Goal: Communication & Community: Answer question/provide support

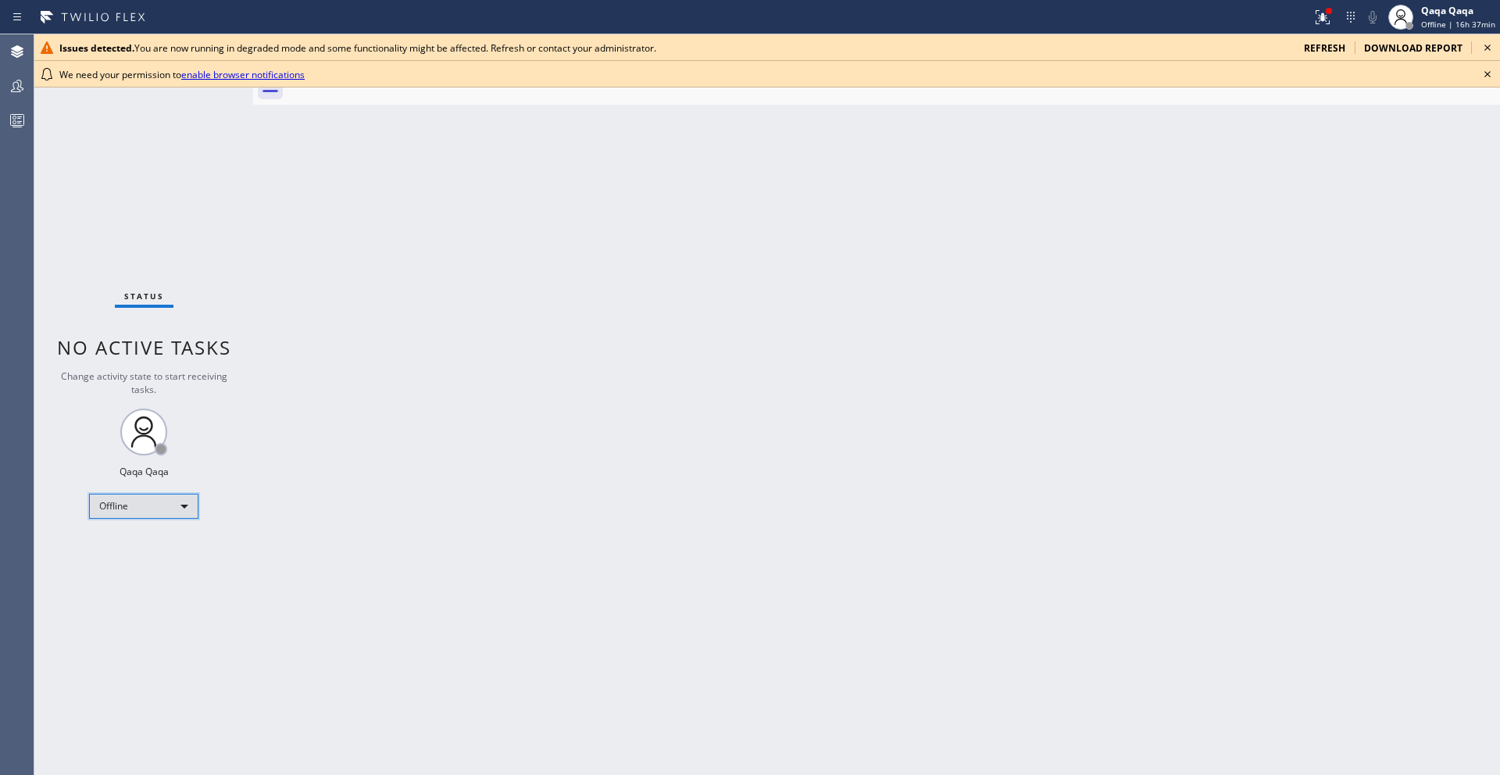
click at [144, 500] on div "Offline" at bounding box center [143, 506] width 109 height 25
click at [144, 563] on li "Unavailable" at bounding box center [143, 567] width 106 height 19
click at [1481, 73] on icon at bounding box center [1487, 74] width 19 height 19
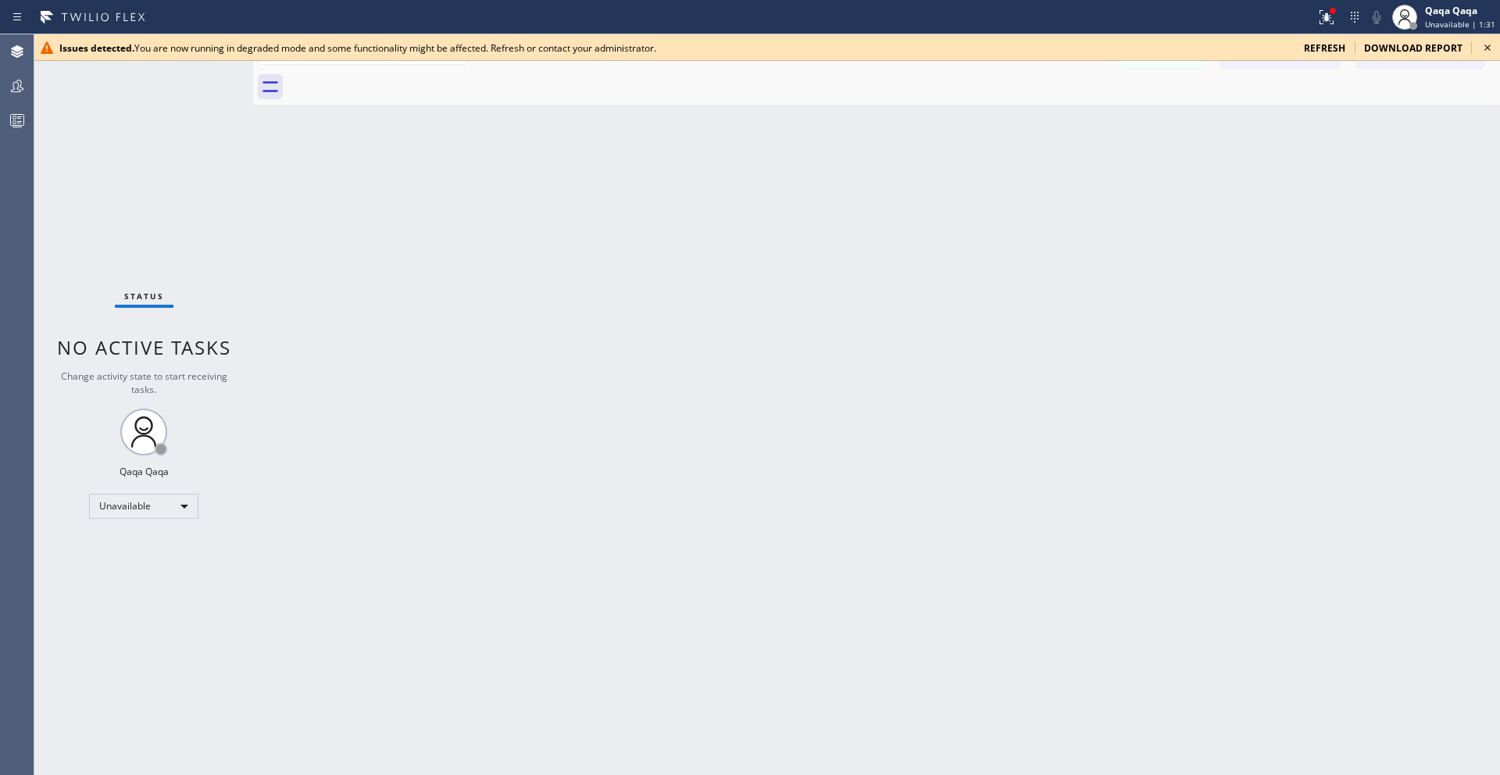
click at [1489, 52] on icon at bounding box center [1487, 47] width 19 height 19
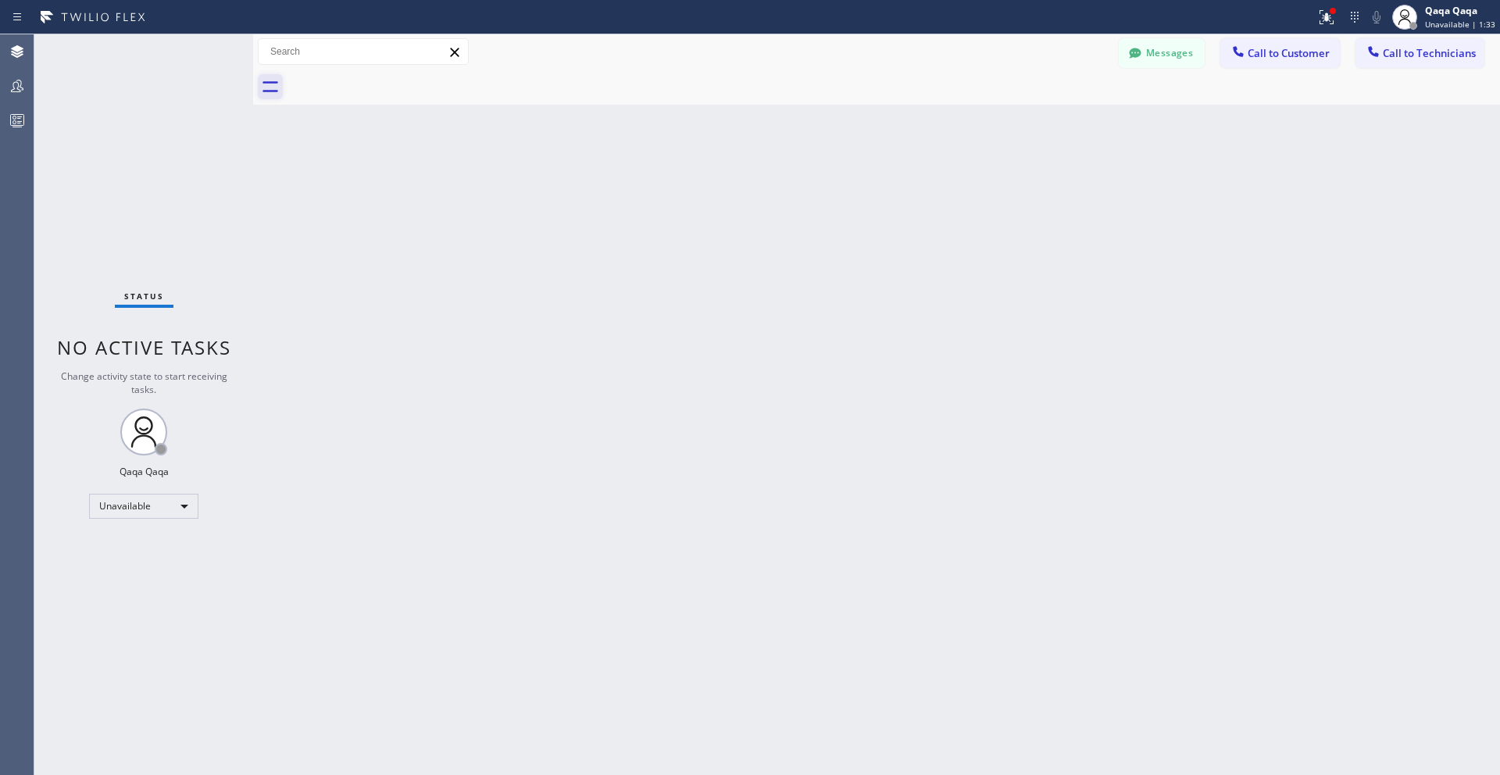
click at [277, 84] on icon at bounding box center [270, 86] width 25 height 25
click at [1162, 50] on button "Messages" at bounding box center [1162, 53] width 86 height 30
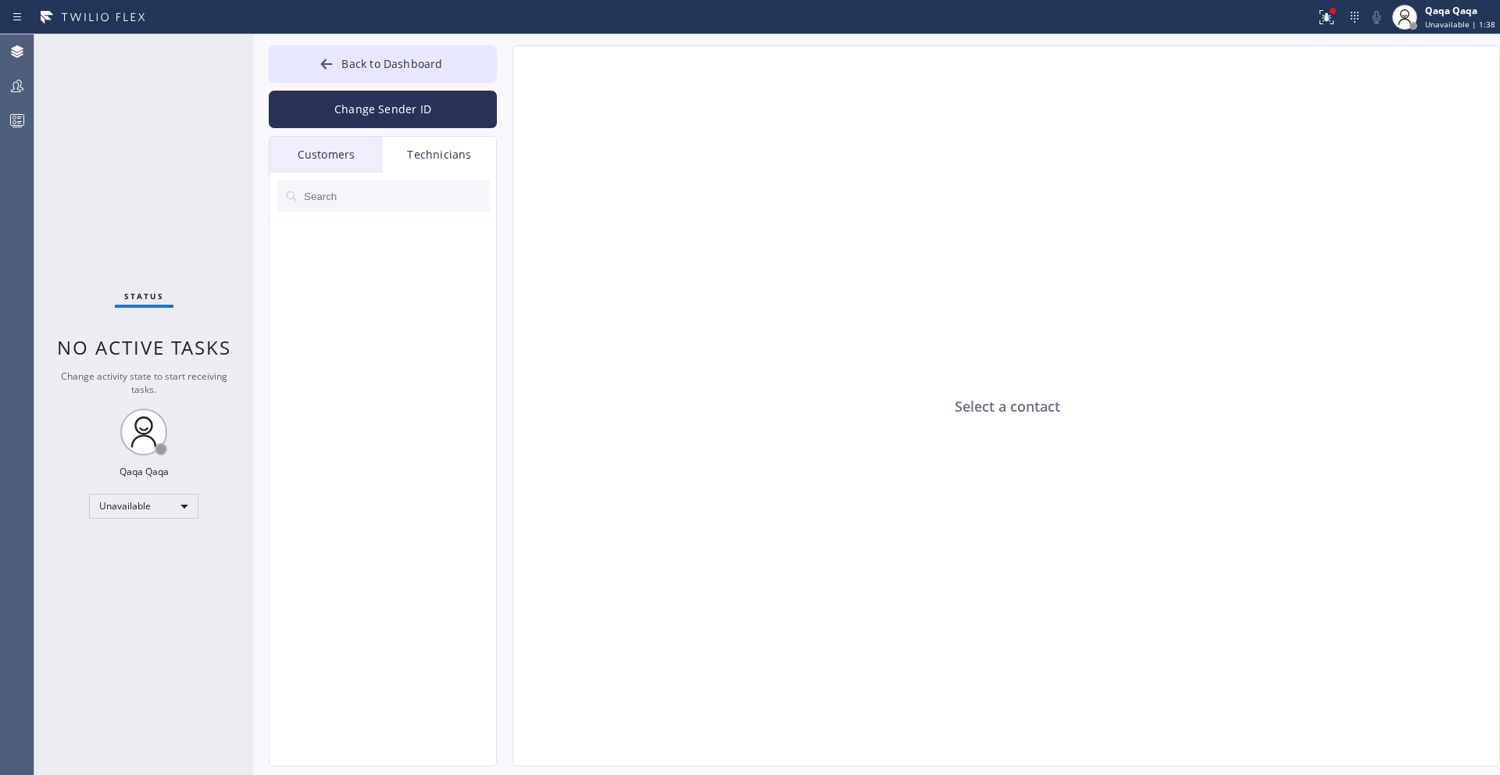
click at [329, 163] on div "Customers" at bounding box center [326, 155] width 113 height 36
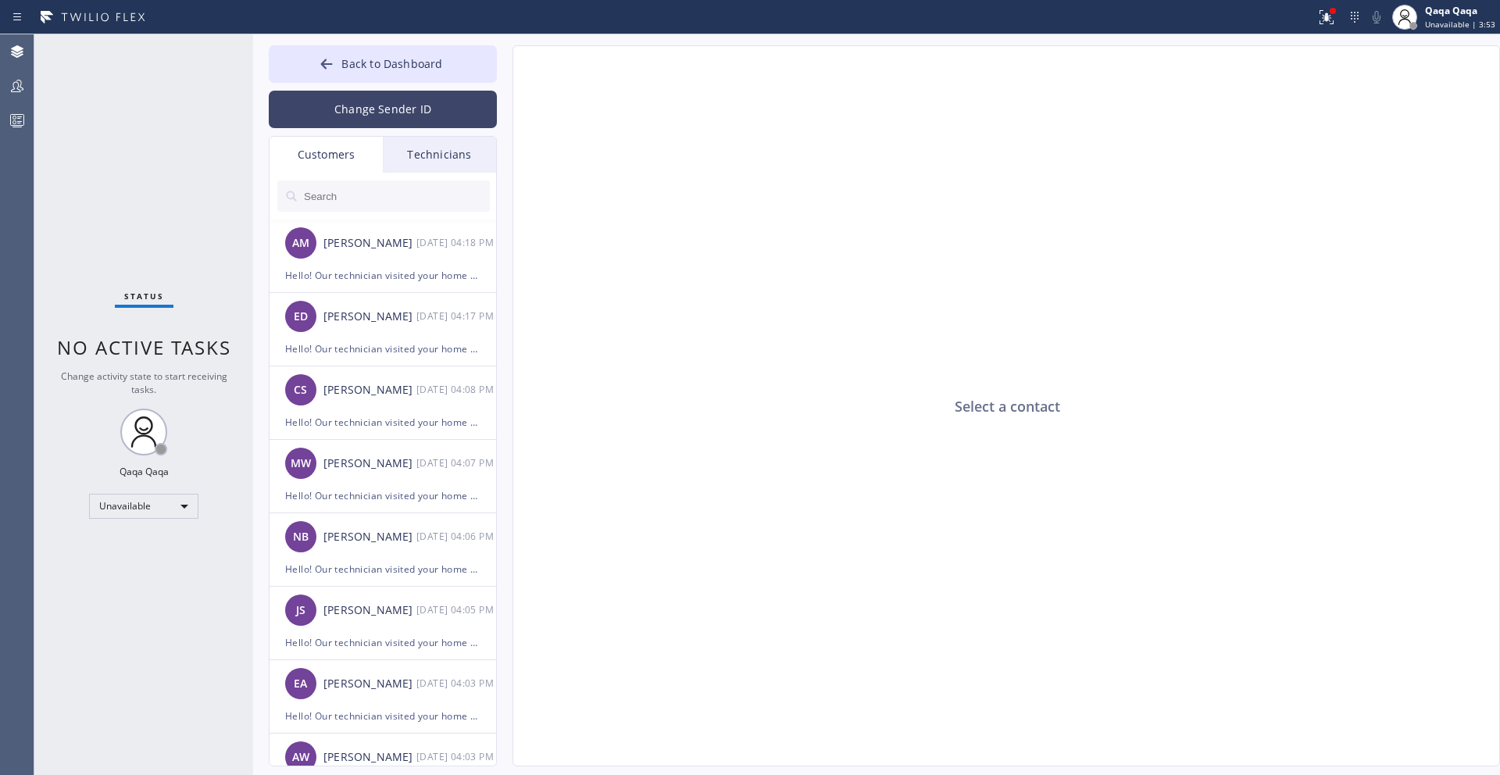
click at [383, 113] on button "Change Sender ID" at bounding box center [383, 110] width 228 height 38
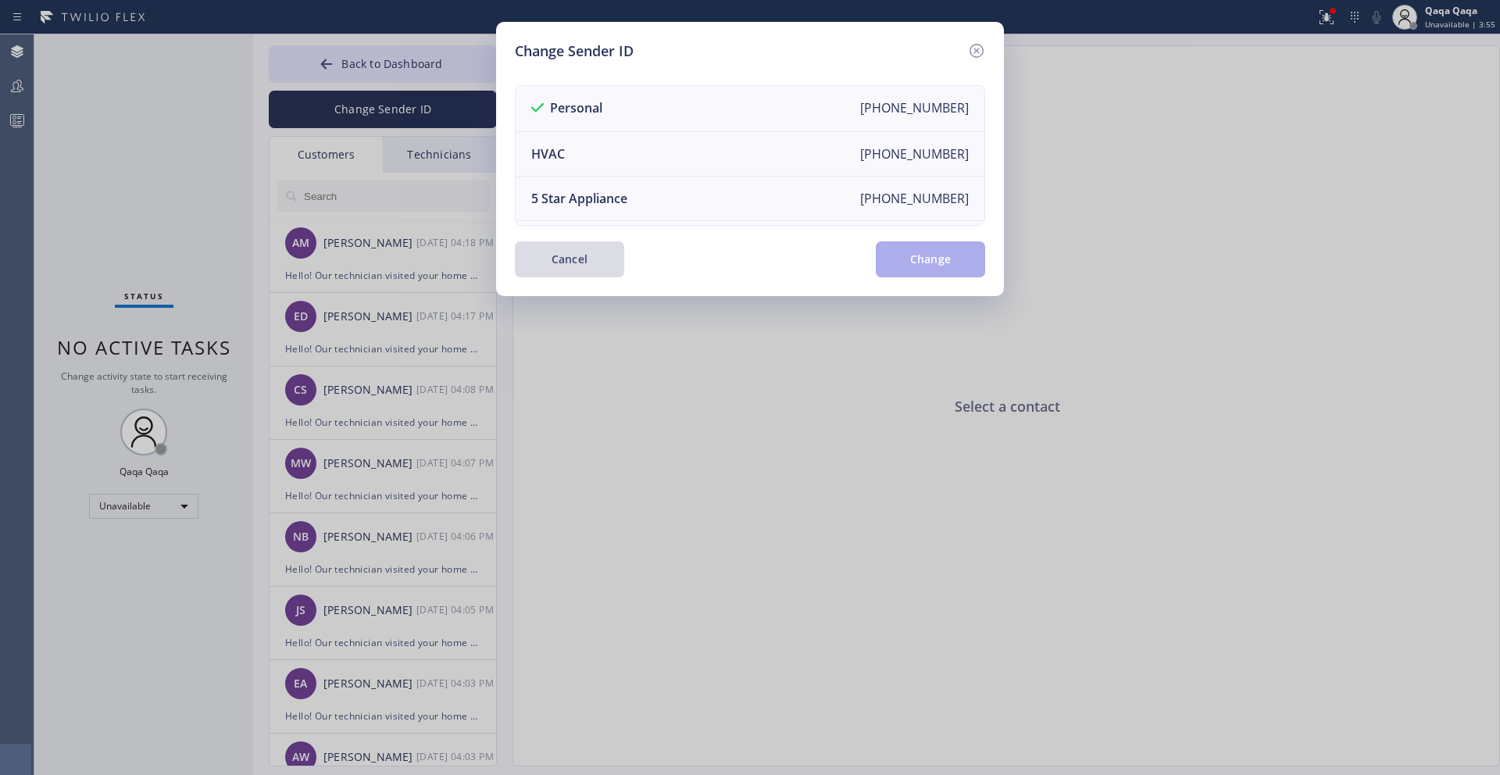
click at [599, 263] on button "Cancel" at bounding box center [569, 259] width 109 height 36
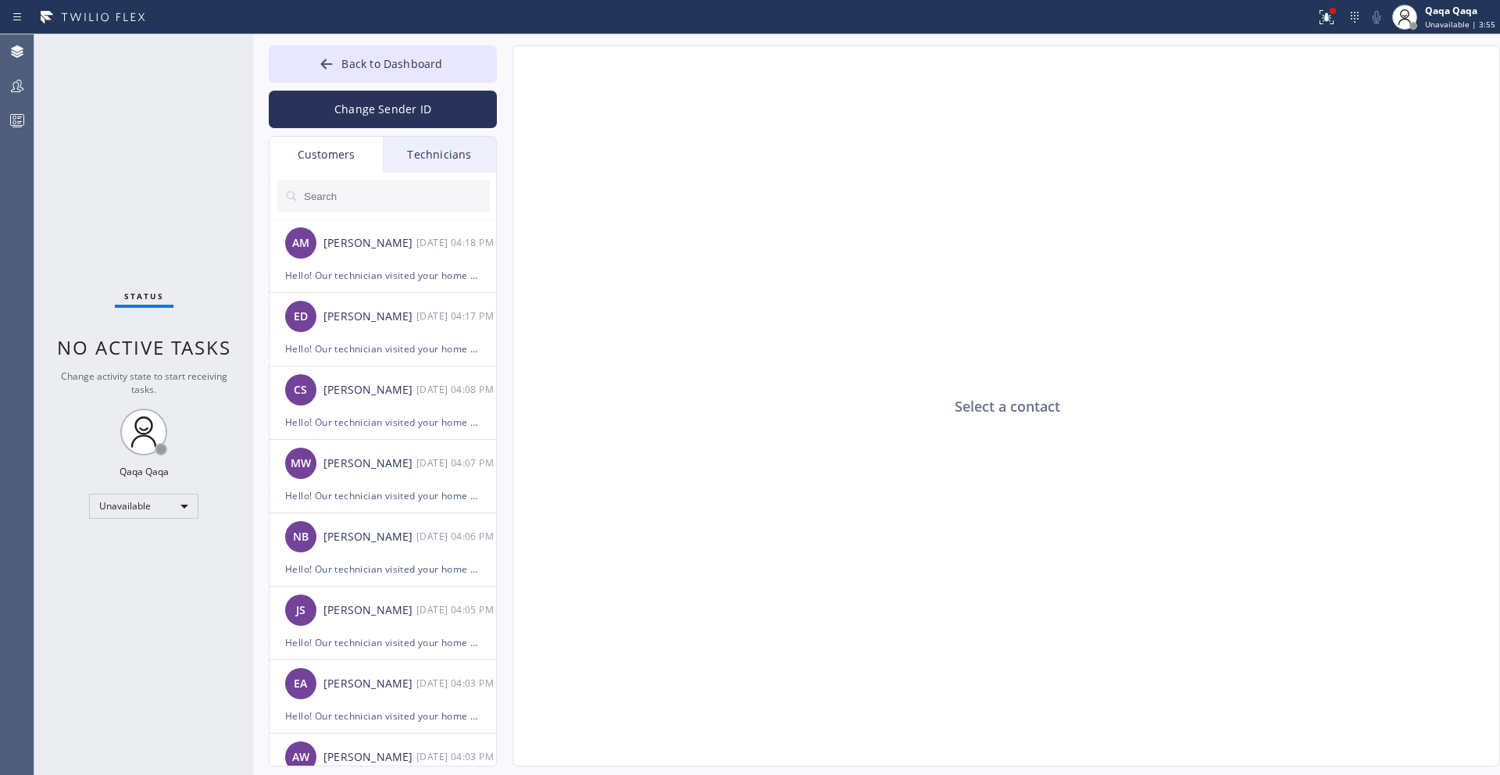
click at [437, 201] on input "text" at bounding box center [396, 196] width 188 height 31
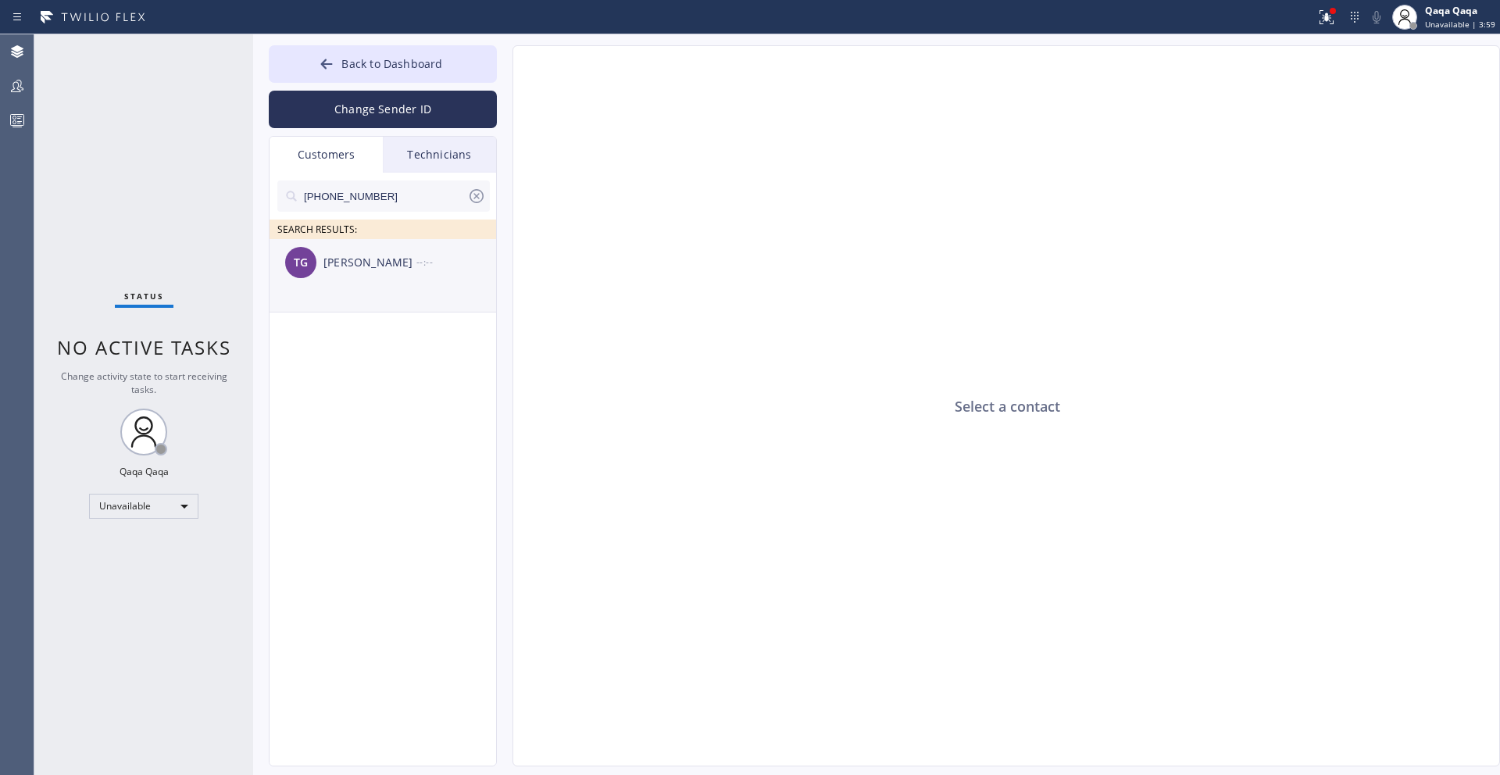
click at [404, 263] on div "[PERSON_NAME]" at bounding box center [370, 263] width 93 height 18
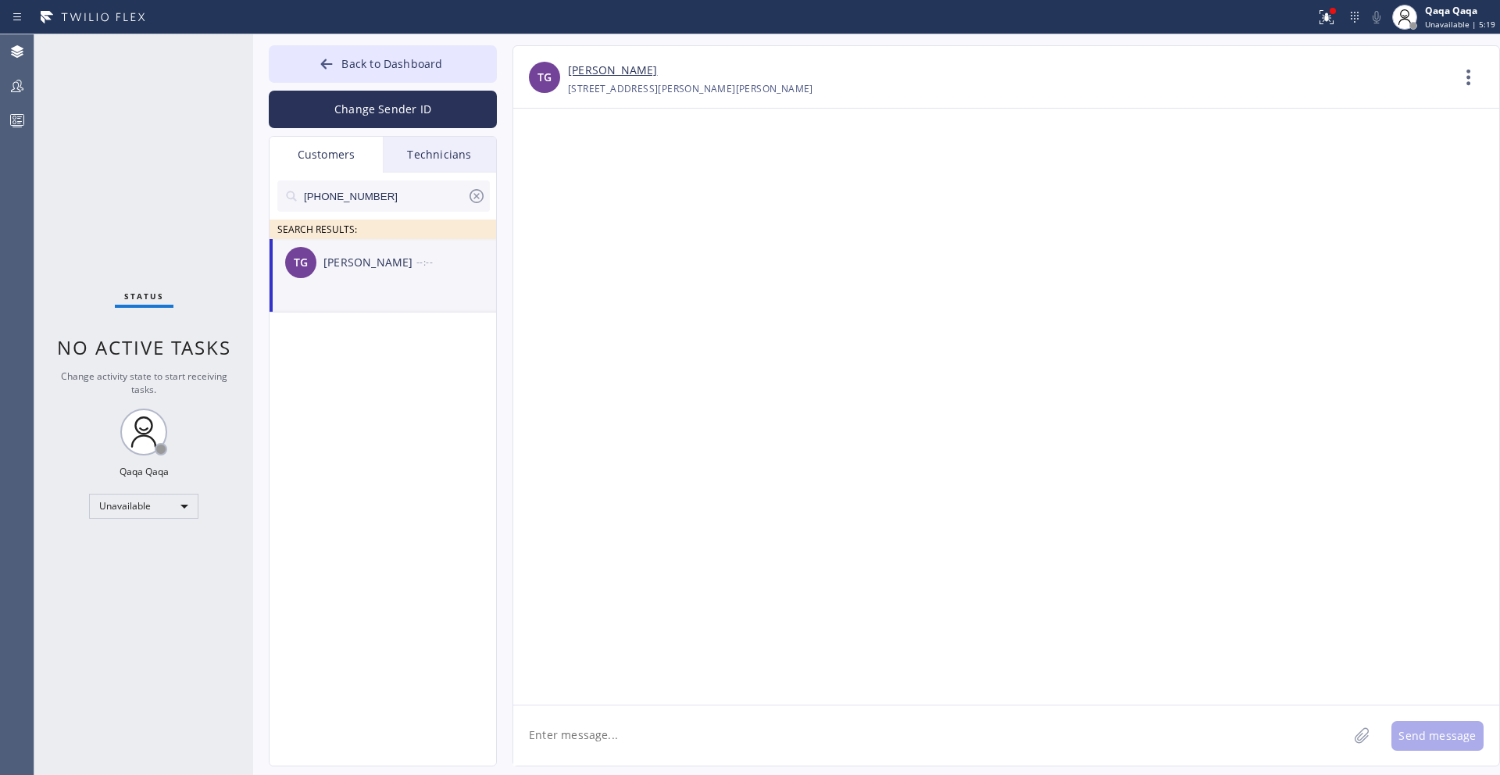
click at [611, 731] on textarea at bounding box center [930, 736] width 835 height 60
paste textarea "Hello! Our technician visited your home [DATE]. How was your experience? Please…"
click at [710, 735] on textarea "Hello! Our technician visited your home [DATE]. How was your experience? Please…" at bounding box center [944, 736] width 863 height 60
drag, startPoint x: 705, startPoint y: 736, endPoint x: 735, endPoint y: 738, distance: 29.7
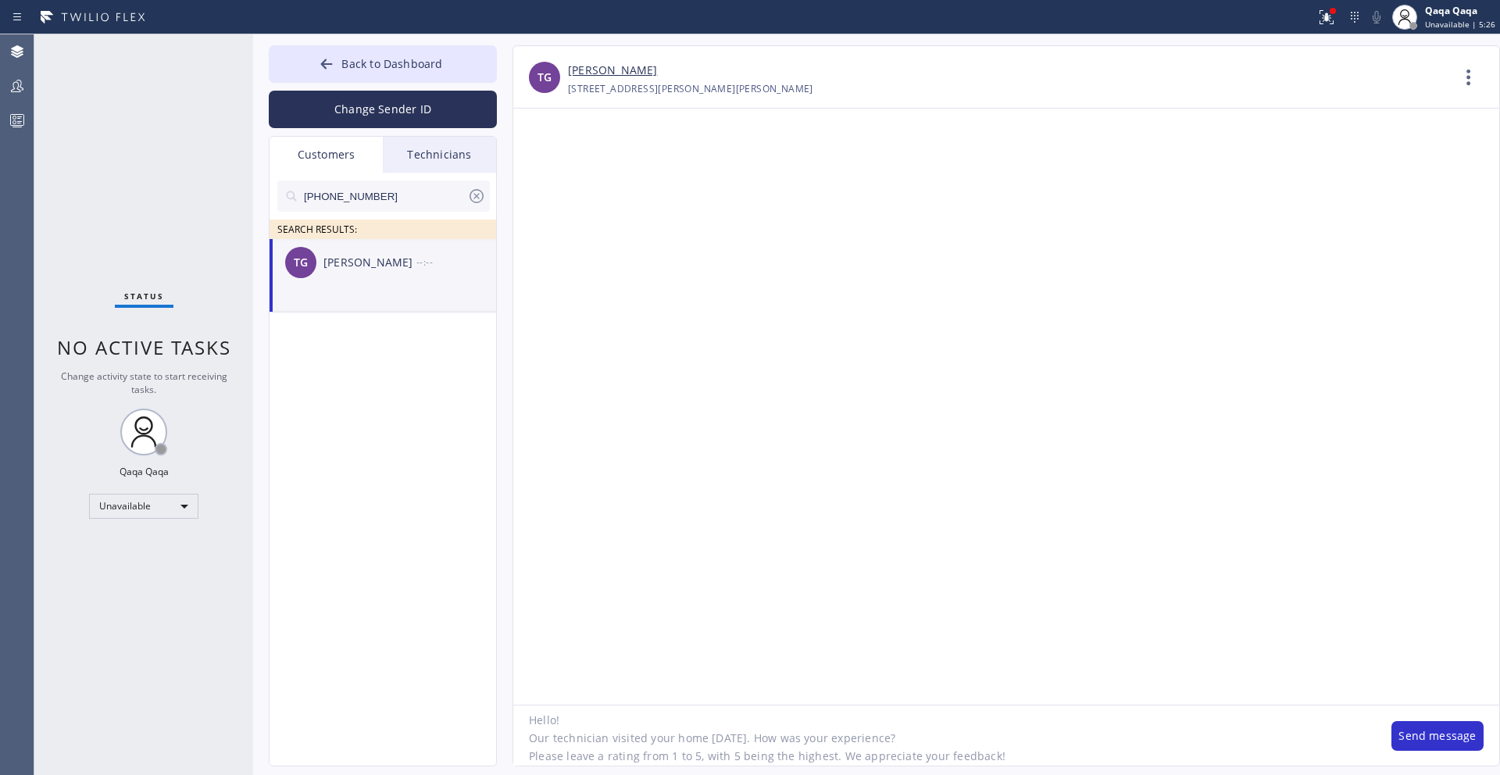
click at [735, 738] on textarea "Hello! Our technician visited your home [DATE]. How was your experience? Please…" at bounding box center [944, 736] width 863 height 60
drag, startPoint x: 530, startPoint y: 714, endPoint x: 678, endPoint y: 768, distance: 158.0
click at [678, 768] on div "Back to Dashboard Change Sender ID Customers Technicians [PHONE_NUMBER] SEARCH …" at bounding box center [876, 404] width 1247 height 741
type textarea "Hello! Our technician visited your home [DATE]. How was your experience? Please…"
click at [1084, 737] on textarea "Hello! Our technician visited your home [DATE]. How was your experience? Please…" at bounding box center [944, 736] width 863 height 60
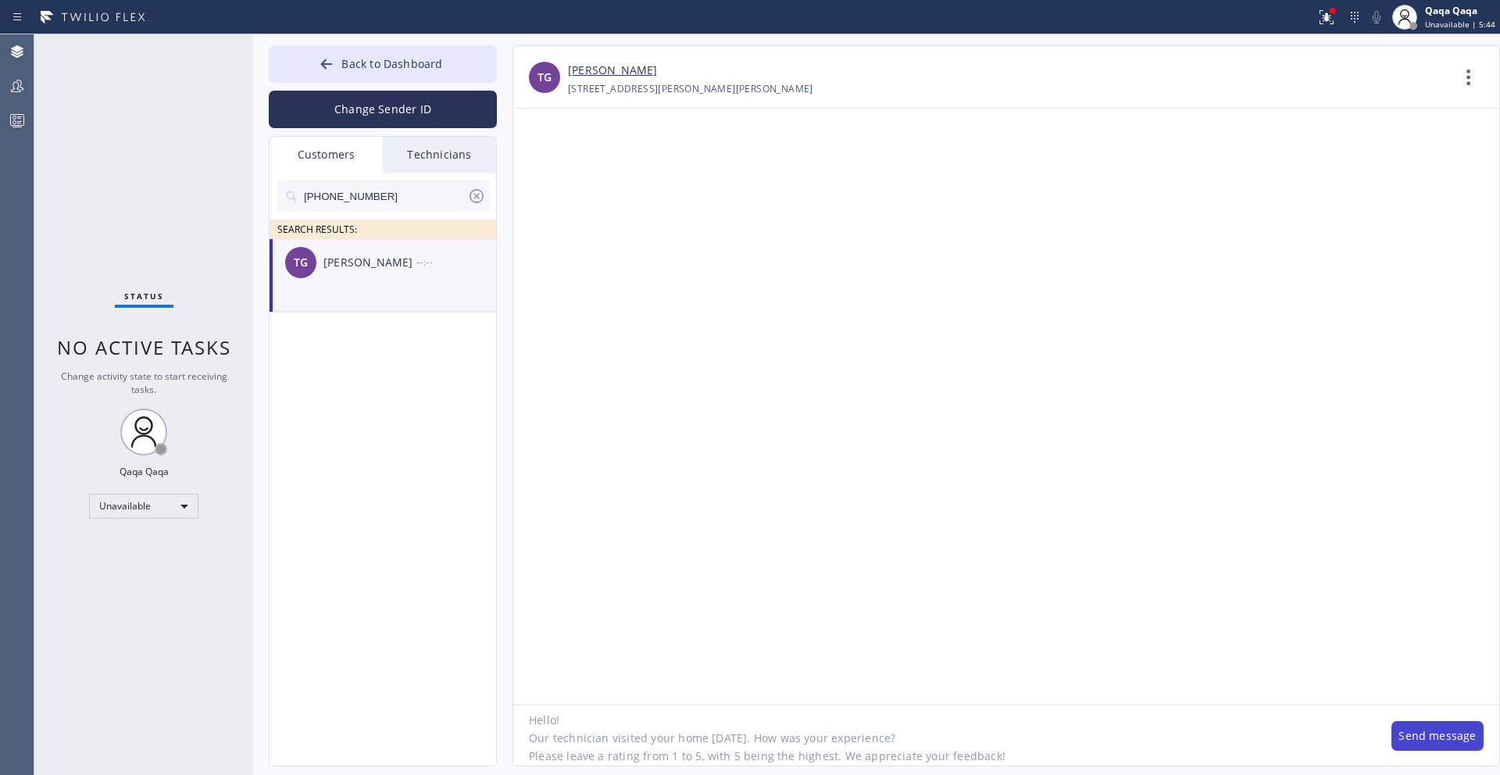
click at [1425, 742] on button "Send message" at bounding box center [1438, 736] width 92 height 30
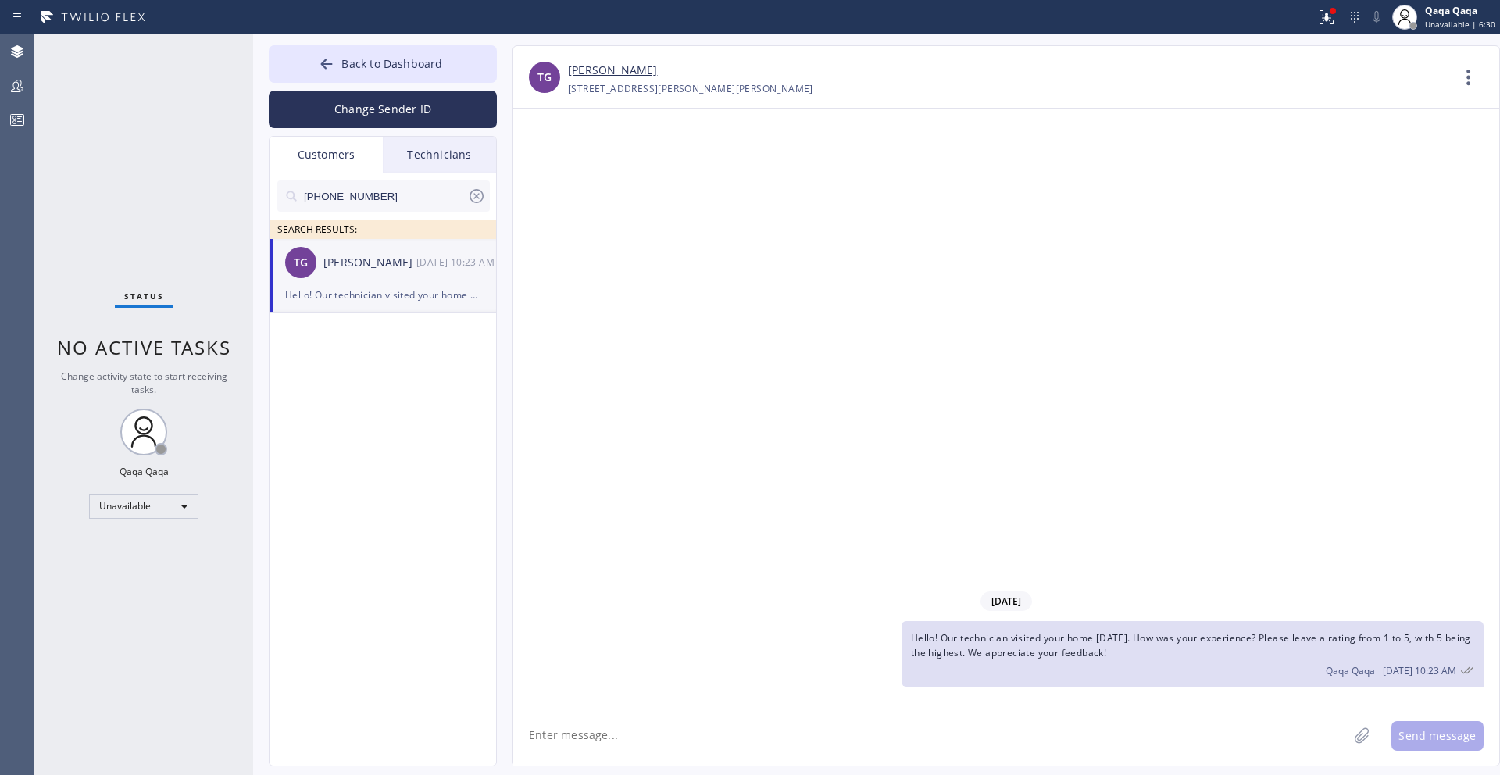
click at [397, 192] on input "[PHONE_NUMBER]" at bounding box center [384, 196] width 165 height 31
paste input "323) 791-0376"
type input "[PHONE_NUMBER]"
click at [391, 261] on div "[PERSON_NAME]" at bounding box center [370, 263] width 93 height 18
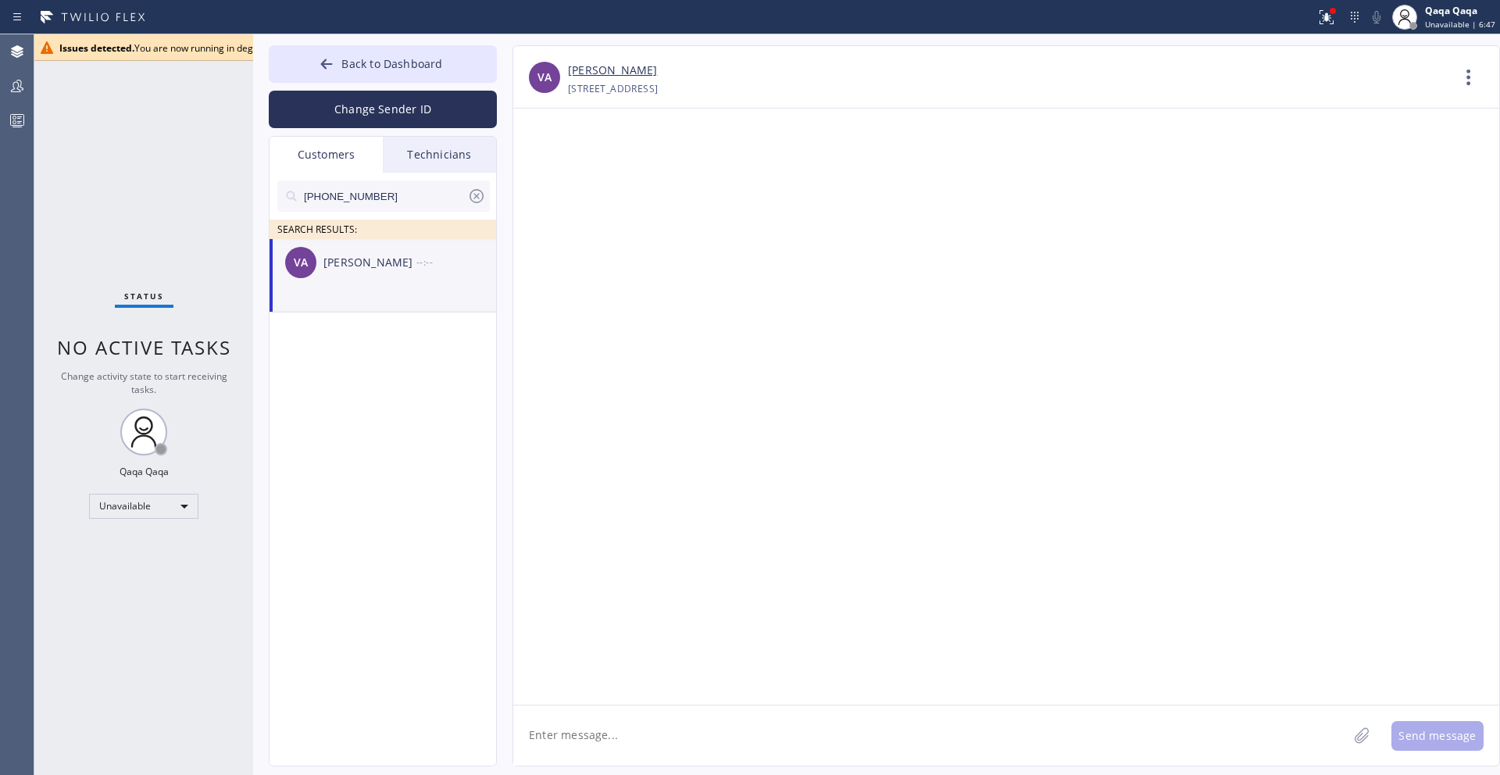
click at [561, 731] on textarea at bounding box center [930, 736] width 835 height 60
paste textarea ""Hello! Our technician visited your home [DATE]. How was your experience? Pleas…"
click at [538, 726] on textarea ""Hello! Our technician visited your home [DATE]. How was your experience? Pleas…" at bounding box center [944, 736] width 863 height 60
click at [534, 724] on textarea ""Hello! Our technician visited your home [DATE]. How was your experience? Pleas…" at bounding box center [944, 736] width 863 height 60
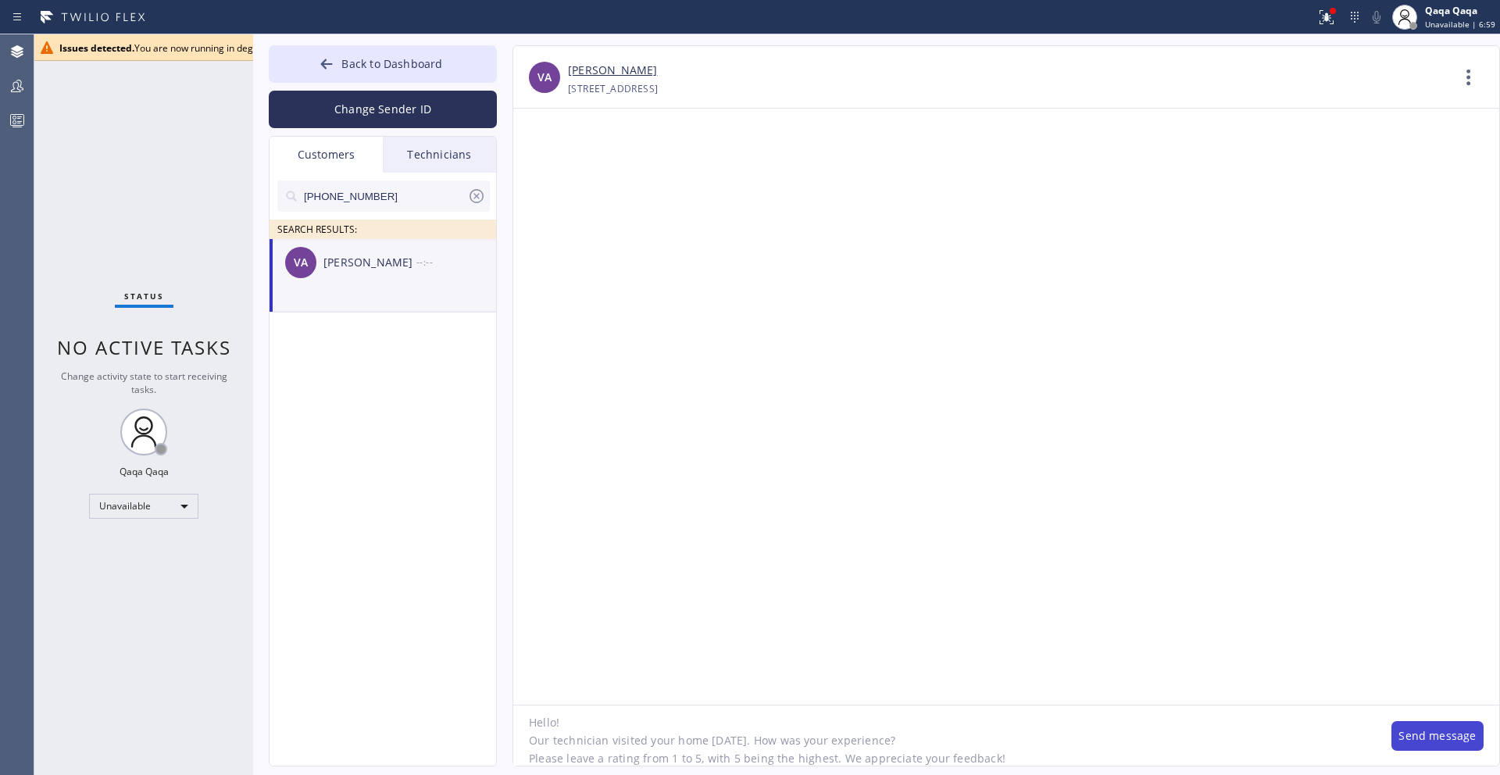
type textarea "Hello! Our technician visited your home [DATE]. How was your experience? Please…"
click at [1424, 728] on button "Send message" at bounding box center [1438, 736] width 92 height 30
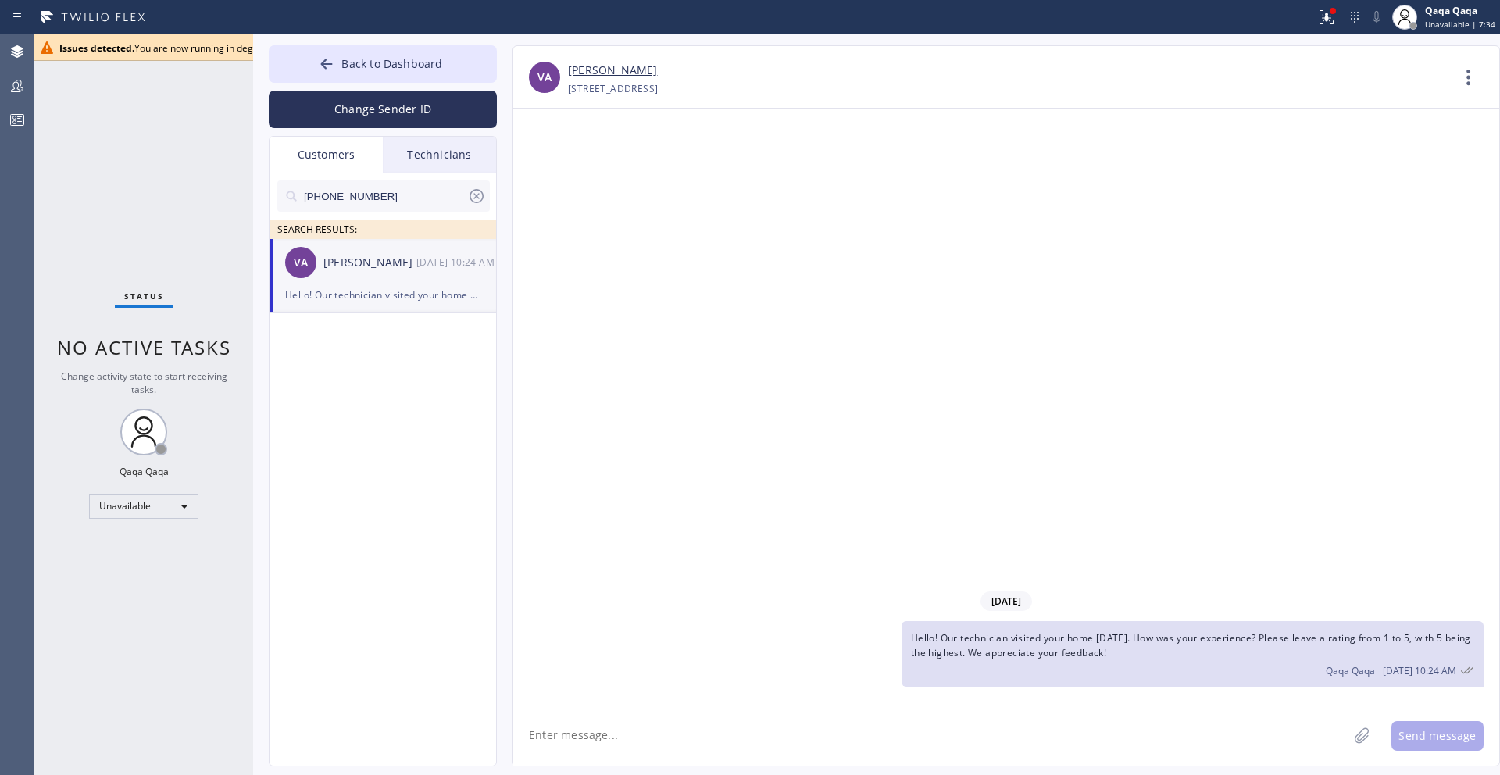
click at [400, 199] on input "[PHONE_NUMBER]" at bounding box center [384, 196] width 165 height 31
paste input "353-3689"
type input "[PHONE_NUMBER]"
click at [384, 270] on div "[PERSON_NAME]" at bounding box center [370, 263] width 93 height 18
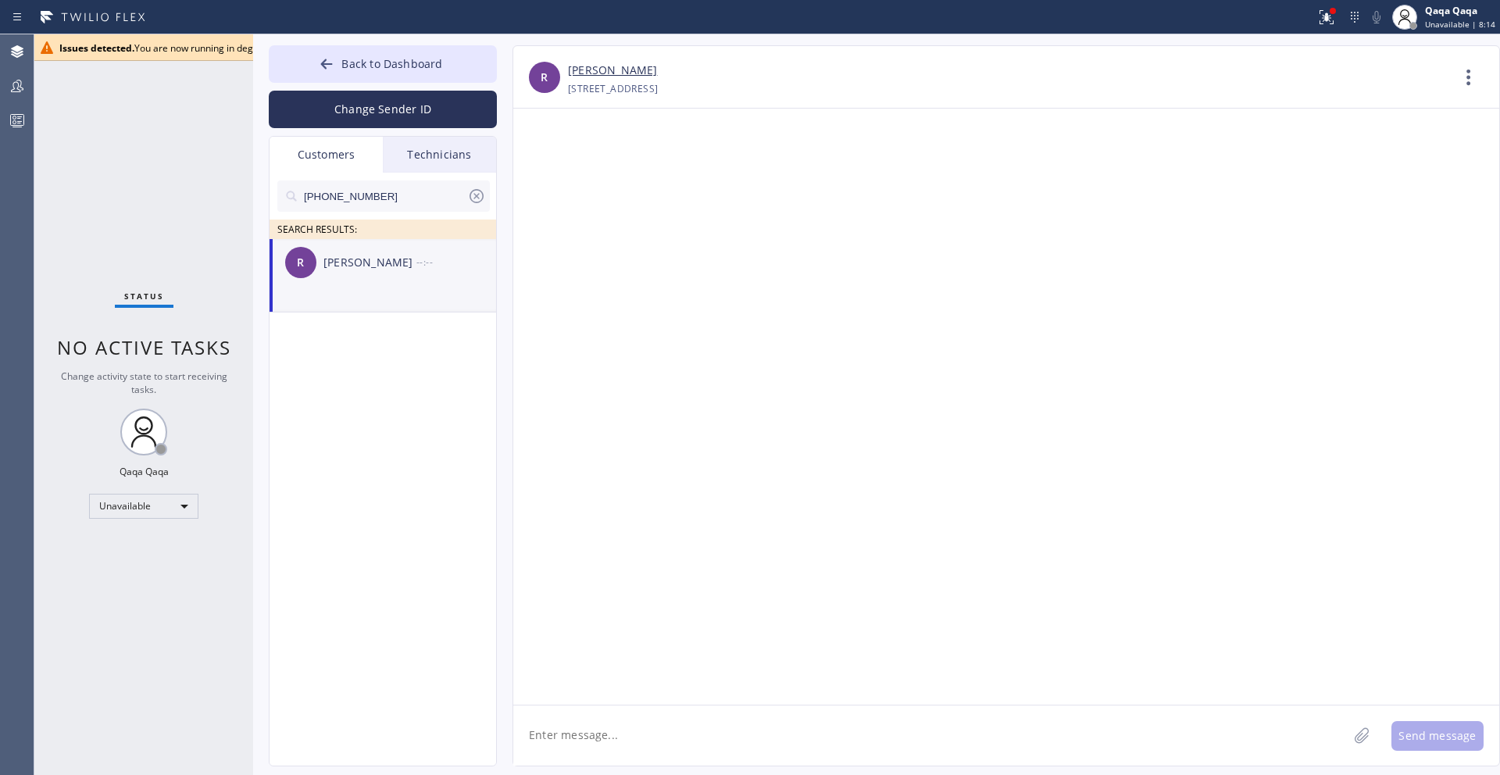
click at [716, 763] on textarea at bounding box center [930, 736] width 835 height 60
paste textarea ""Hello! Our technician visited your home [DATE]. How was your experience? Pleas…"
type textarea ""Hello! Our technician visited your home [DATE]. How was your experience? Pleas…"
click at [1426, 729] on button "Send message" at bounding box center [1438, 736] width 92 height 30
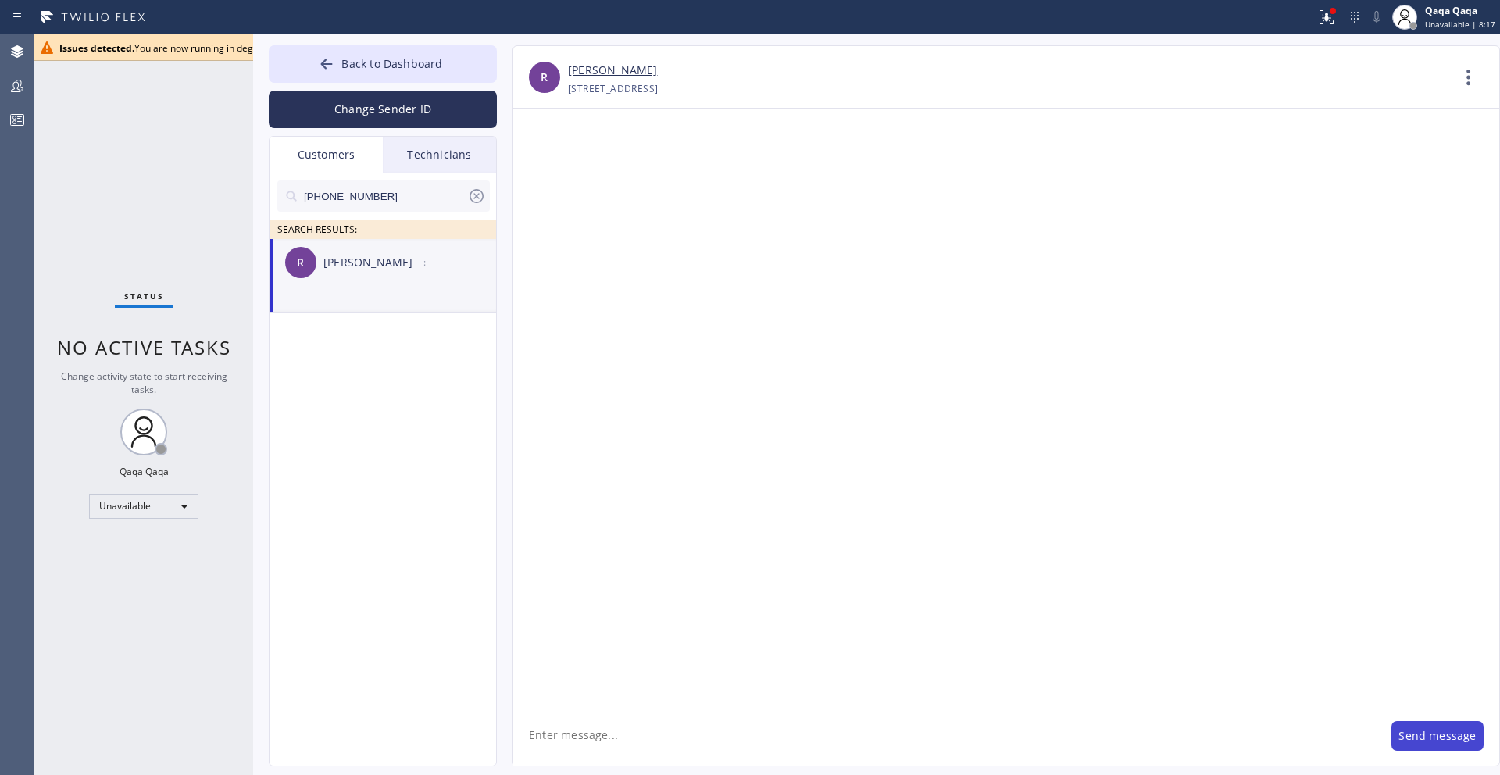
scroll to position [0, 0]
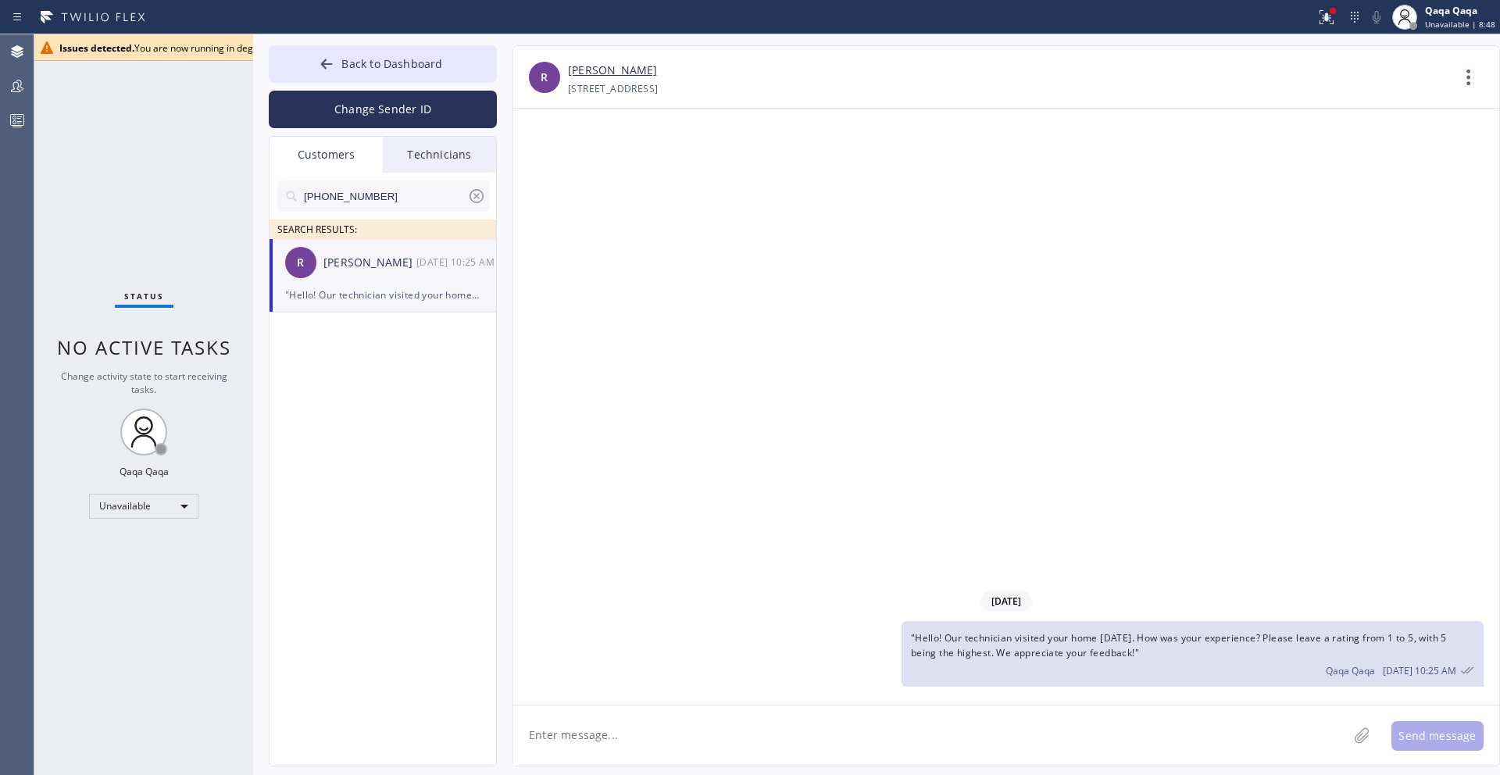
click at [420, 192] on input "[PHONE_NUMBER]" at bounding box center [384, 196] width 165 height 31
paste input "630) 917-0013"
type input "[PHONE_NUMBER]"
click at [400, 260] on div "[PERSON_NAME]" at bounding box center [370, 263] width 93 height 18
click at [863, 731] on textarea at bounding box center [930, 736] width 835 height 60
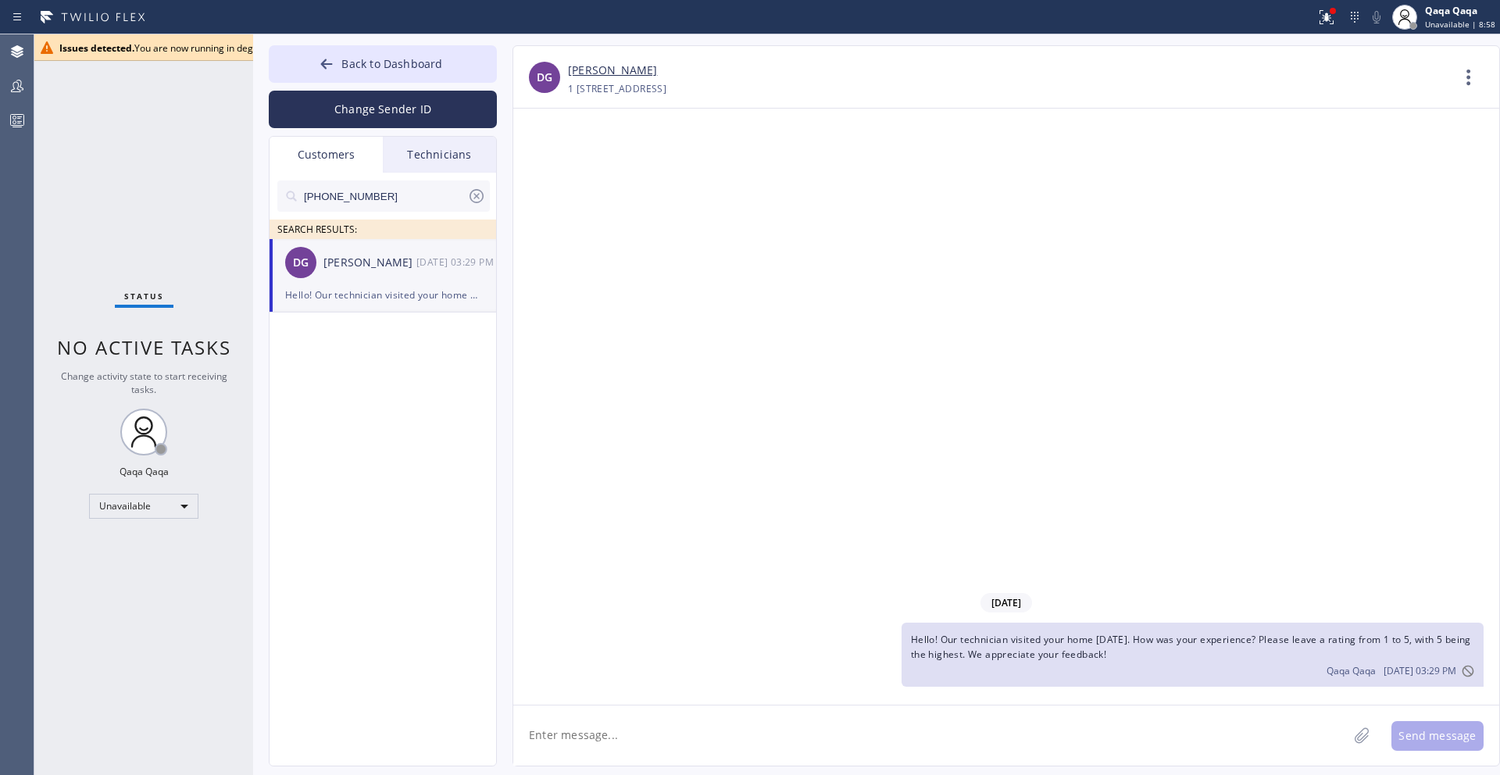
paste textarea ""Hello! Our technician visited your home [DATE]. How was your experience? Pleas…"
type textarea ""Hello! Our technician visited your home [DATE]. How was your experience? Pleas…"
click at [1433, 734] on button "Send message" at bounding box center [1438, 736] width 92 height 30
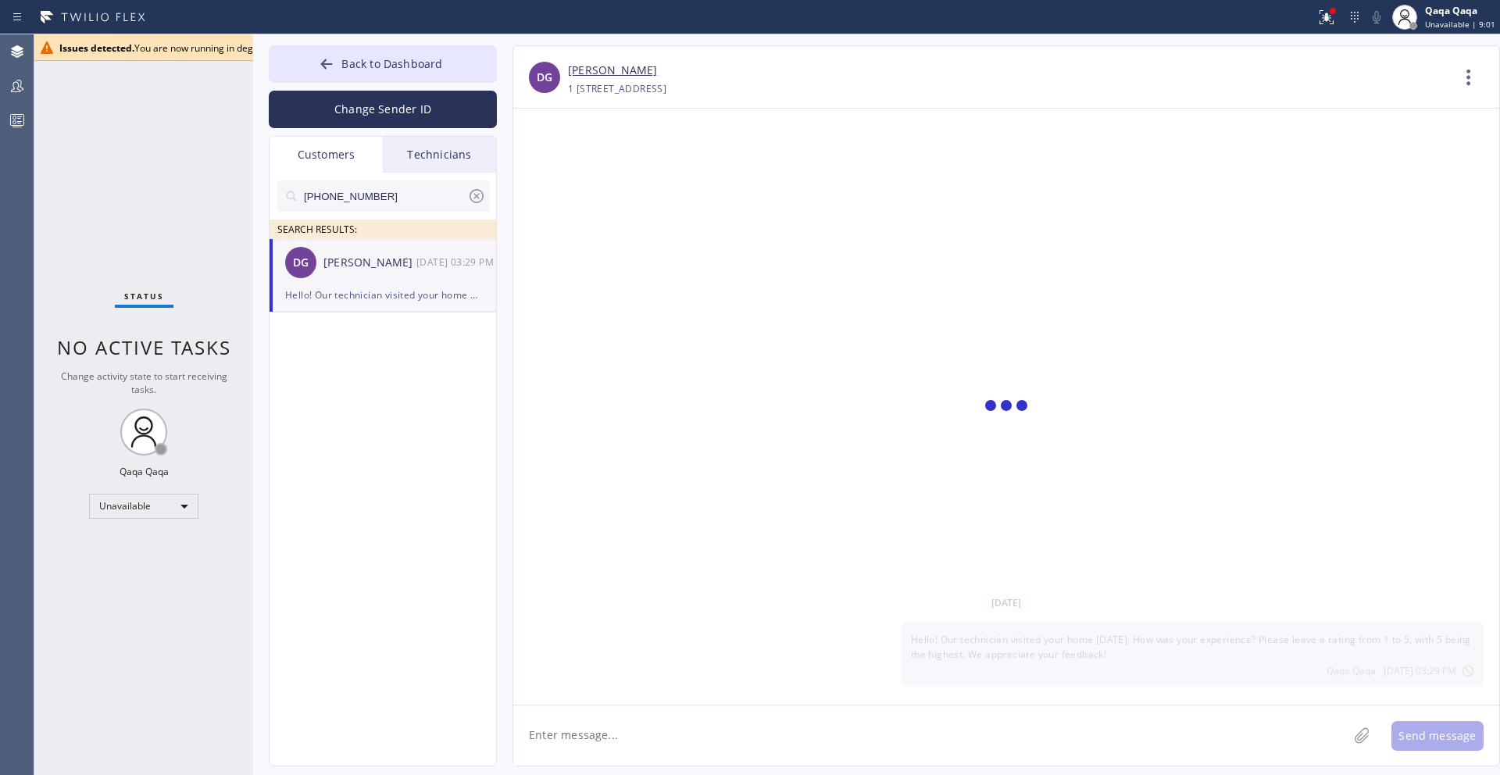
scroll to position [0, 0]
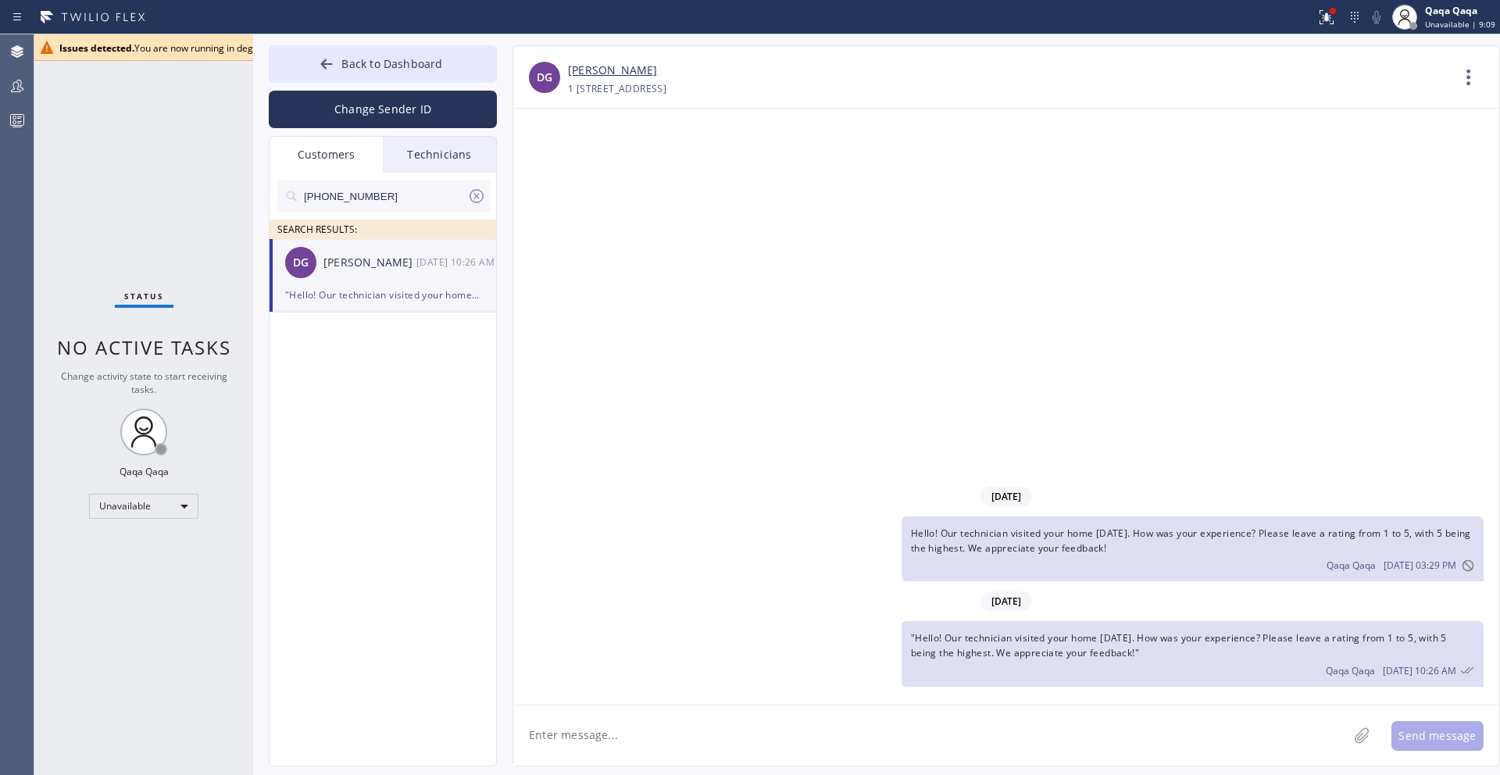
click at [227, 50] on div "Issues detected. You are now running in degraded mode and some functionality mi…" at bounding box center [675, 47] width 1232 height 13
click at [398, 194] on input "[PHONE_NUMBER]" at bounding box center [384, 196] width 165 height 31
paste input "773) 255-1459"
type input "[PHONE_NUMBER]"
click at [359, 266] on div "[PERSON_NAME]" at bounding box center [370, 263] width 93 height 18
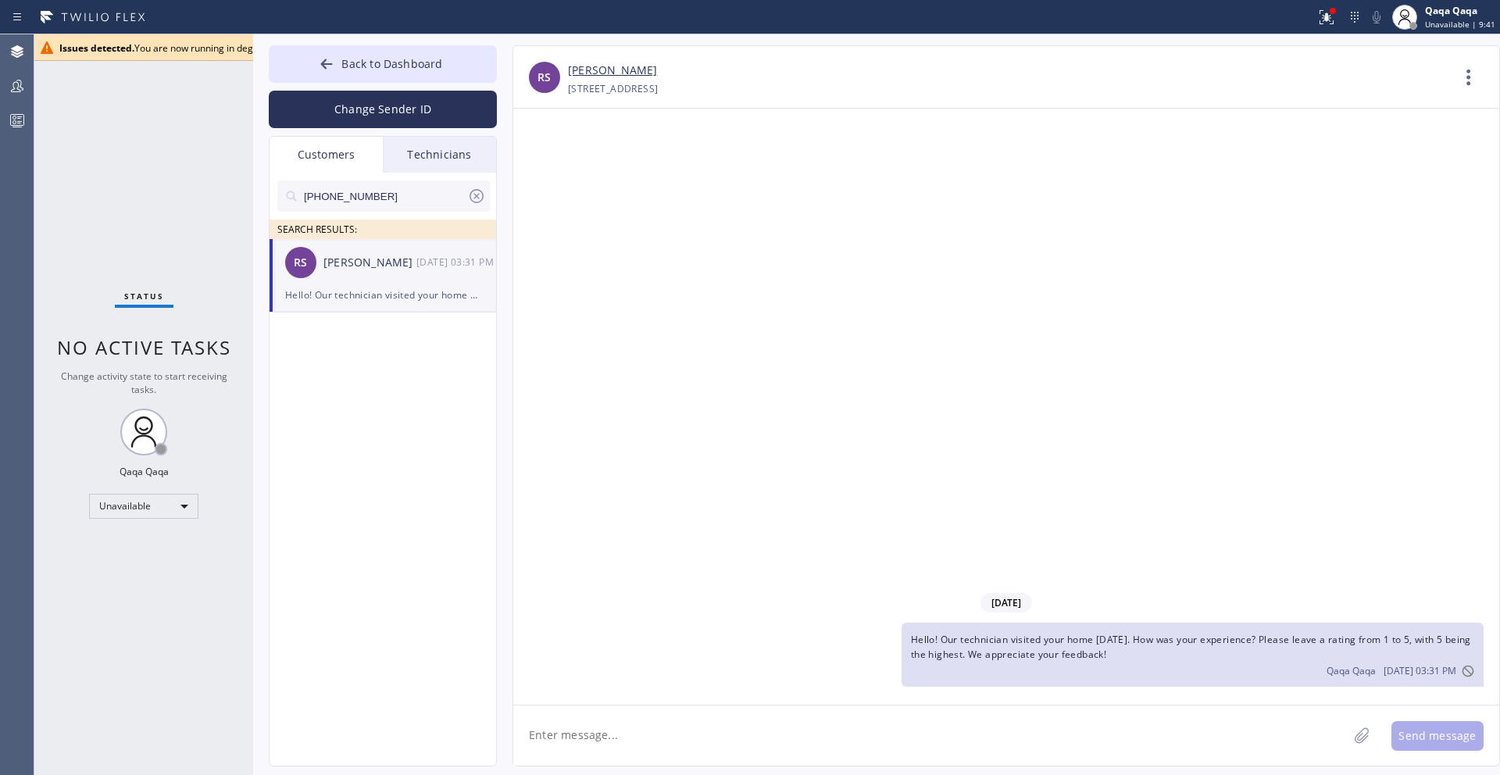
click at [727, 738] on textarea at bounding box center [930, 736] width 835 height 60
paste textarea ""Hello! Our technician visited your home [DATE]. How was your experience? Pleas…"
type textarea ""Hello! Our technician visited your home [DATE]. How was your experience? Pleas…"
click at [1458, 736] on button "Send message" at bounding box center [1438, 736] width 92 height 30
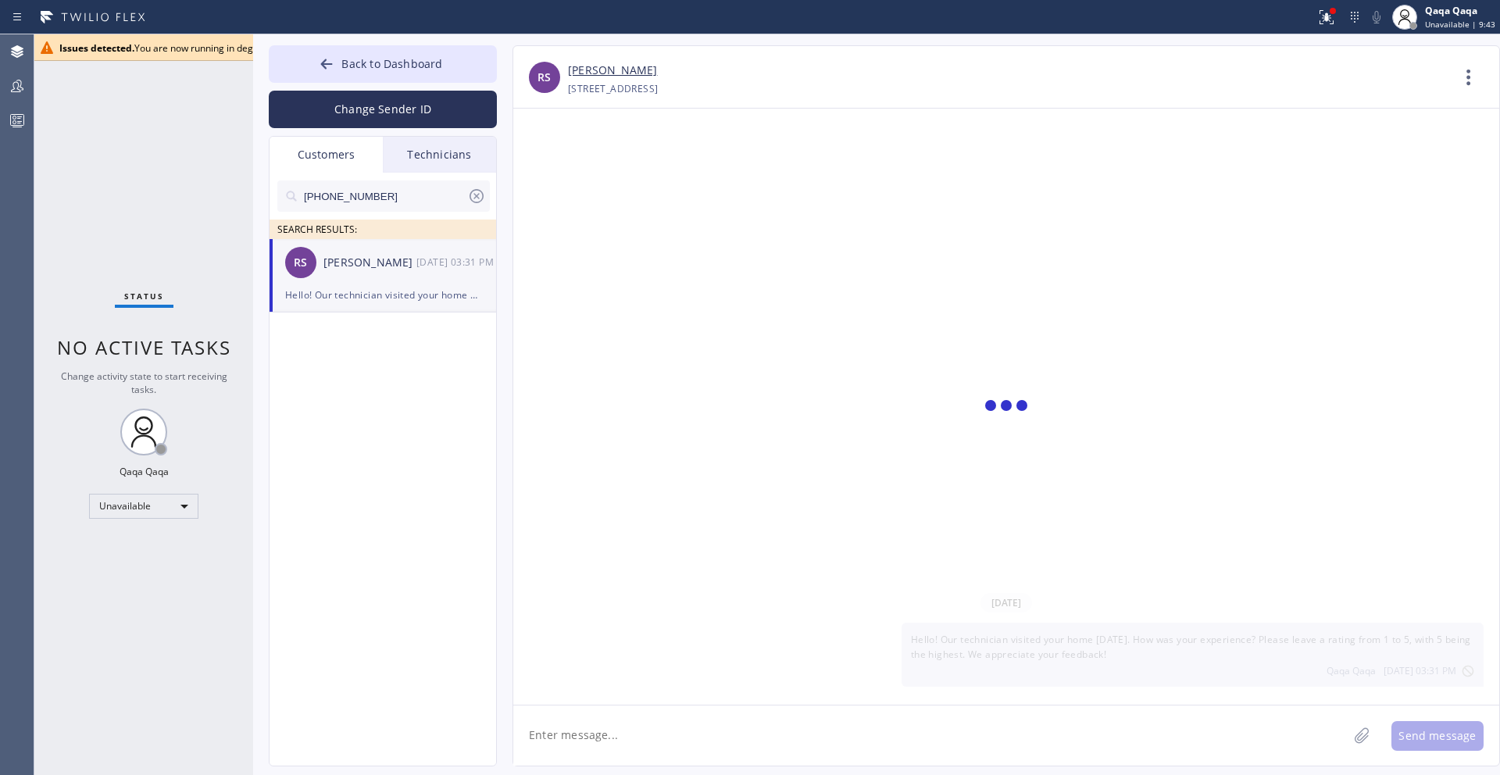
scroll to position [0, 0]
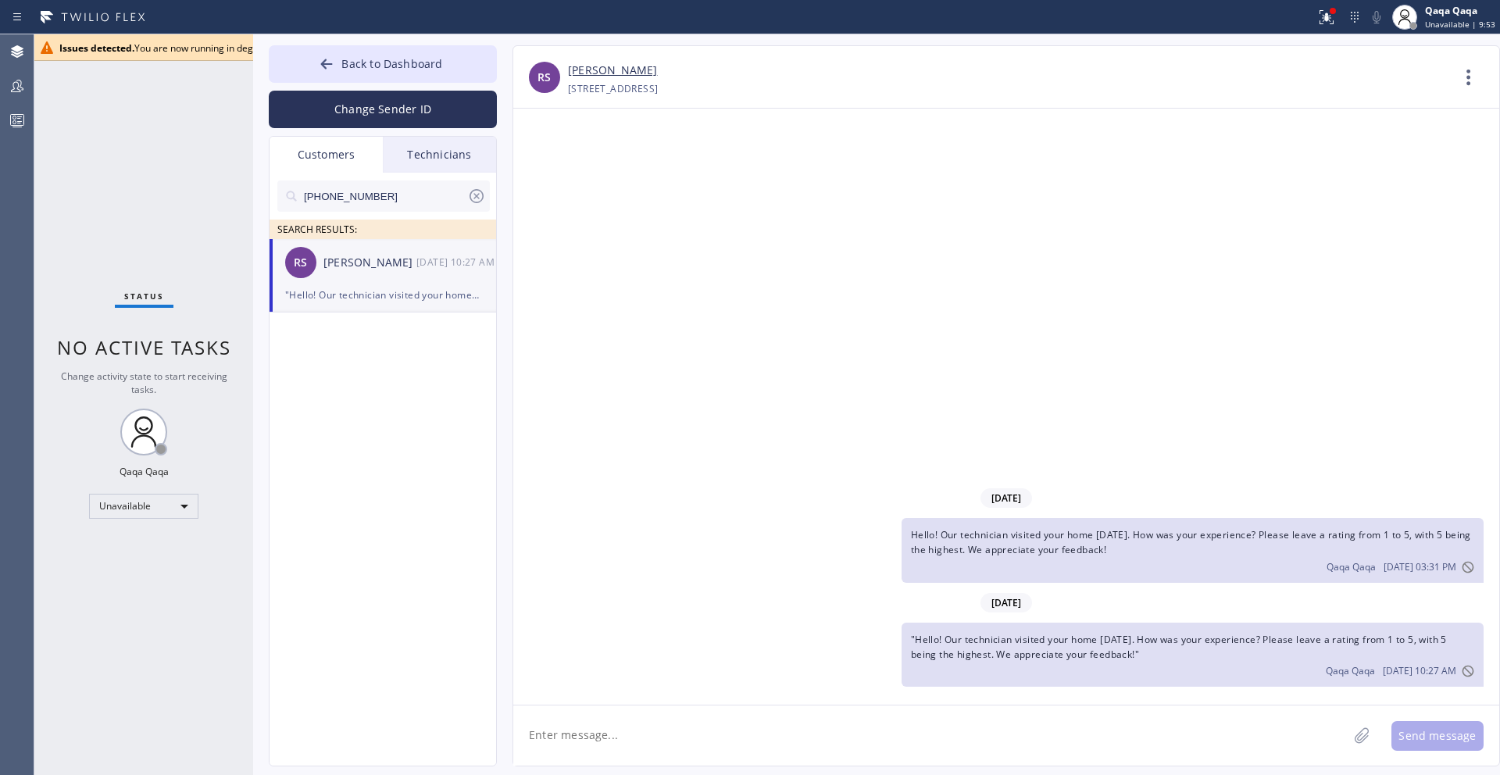
click at [380, 196] on input "[PHONE_NUMBER]" at bounding box center [384, 196] width 165 height 31
paste input "08) 218-6387"
type input "[PHONE_NUMBER]"
click at [368, 258] on div "[PERSON_NAME]" at bounding box center [370, 263] width 93 height 18
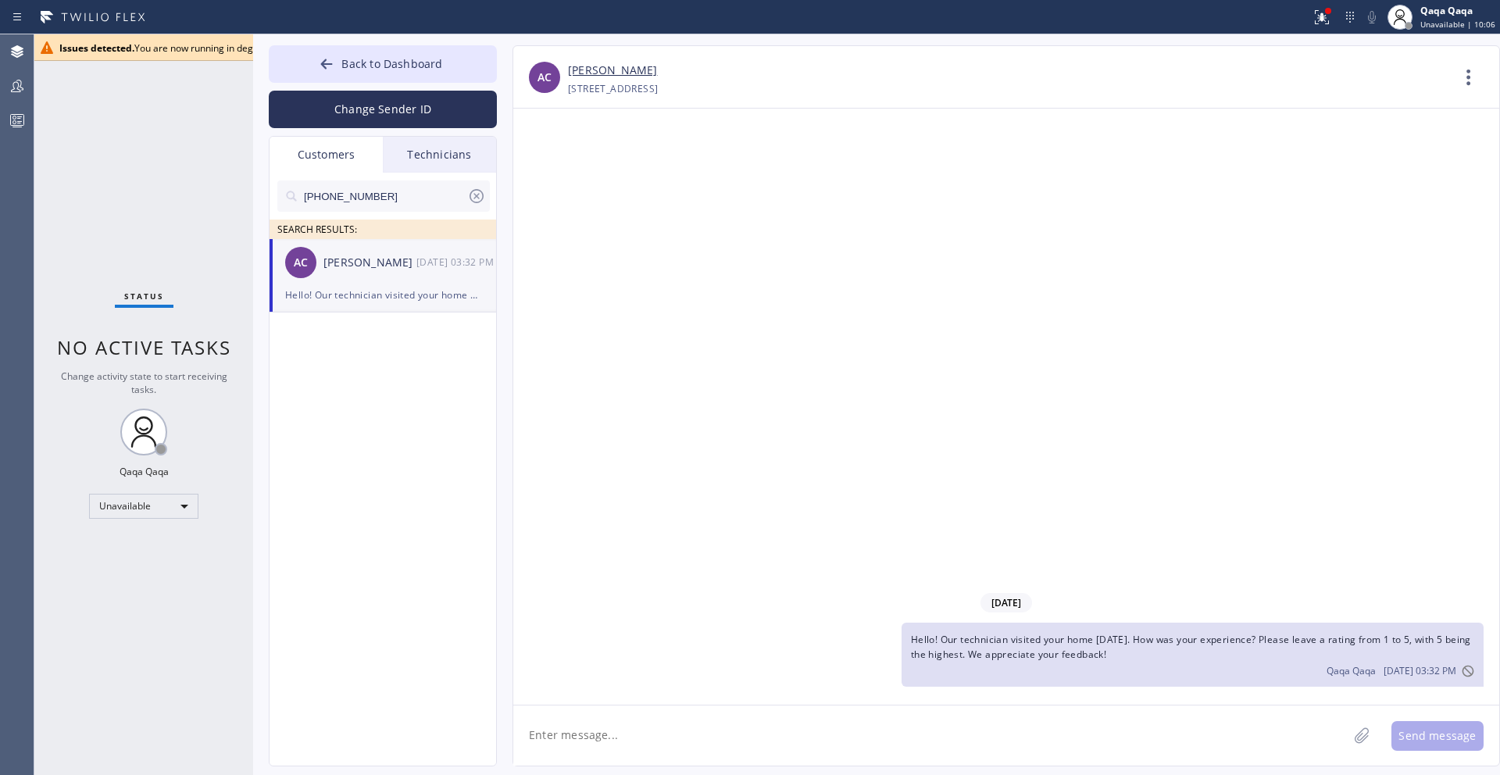
click at [984, 733] on textarea at bounding box center [930, 736] width 835 height 60
paste textarea ""Hello! Our technician visited your home [DATE]. How was your experience? Pleas…"
type textarea ""Hello! Our technician visited your home [DATE]. How was your experience? Pleas…"
click at [1410, 732] on button "Send message" at bounding box center [1438, 736] width 92 height 30
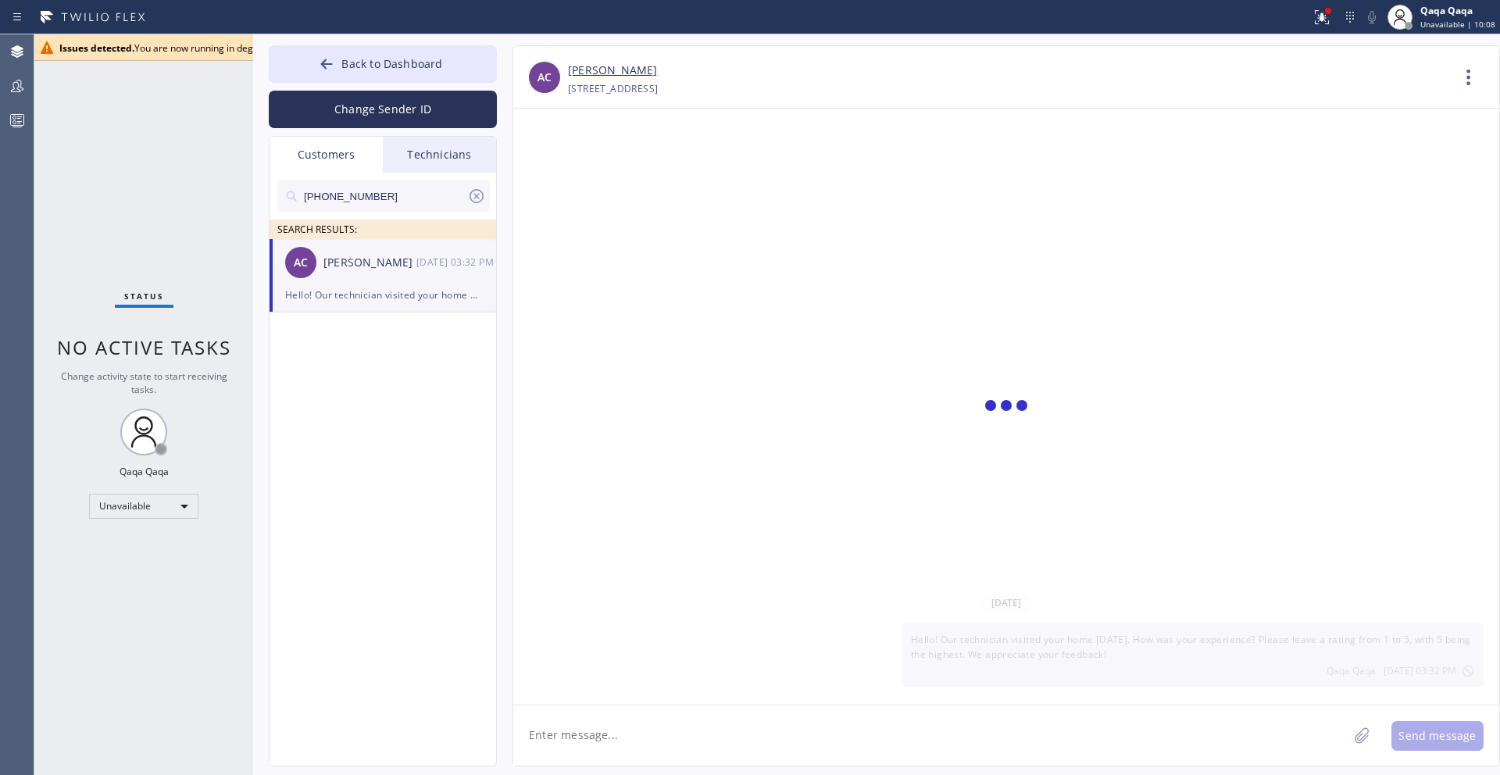
scroll to position [0, 0]
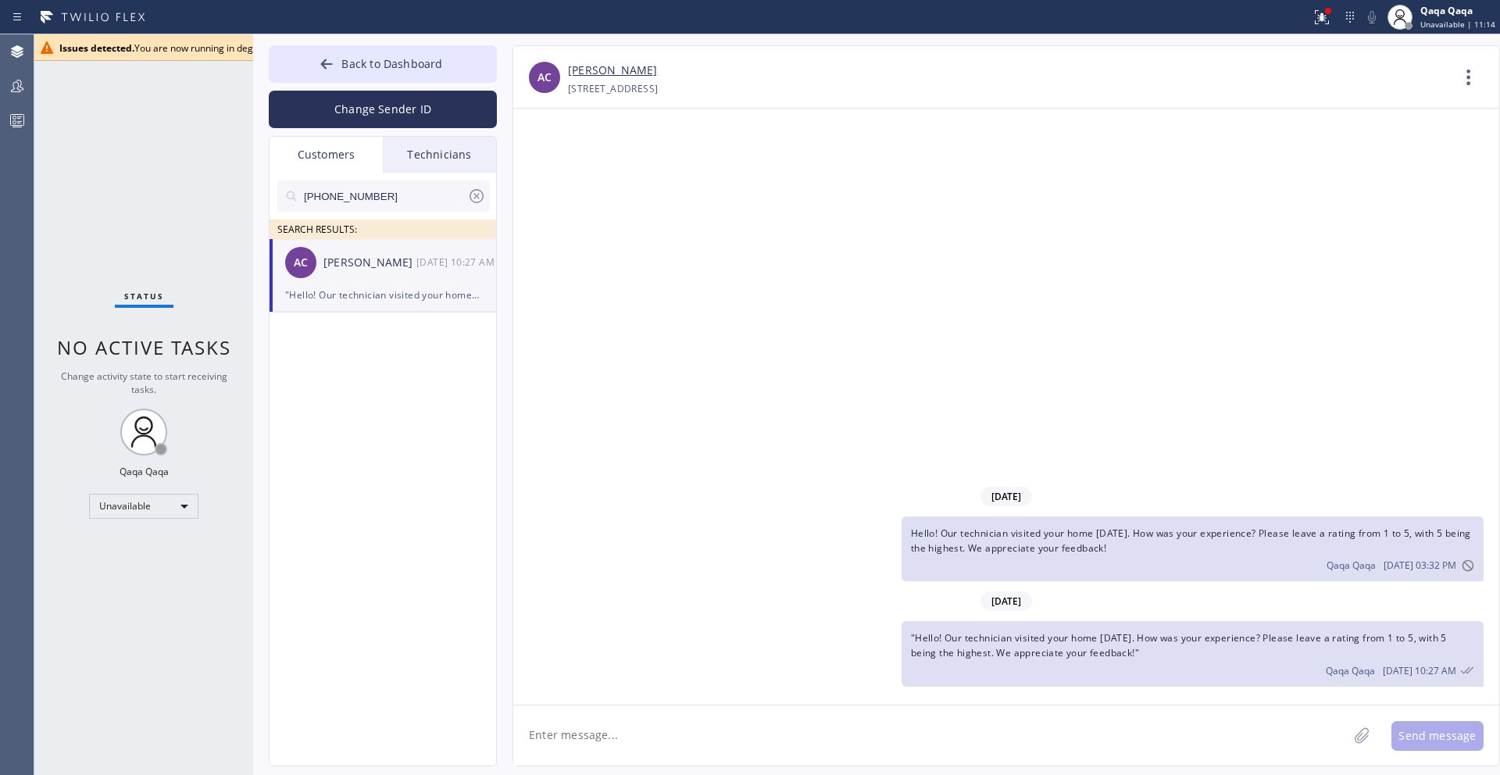
click at [437, 183] on input "[PHONE_NUMBER]" at bounding box center [384, 196] width 165 height 31
paste input "312) 925-6475"
type input "[PHONE_NUMBER]"
click at [364, 270] on div "[PERSON_NAME]" at bounding box center [370, 263] width 93 height 18
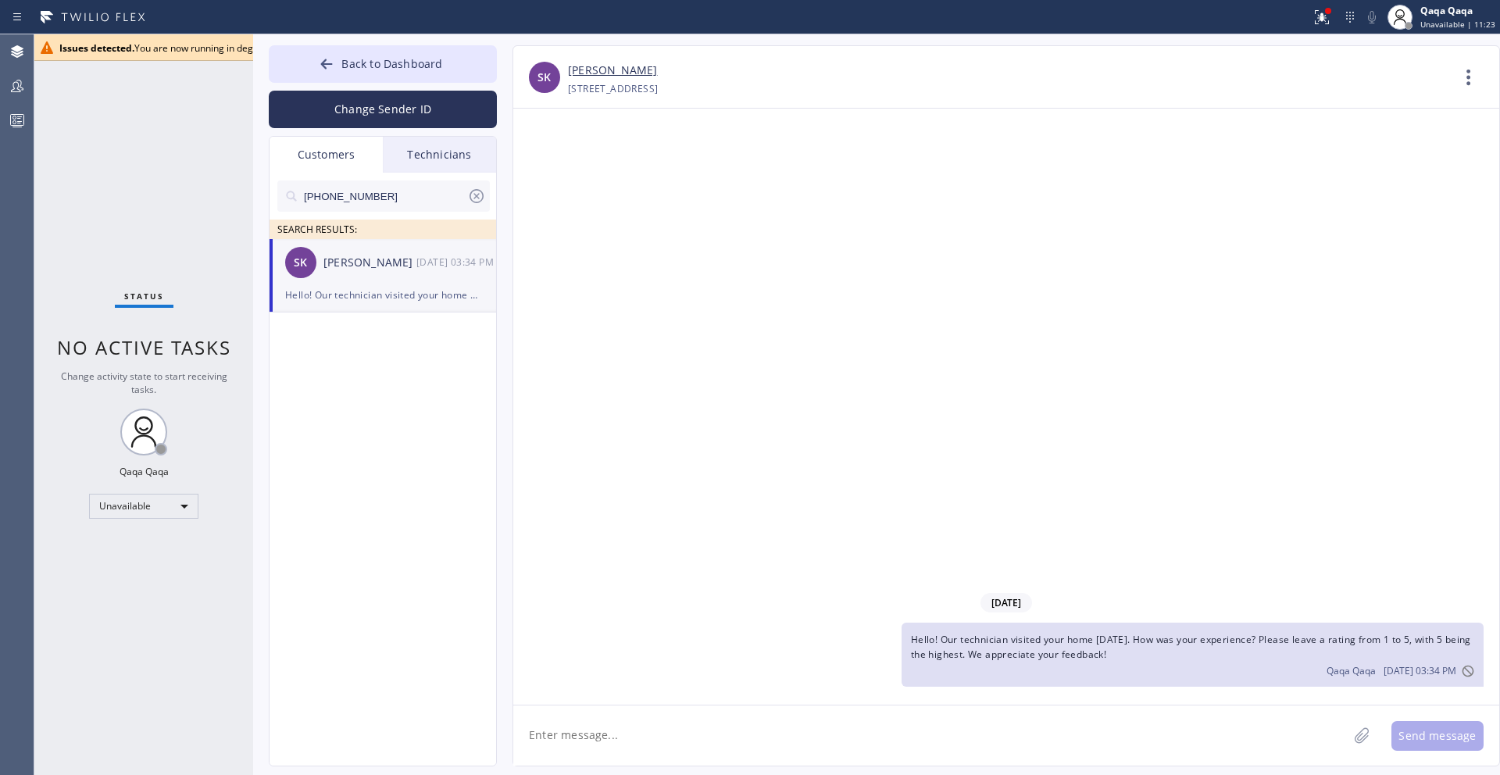
click at [774, 731] on textarea at bounding box center [930, 736] width 835 height 60
paste textarea ""Hello! Our technician visited your home [DATE]. How was your experience? Pleas…"
type textarea ""Hello! Our technician visited your home [DATE]. How was your experience? Pleas…"
click at [1434, 737] on button "Send message" at bounding box center [1438, 736] width 92 height 30
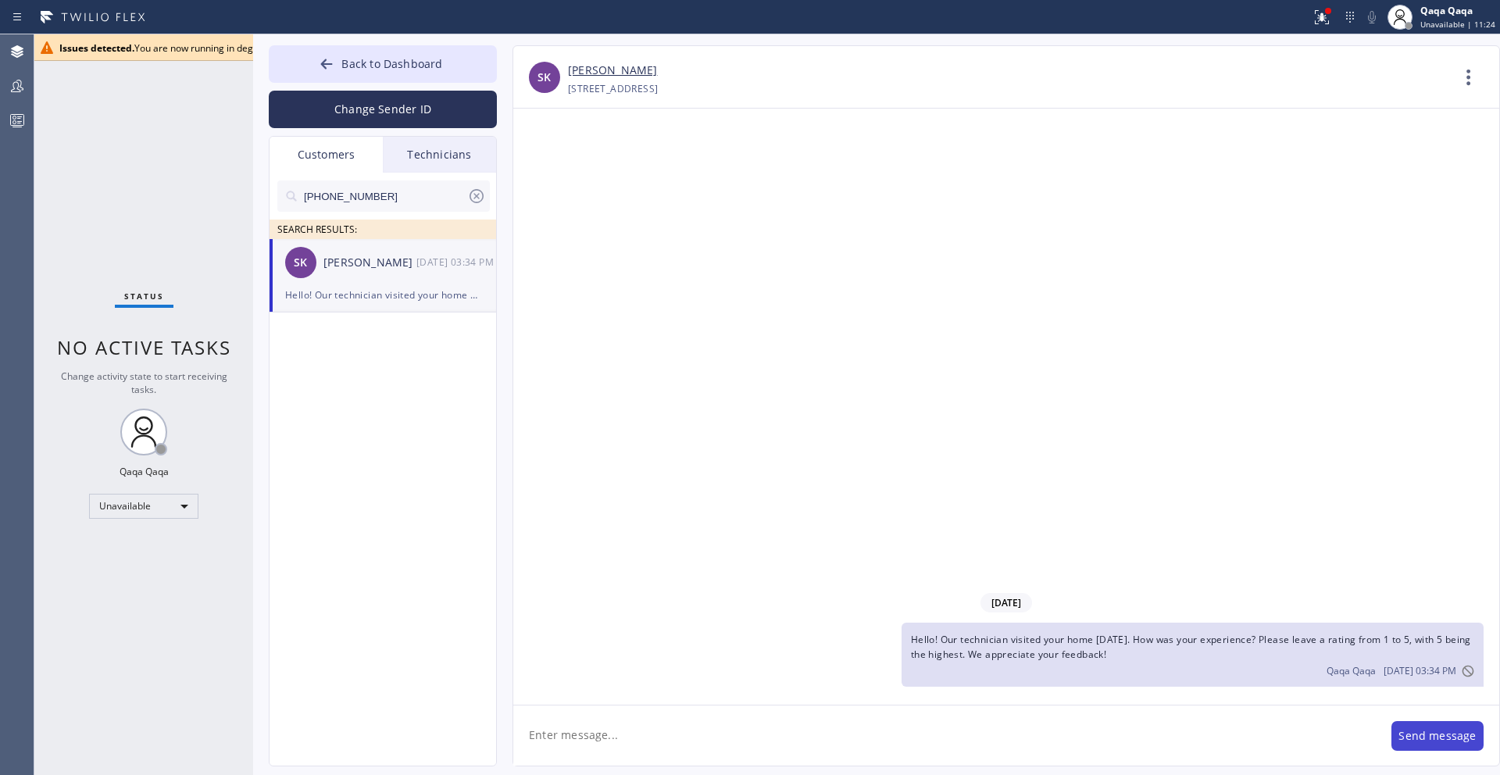
scroll to position [0, 0]
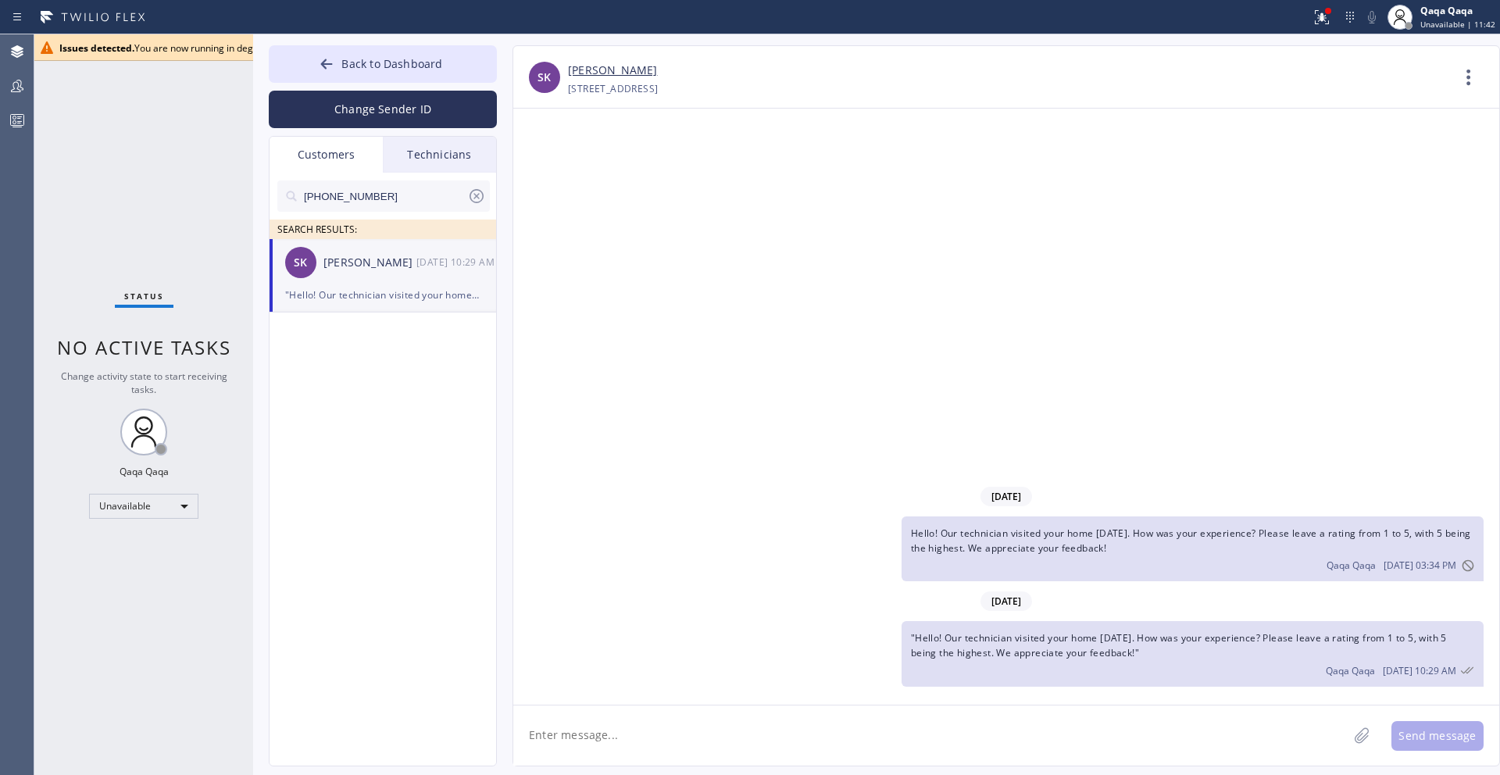
click at [394, 199] on input "[PHONE_NUMBER]" at bounding box center [384, 196] width 165 height 31
paste input "773) 771-5348"
type input "[PHONE_NUMBER]"
click at [366, 263] on div "[PERSON_NAME]" at bounding box center [370, 263] width 93 height 18
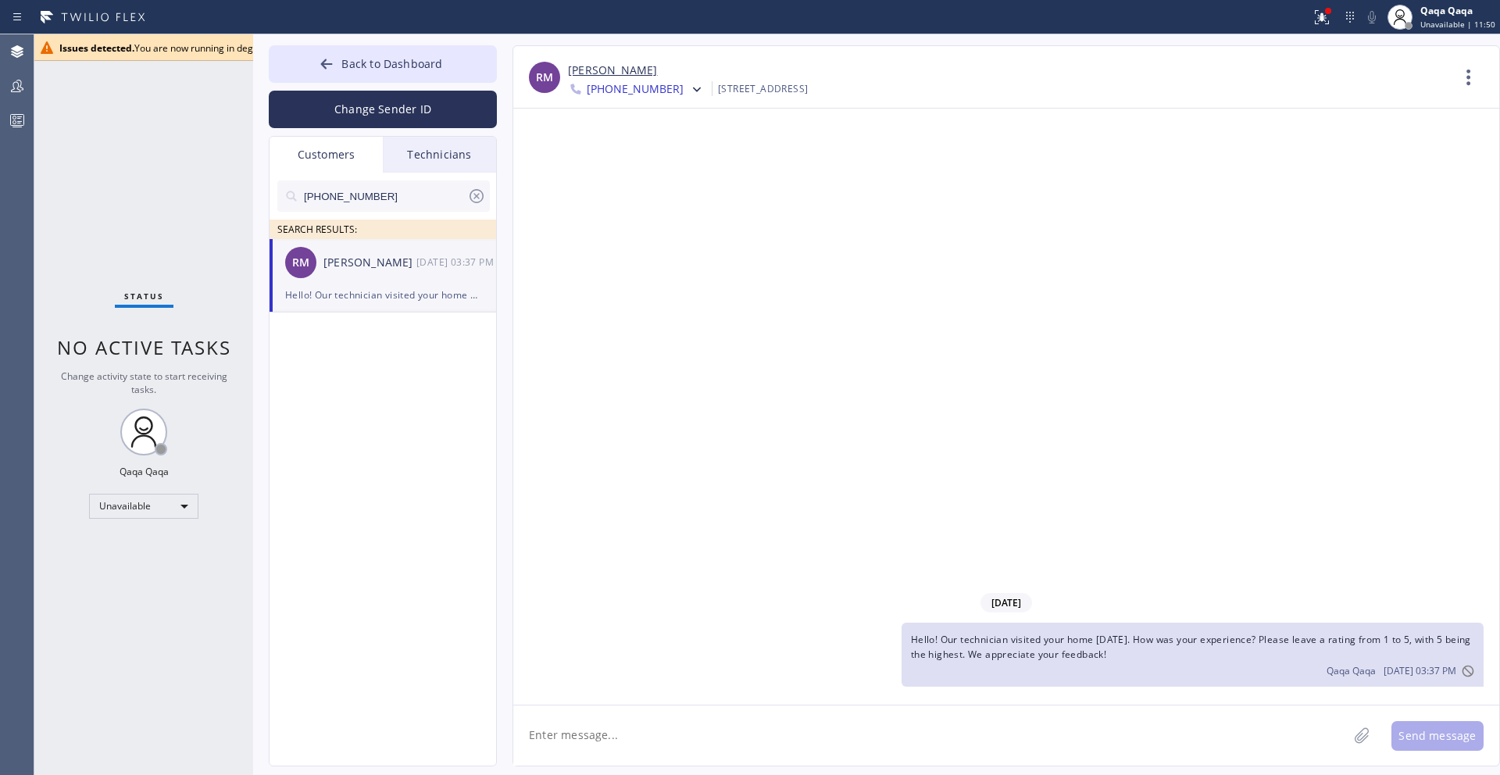
click at [896, 728] on textarea at bounding box center [930, 736] width 835 height 60
paste textarea ""Hello! Our technician visited your home [DATE]. How was your experience? Pleas…"
type textarea ""Hello! Our technician visited your home [DATE]. How was your experience? Pleas…"
click at [1427, 731] on button "Send message" at bounding box center [1438, 736] width 92 height 30
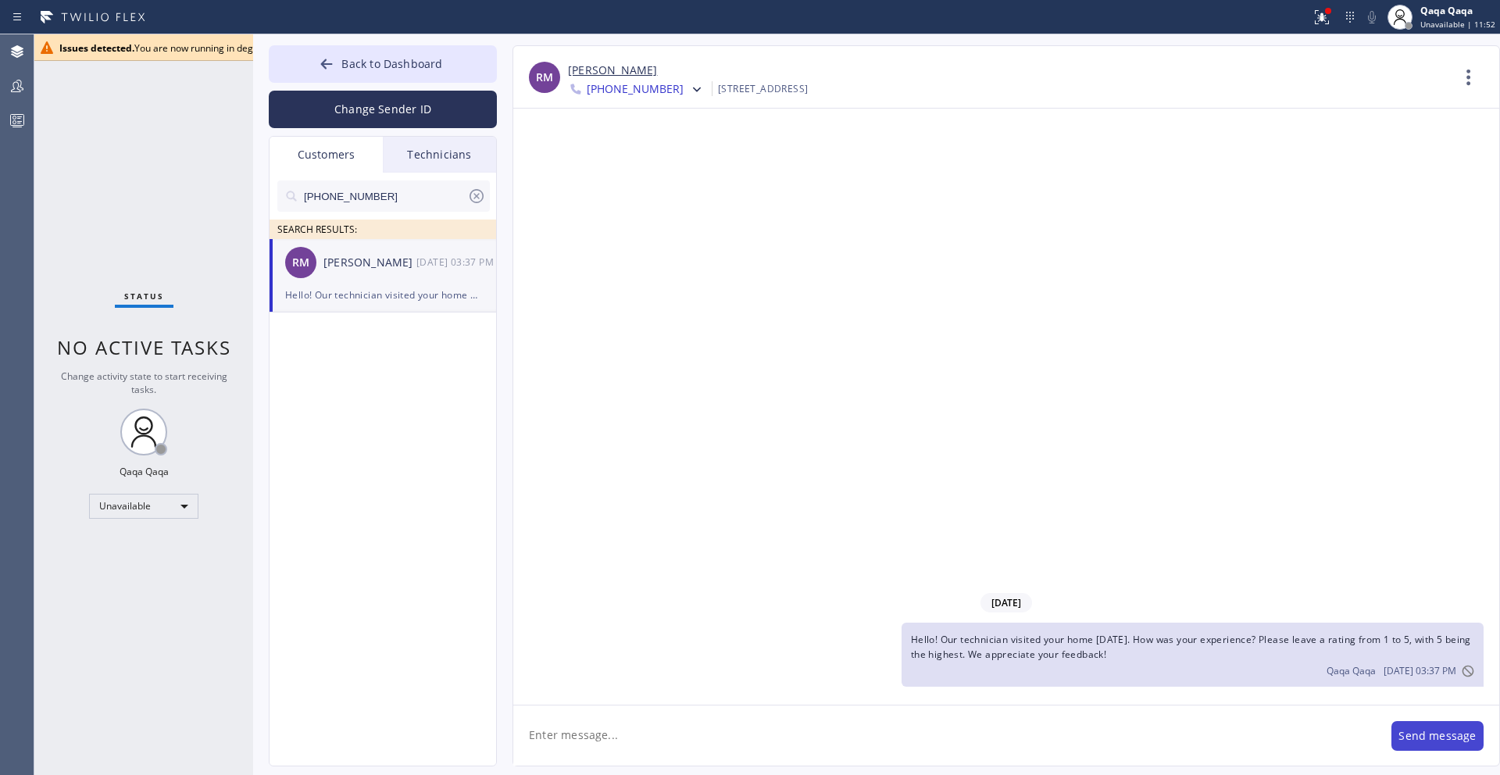
scroll to position [0, 0]
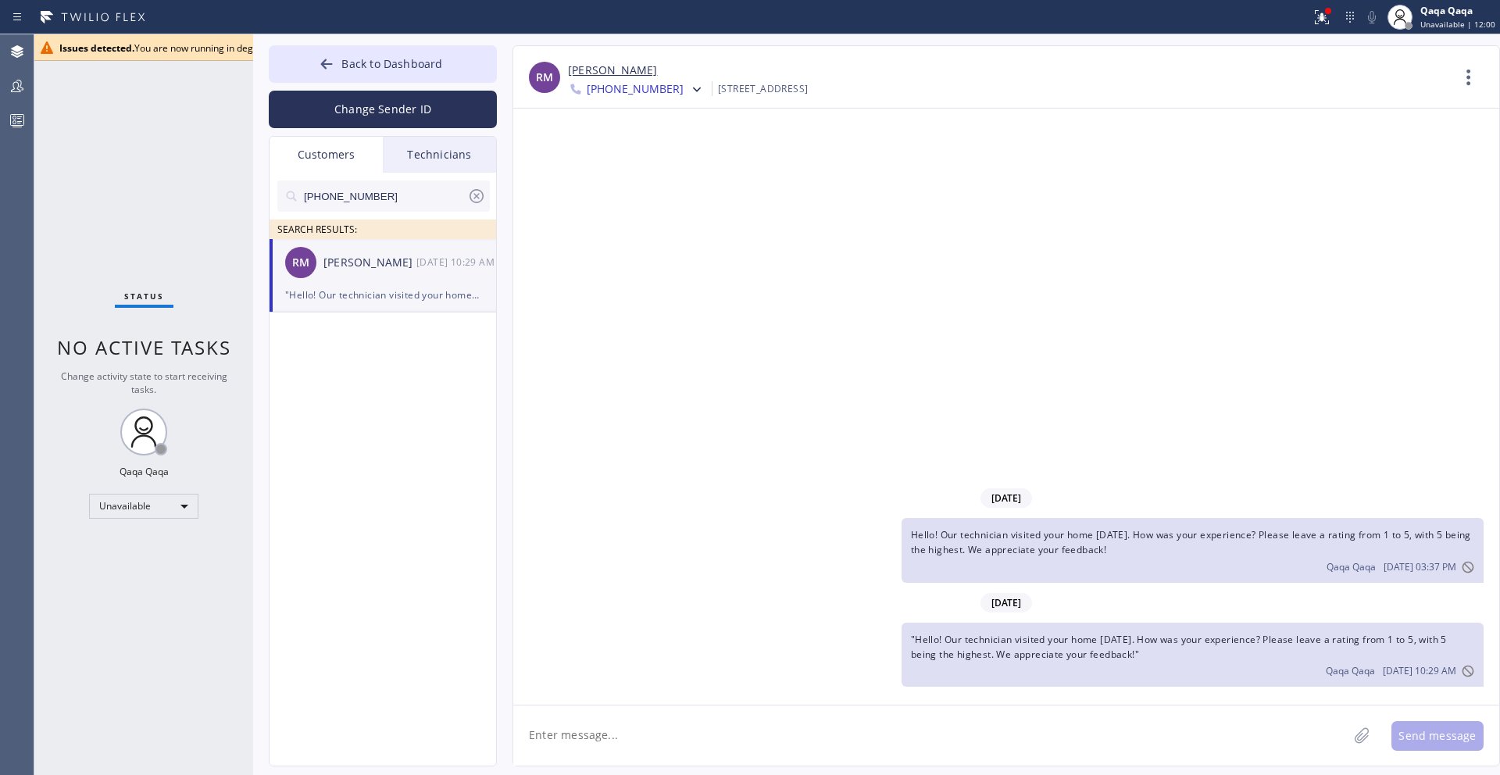
click at [377, 200] on input "[PHONE_NUMBER]" at bounding box center [384, 196] width 165 height 31
paste input "615) 497-0280"
type input "[PHONE_NUMBER]"
click at [361, 266] on div "[PERSON_NAME]" at bounding box center [370, 263] width 93 height 18
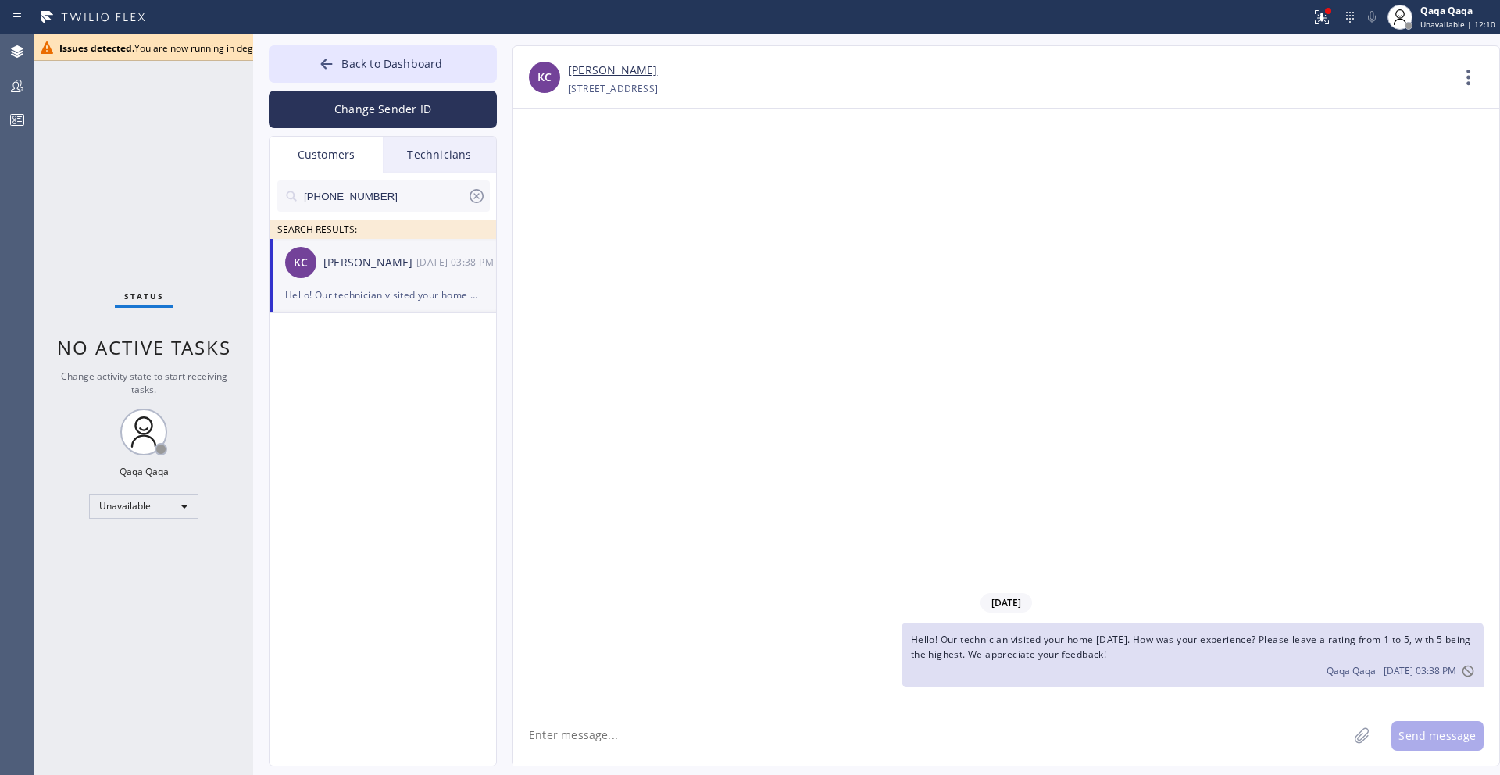
click at [738, 728] on textarea at bounding box center [930, 736] width 835 height 60
paste textarea ""Hello! Our technician visited your home [DATE]. How was your experience? Pleas…"
click at [537, 724] on textarea ""Hello! Our technician visited your home [DATE]. How was your experience? Pleas…" at bounding box center [944, 736] width 863 height 60
type textarea "Hello! Our technician visited your home [DATE]. How was your experience? Please…"
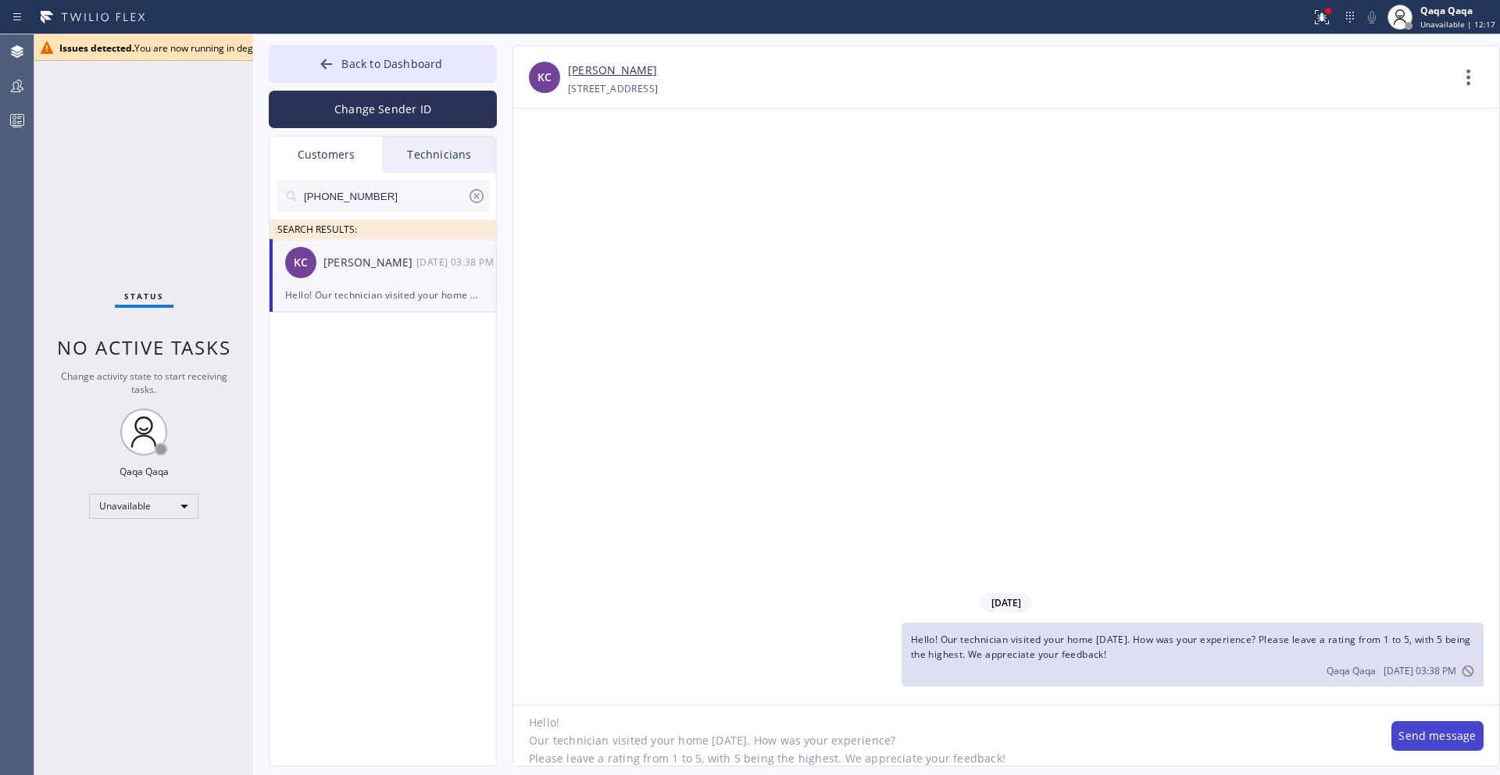
click at [1414, 737] on button "Send message" at bounding box center [1438, 736] width 92 height 30
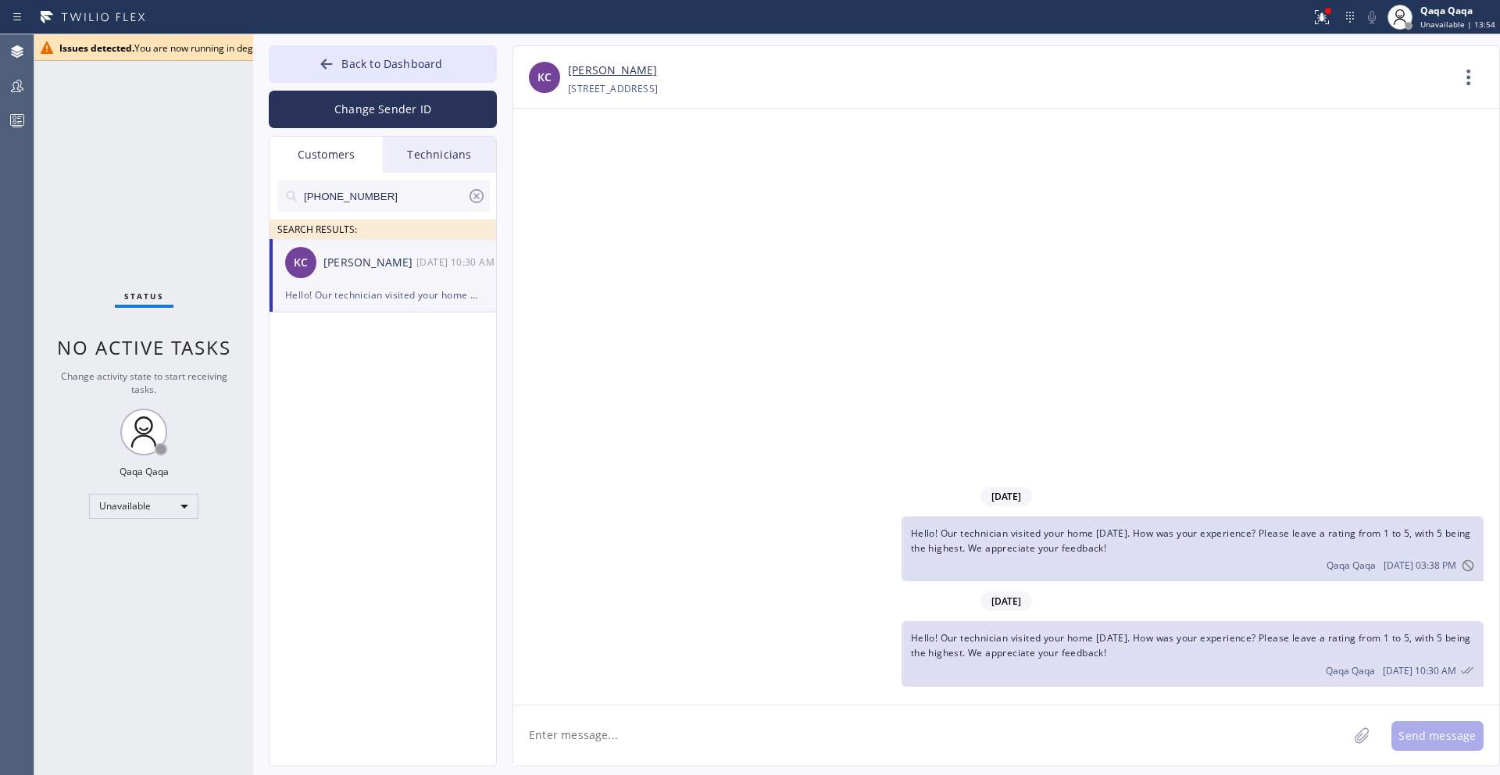
click at [416, 201] on input "[PHONE_NUMBER]" at bounding box center [384, 196] width 165 height 31
paste input "720) 209-5024"
type input "[PHONE_NUMBER]"
click at [379, 264] on div "[PERSON_NAME]" at bounding box center [370, 263] width 93 height 18
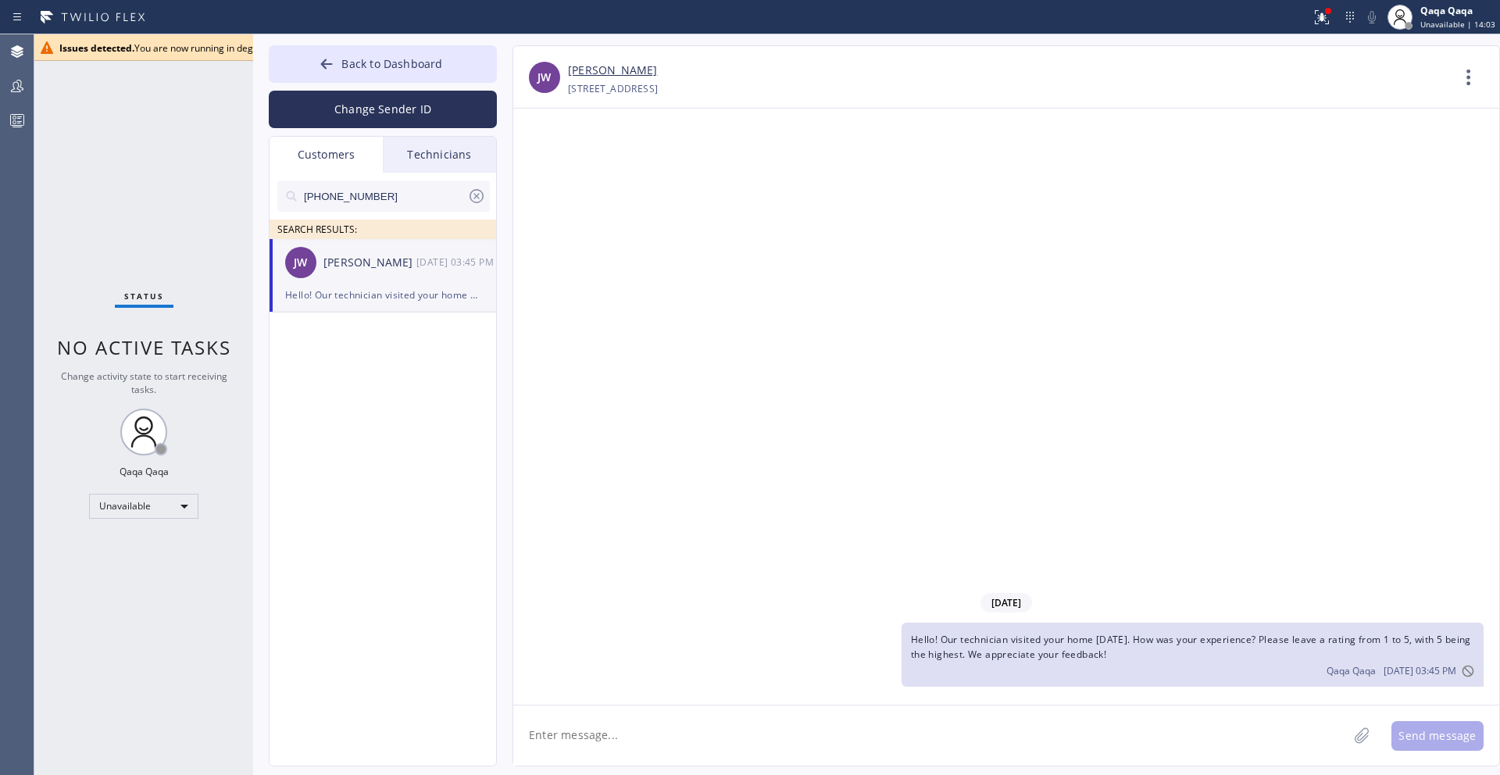
click at [1040, 728] on textarea at bounding box center [930, 736] width 835 height 60
paste textarea ""Hello! Our technician visited your home [DATE]. How was your experience? Pleas…"
type textarea ""Hello! Our technician visited your home [DATE]. How was your experience? Pleas…"
click at [1472, 735] on button "Send message" at bounding box center [1438, 736] width 92 height 30
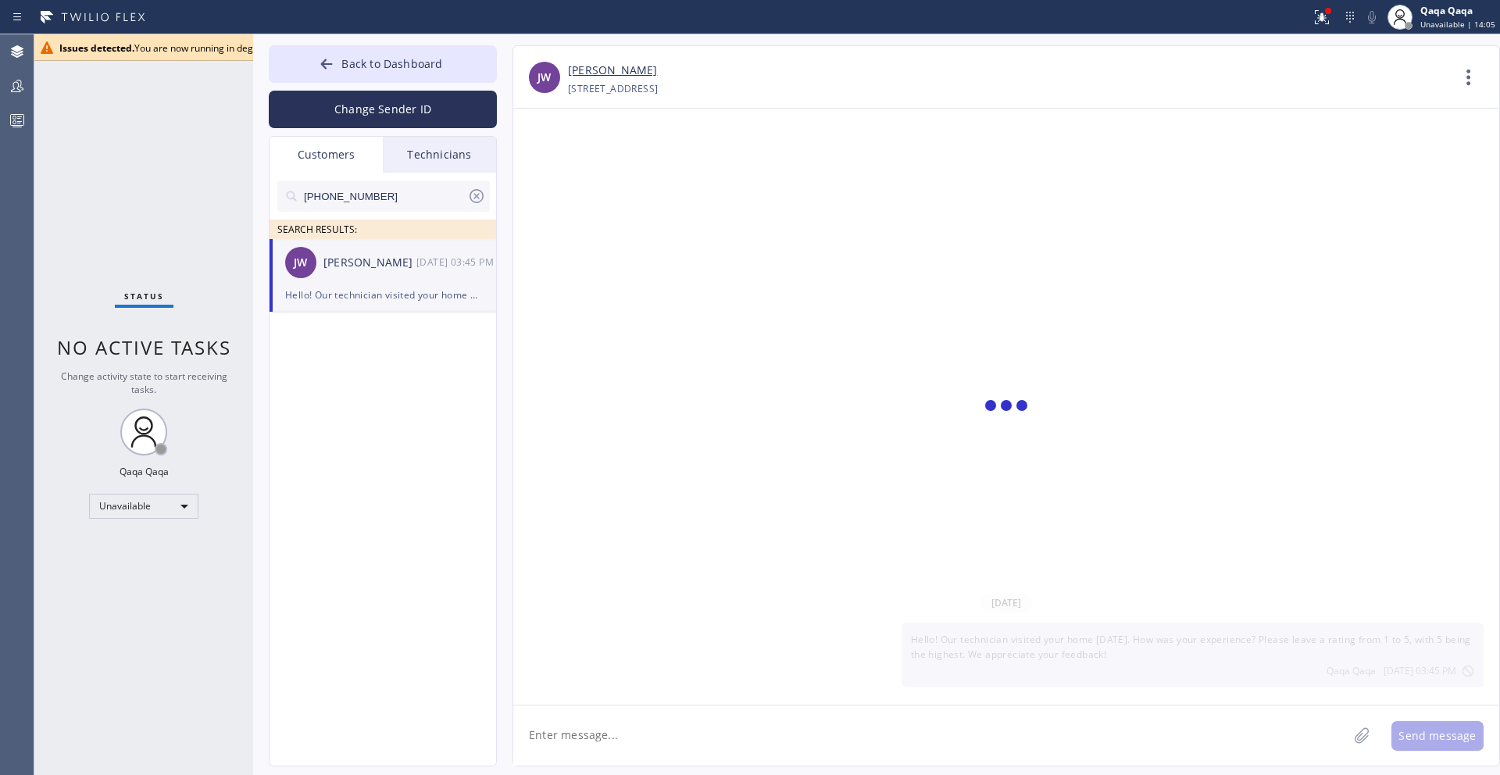
scroll to position [0, 0]
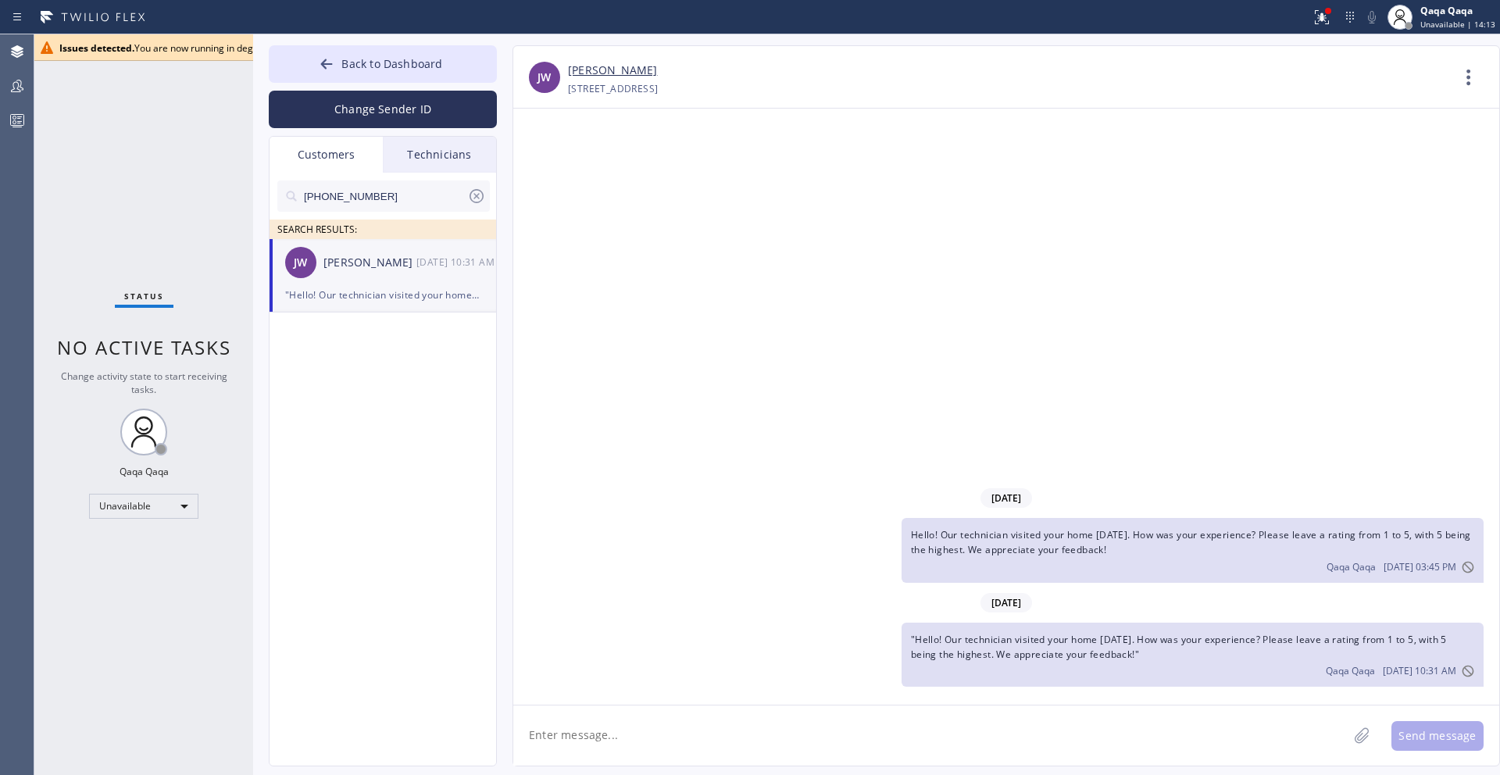
click at [377, 191] on input "[PHONE_NUMBER]" at bounding box center [384, 196] width 165 height 31
paste input "917) 972-8128"
type input "[PHONE_NUMBER]"
click at [361, 256] on div "[PERSON_NAME]" at bounding box center [370, 263] width 93 height 18
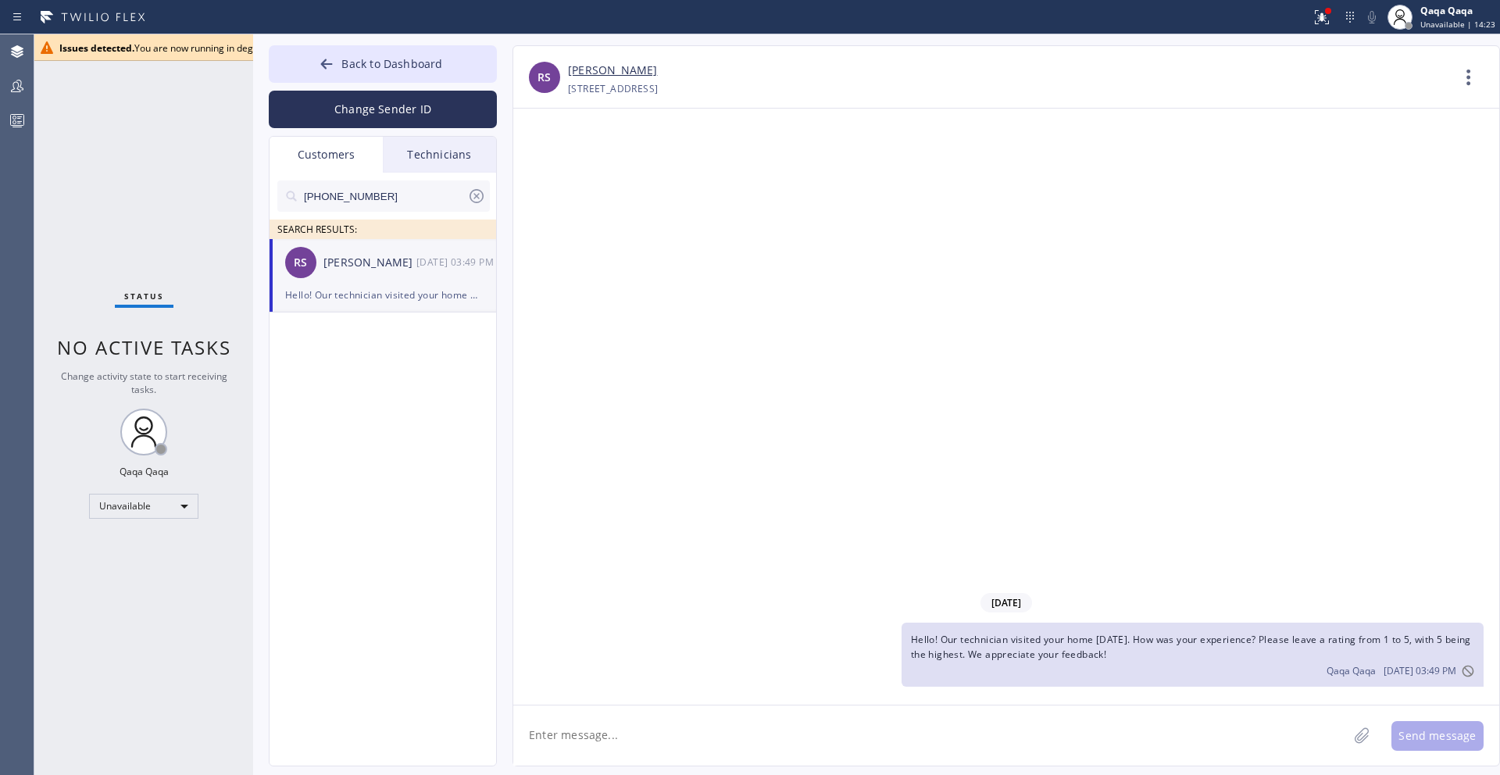
click at [891, 725] on textarea at bounding box center [930, 736] width 835 height 60
paste textarea ""Hello! Our technician visited your home [DATE]. How was your experience? Pleas…"
type textarea ""Hello! Our technician visited your home [DATE]. How was your experience? Pleas…"
click at [1441, 730] on button "Send message" at bounding box center [1438, 736] width 92 height 30
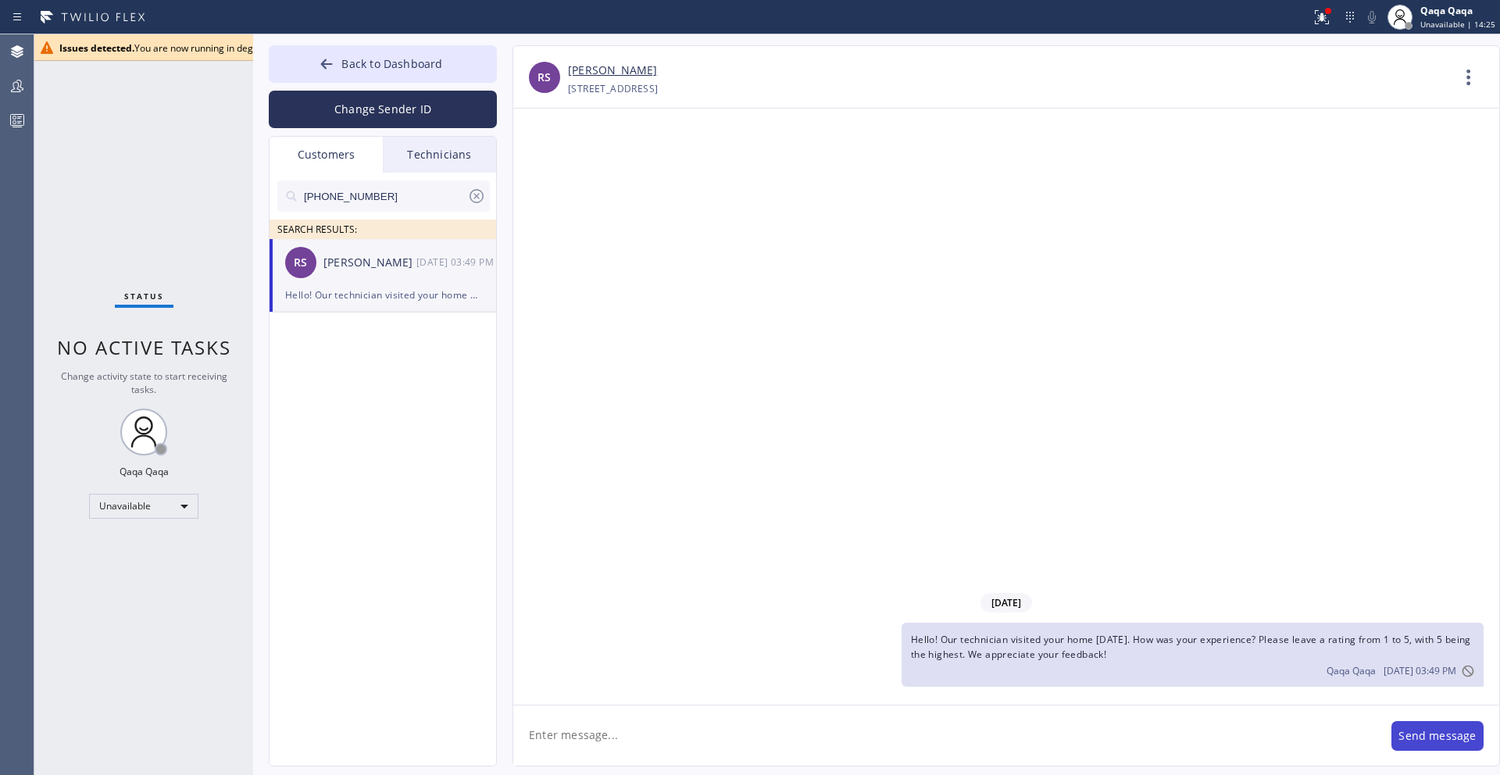
scroll to position [0, 0]
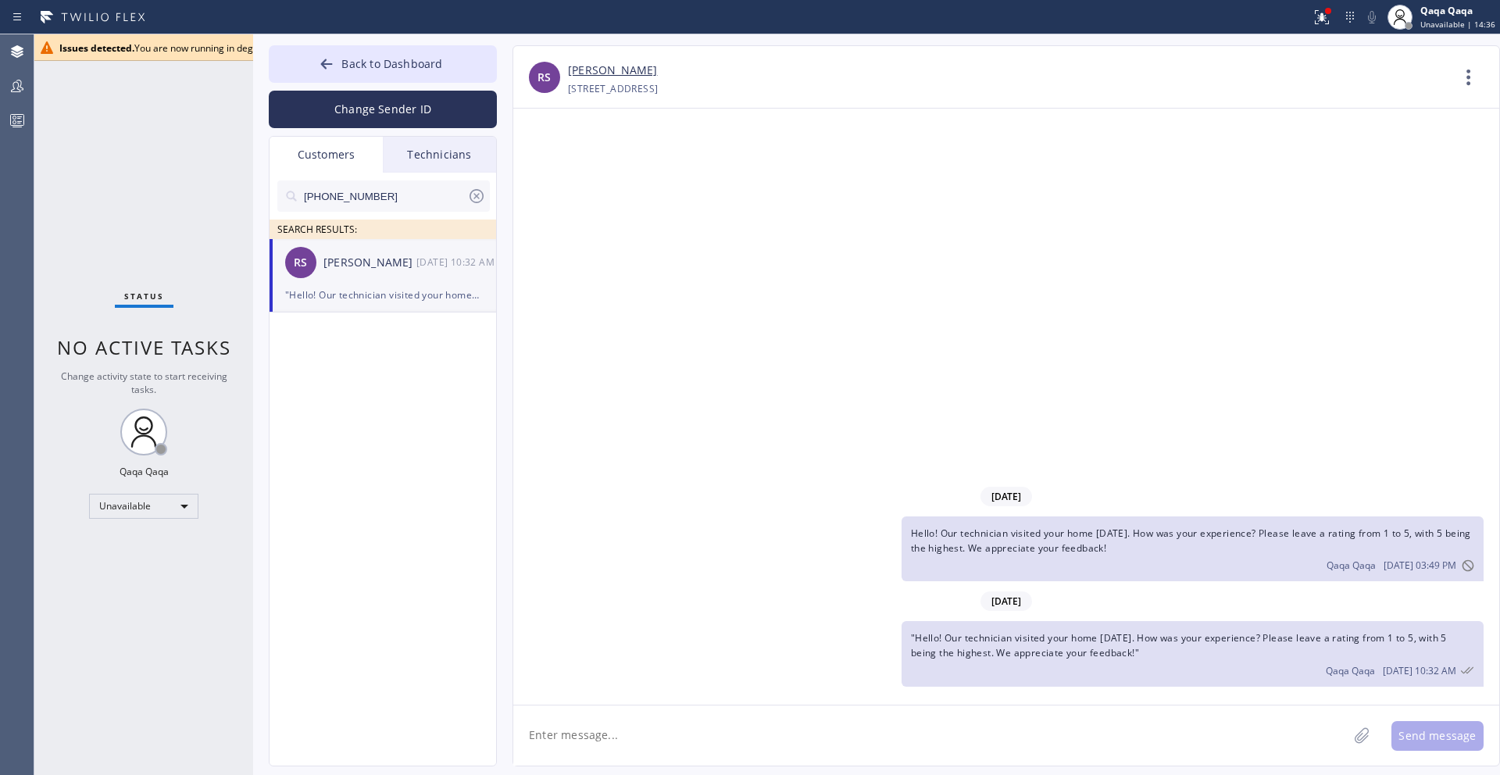
click at [387, 193] on input "[PHONE_NUMBER]" at bounding box center [384, 196] width 165 height 31
paste input "626) 993-5886"
type input "[PHONE_NUMBER]"
click at [367, 259] on div "[PERSON_NAME]" at bounding box center [370, 263] width 93 height 18
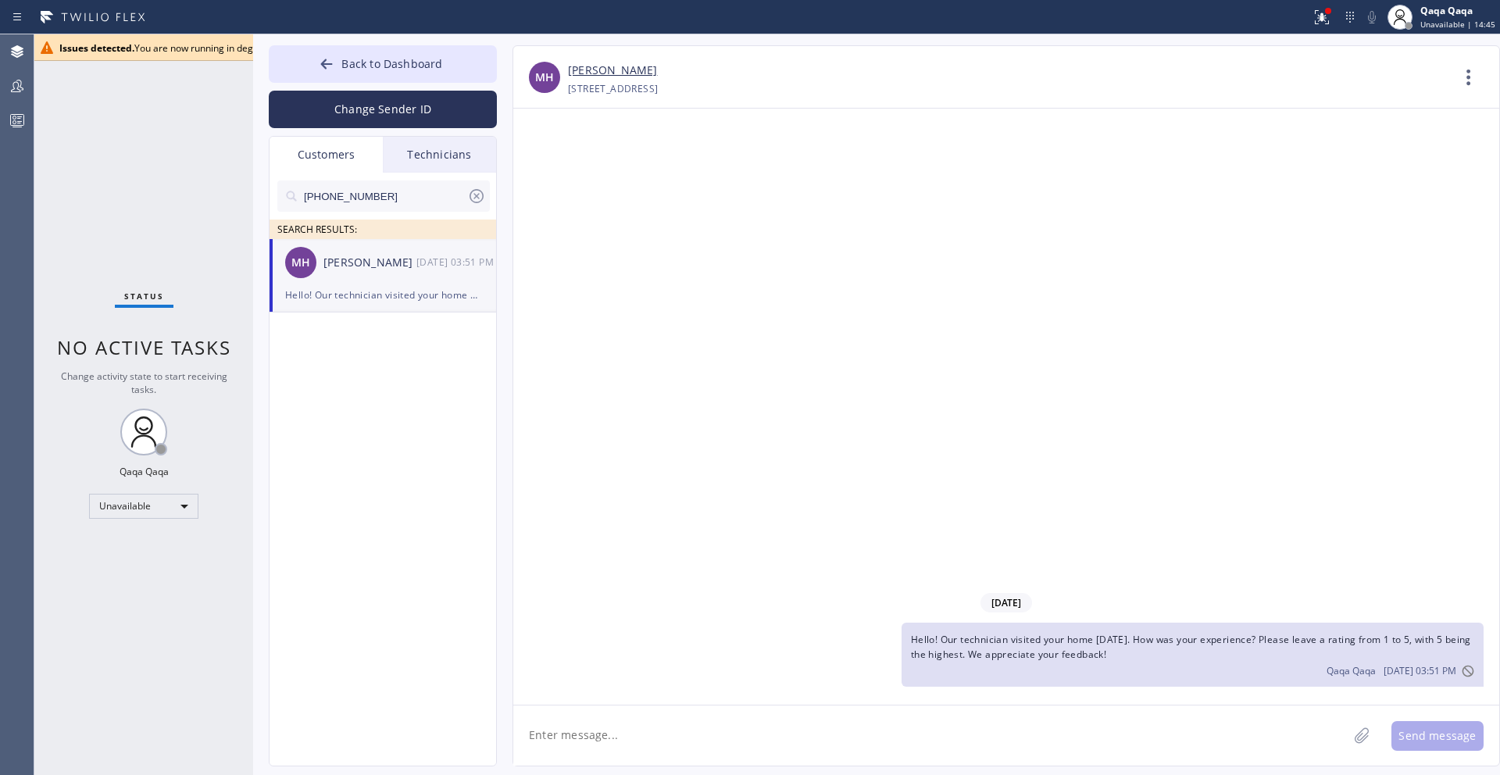
click at [711, 740] on textarea at bounding box center [930, 736] width 835 height 60
paste textarea ""Hello! Our technician visited your home [DATE]. How was your experience? Pleas…"
type textarea ""Hello! Our technician visited your home [DATE]. How was your experience? Pleas…"
click at [1444, 736] on button "Send message" at bounding box center [1438, 736] width 92 height 30
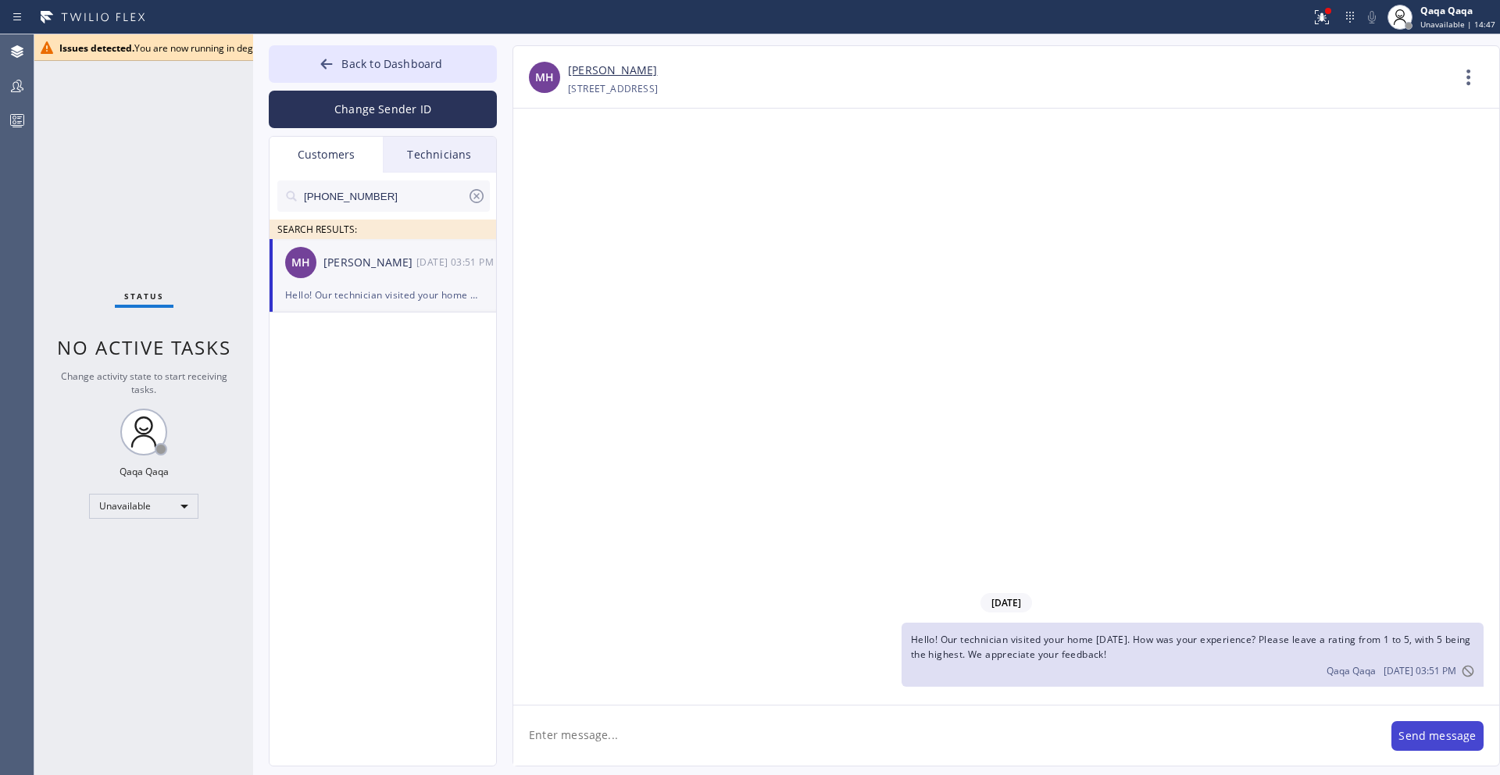
scroll to position [0, 0]
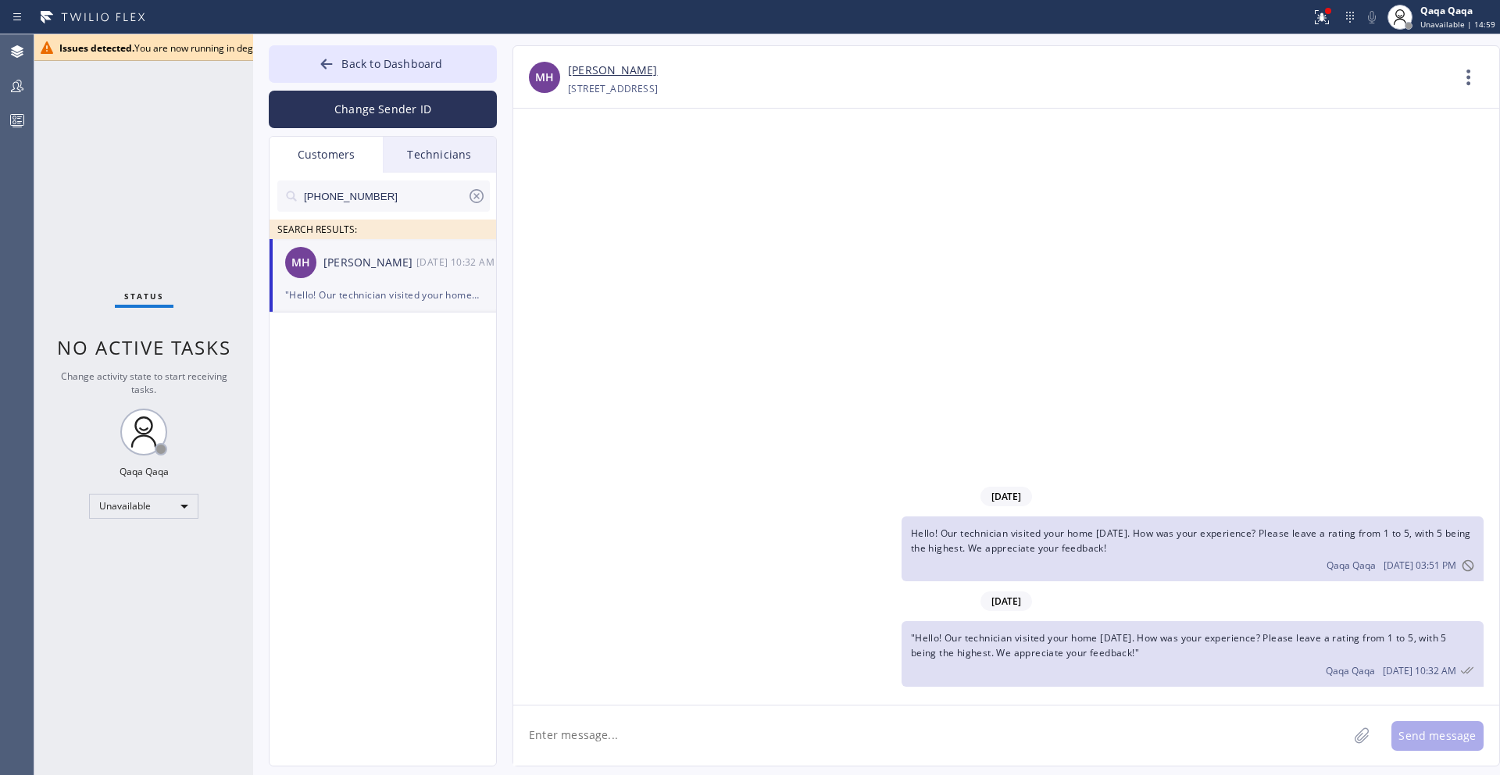
click at [370, 197] on input "[PHONE_NUMBER]" at bounding box center [384, 196] width 165 height 31
paste input "323) 394-2144"
type input "[PHONE_NUMBER]"
click at [361, 259] on div "[PERSON_NAME]" at bounding box center [370, 263] width 93 height 18
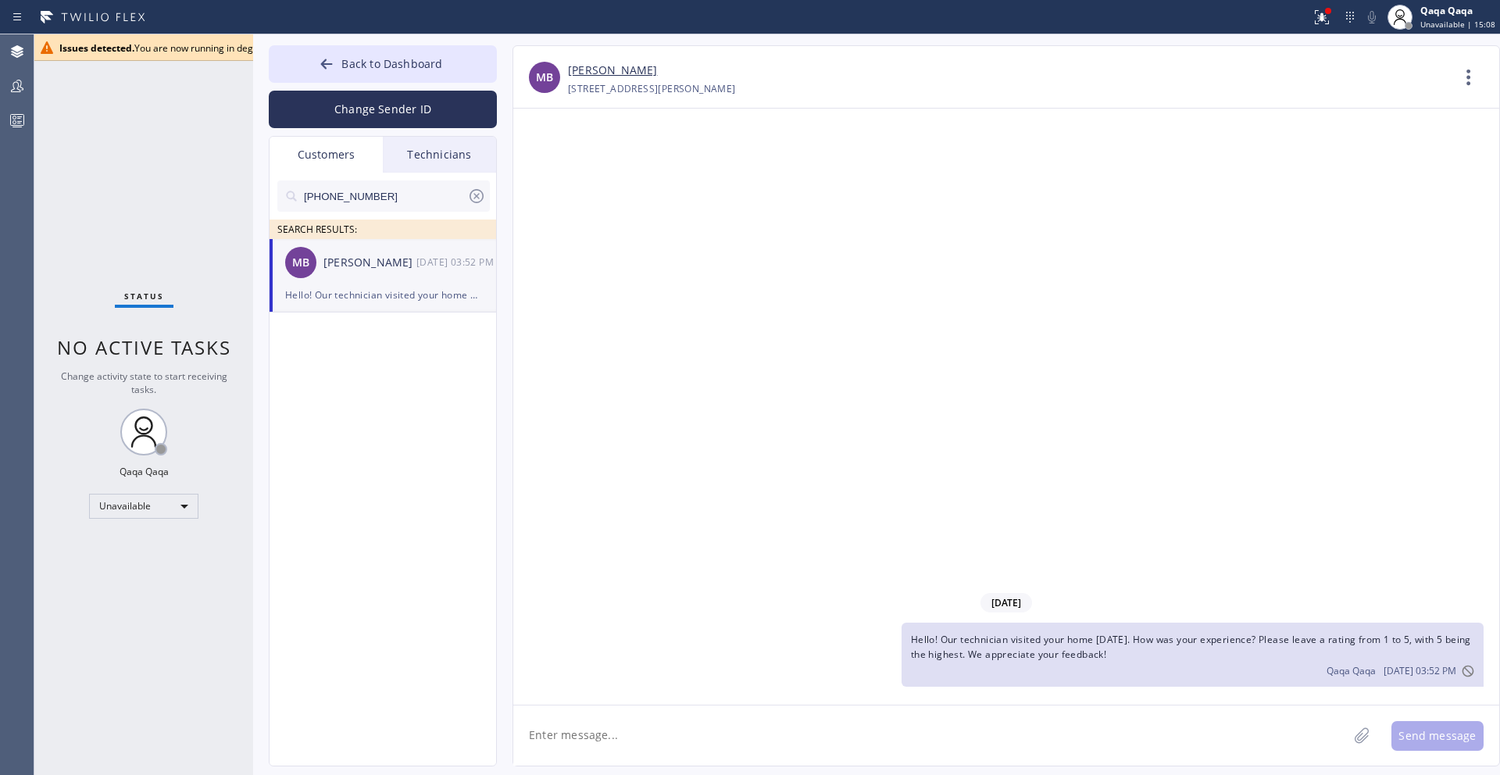
click at [688, 735] on textarea at bounding box center [930, 736] width 835 height 60
paste textarea ""Hello! Our technician visited your home [DATE]. How was your experience? Pleas…"
click at [534, 723] on textarea ""Hello! Our technician visited your home [DATE]. How was your experience? Pleas…" at bounding box center [944, 736] width 863 height 60
type textarea "Hello! Our technician visited your home [DATE]. How was your experience? Please…"
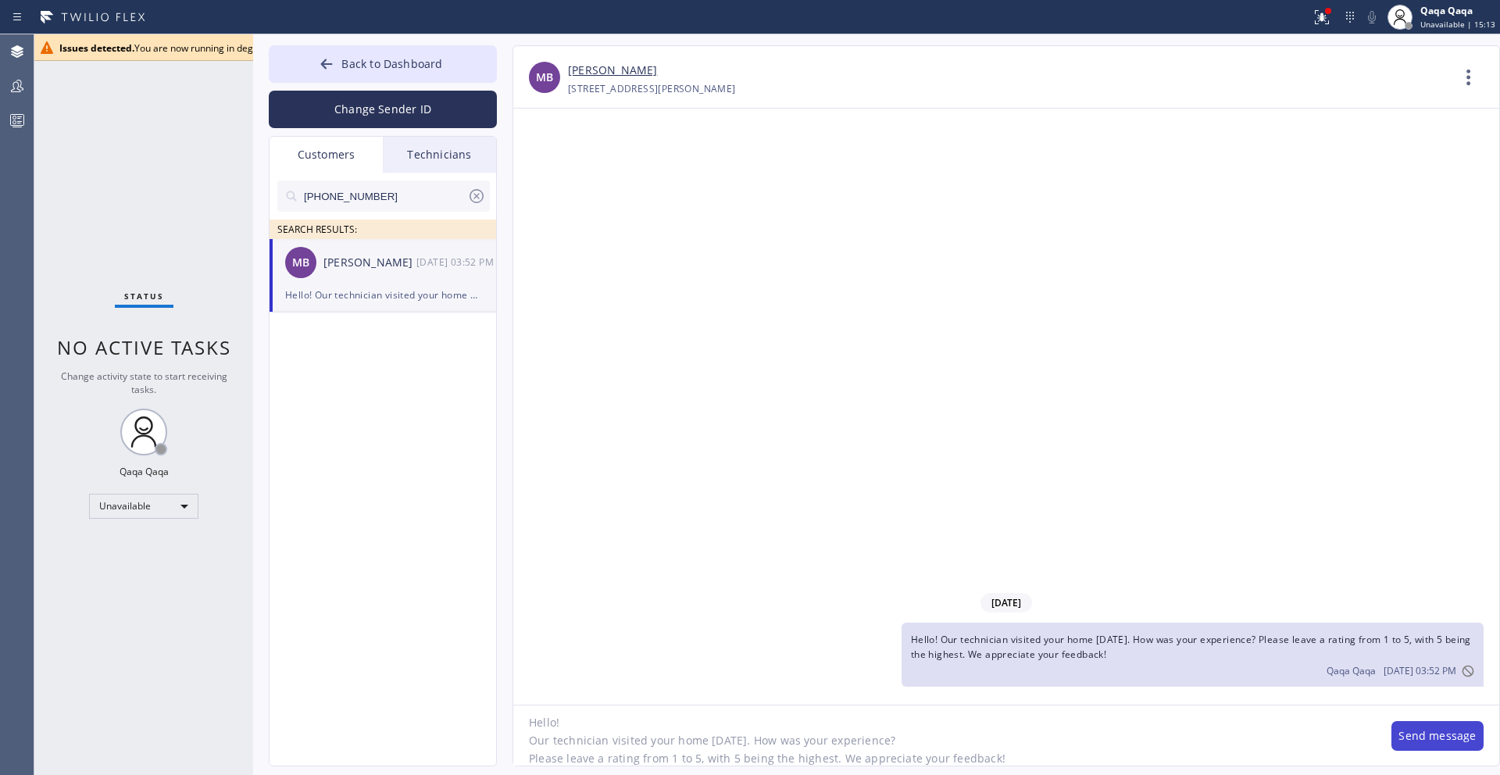
click at [1406, 731] on button "Send message" at bounding box center [1438, 736] width 92 height 30
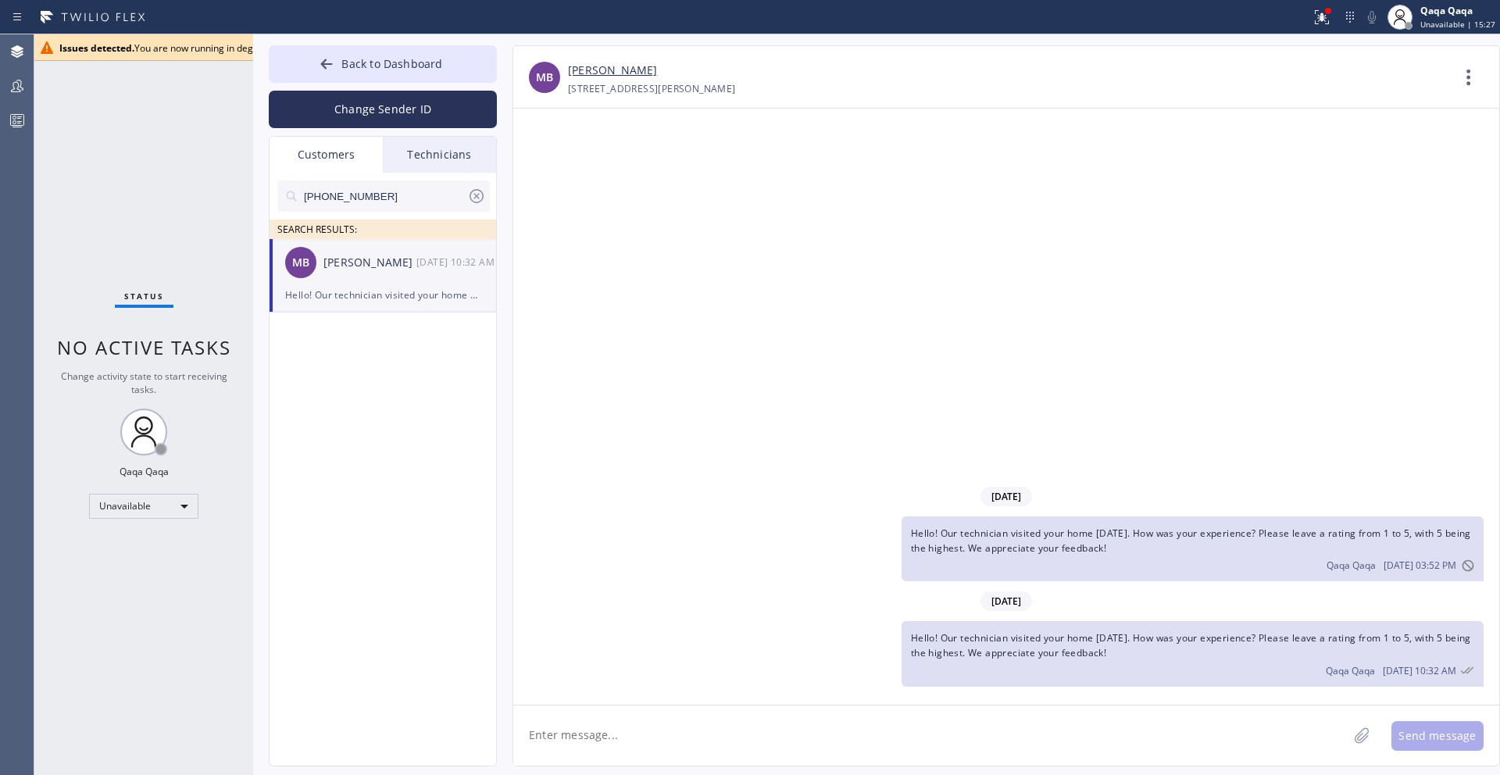
click at [412, 185] on input "[PHONE_NUMBER]" at bounding box center [384, 196] width 165 height 31
paste input "213) 393-2453"
type input "[PHONE_NUMBER]"
click at [372, 261] on div "[PERSON_NAME]" at bounding box center [370, 263] width 93 height 18
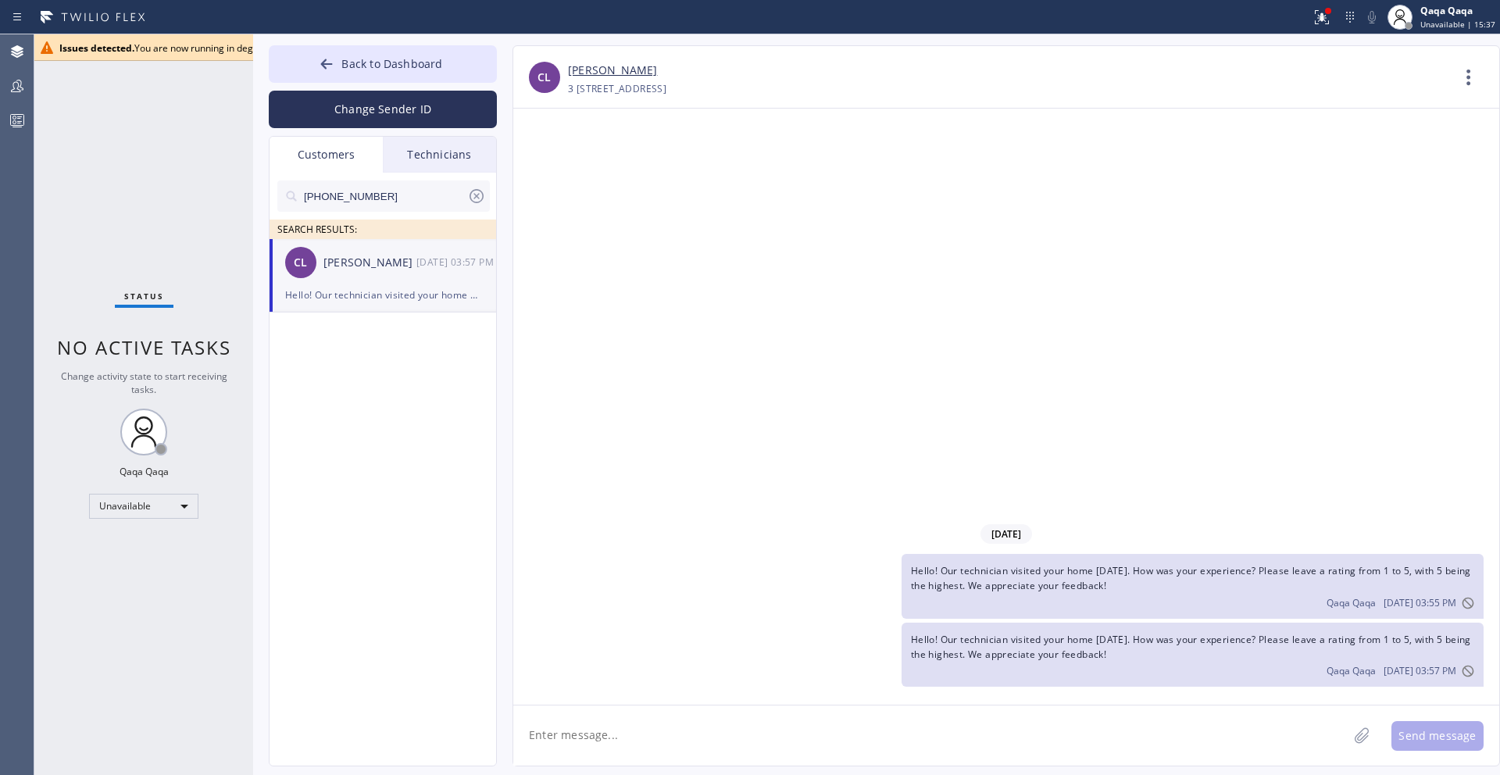
click at [804, 731] on textarea at bounding box center [930, 736] width 835 height 60
paste textarea ""Hello! Our technician visited your home [DATE]. How was your experience? Pleas…"
click at [534, 725] on textarea ""Hello! Our technician visited your home [DATE]. How was your experience? Pleas…" at bounding box center [944, 736] width 863 height 60
type textarea "Hello! Our technician visited your home [DATE]. How was your experience? Please…"
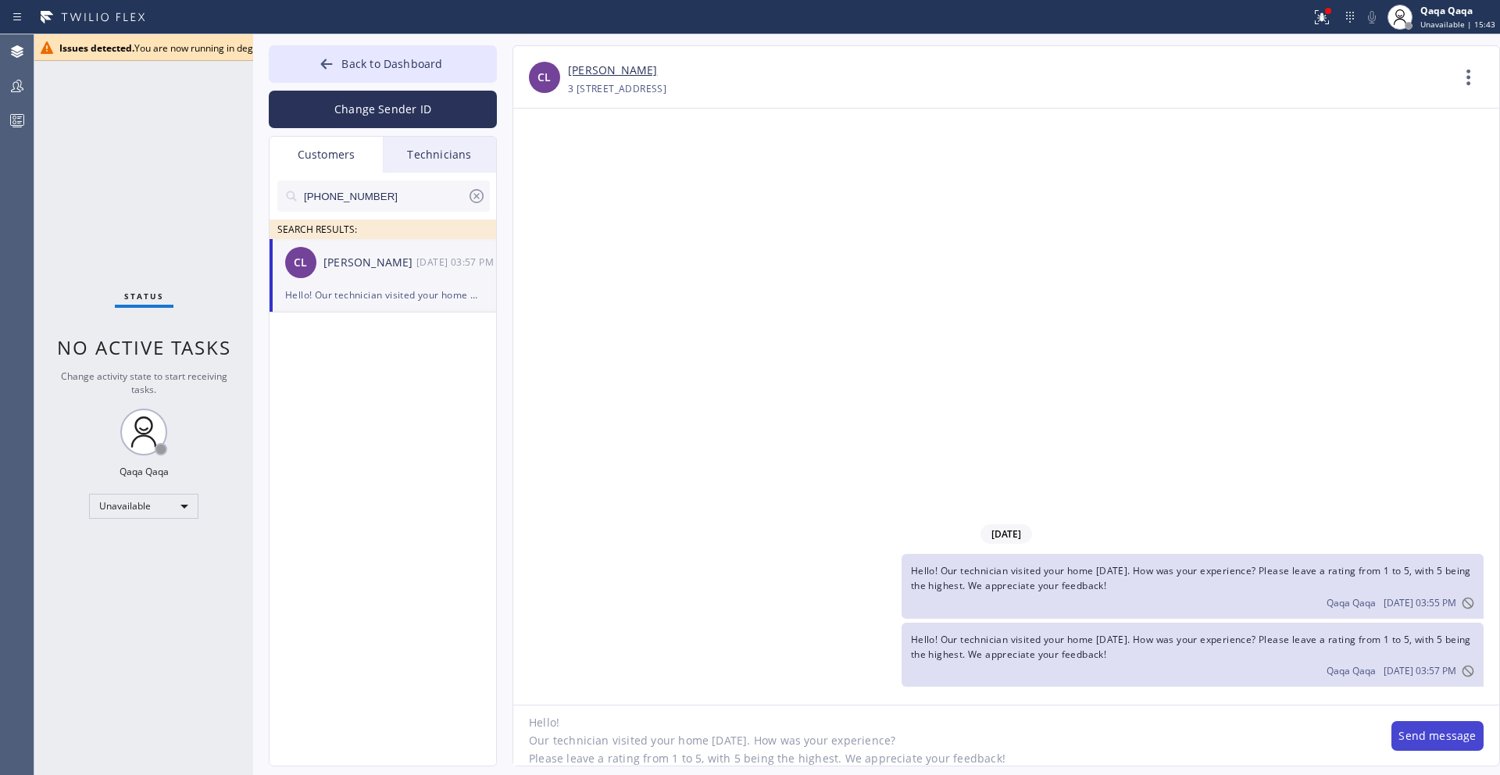
click at [1417, 728] on button "Send message" at bounding box center [1438, 736] width 92 height 30
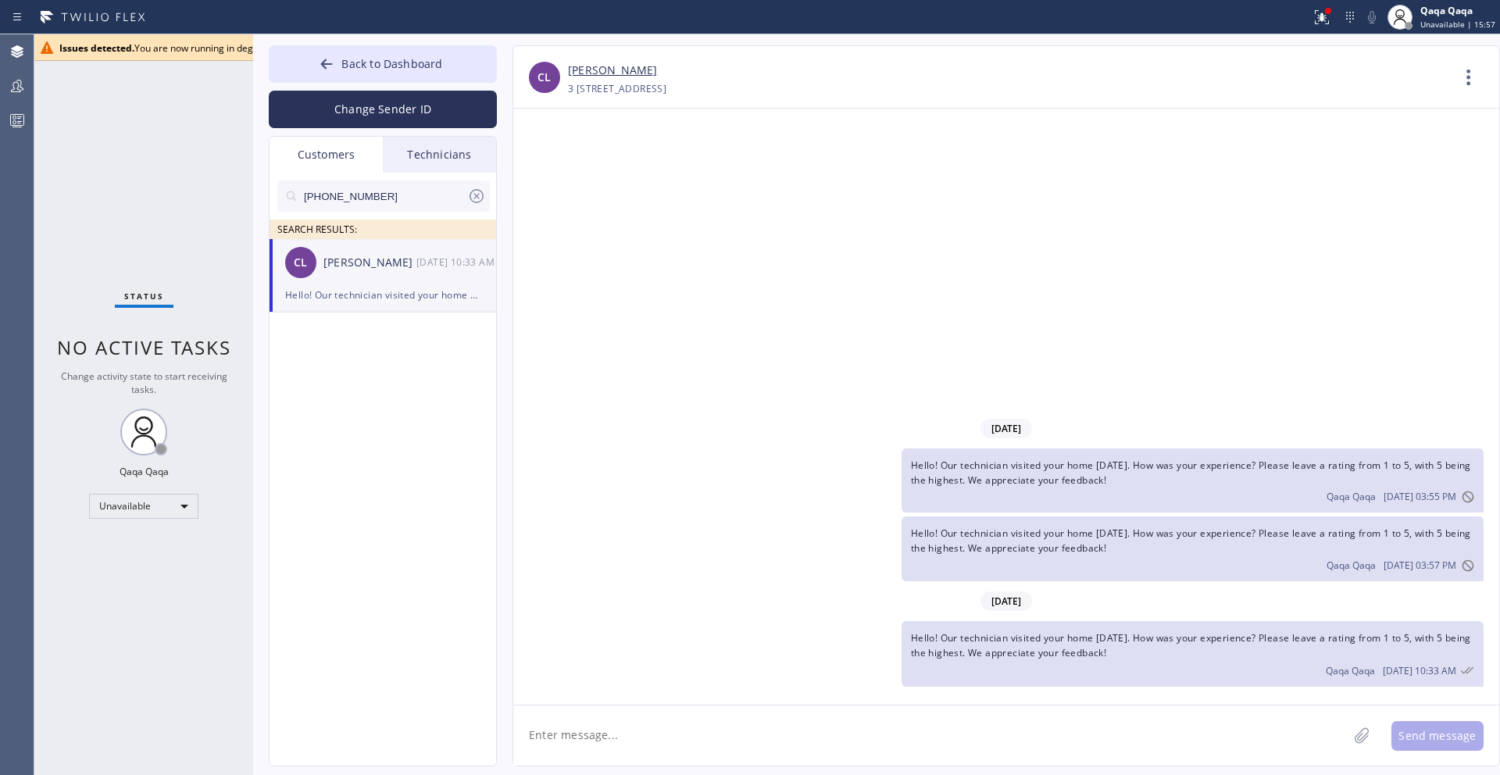
click at [377, 202] on input "[PHONE_NUMBER]" at bounding box center [384, 196] width 165 height 31
paste input "805) 469-3061"
type input "[PHONE_NUMBER]"
click at [366, 263] on div "[PERSON_NAME]" at bounding box center [370, 263] width 93 height 18
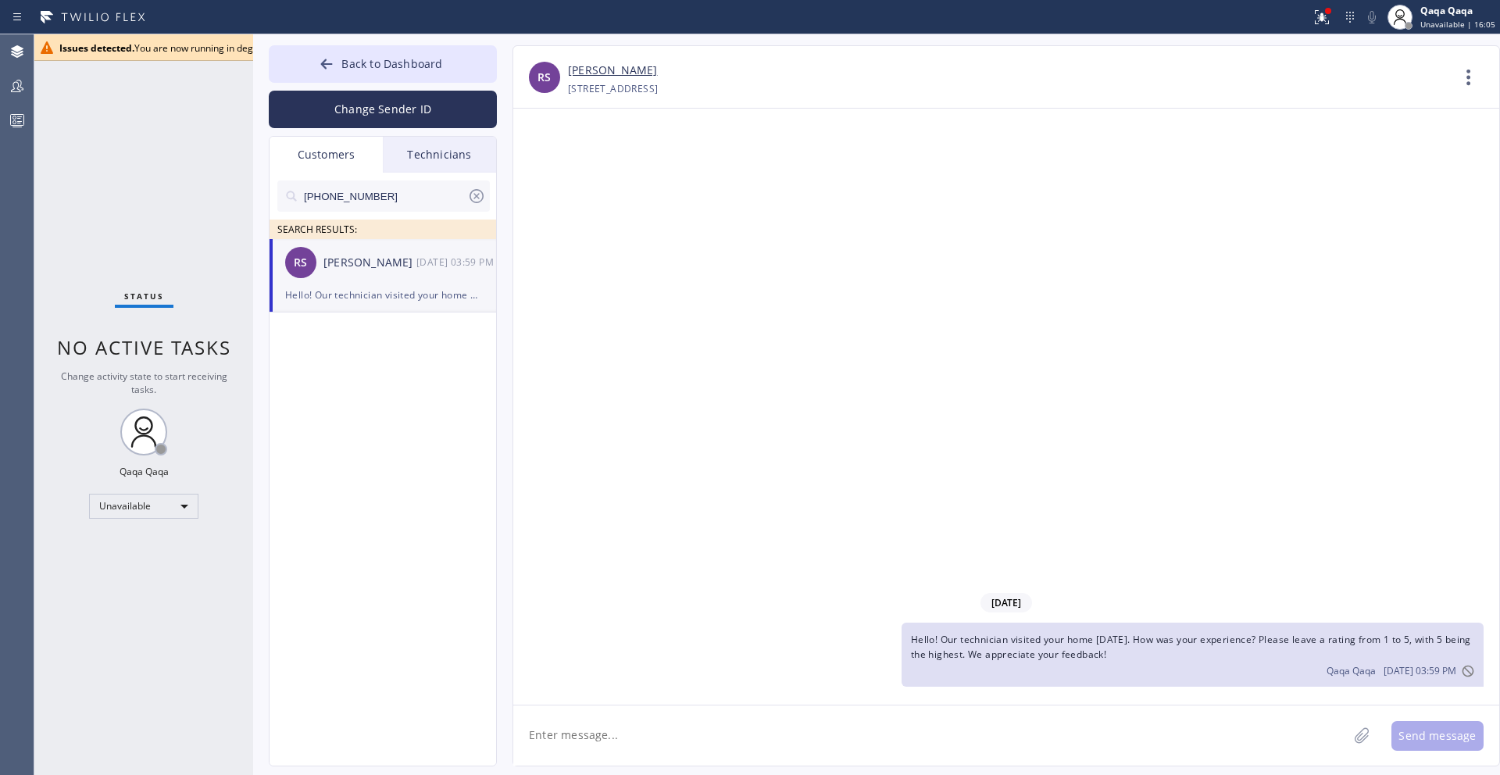
click at [707, 744] on textarea at bounding box center [930, 736] width 835 height 60
paste textarea ""Hello! Our technician visited your home [DATE]. How was your experience? Pleas…"
type textarea ""Hello! Our technician visited your home [DATE]. How was your experience? Pleas…"
click at [1435, 732] on button "Send message" at bounding box center [1438, 736] width 92 height 30
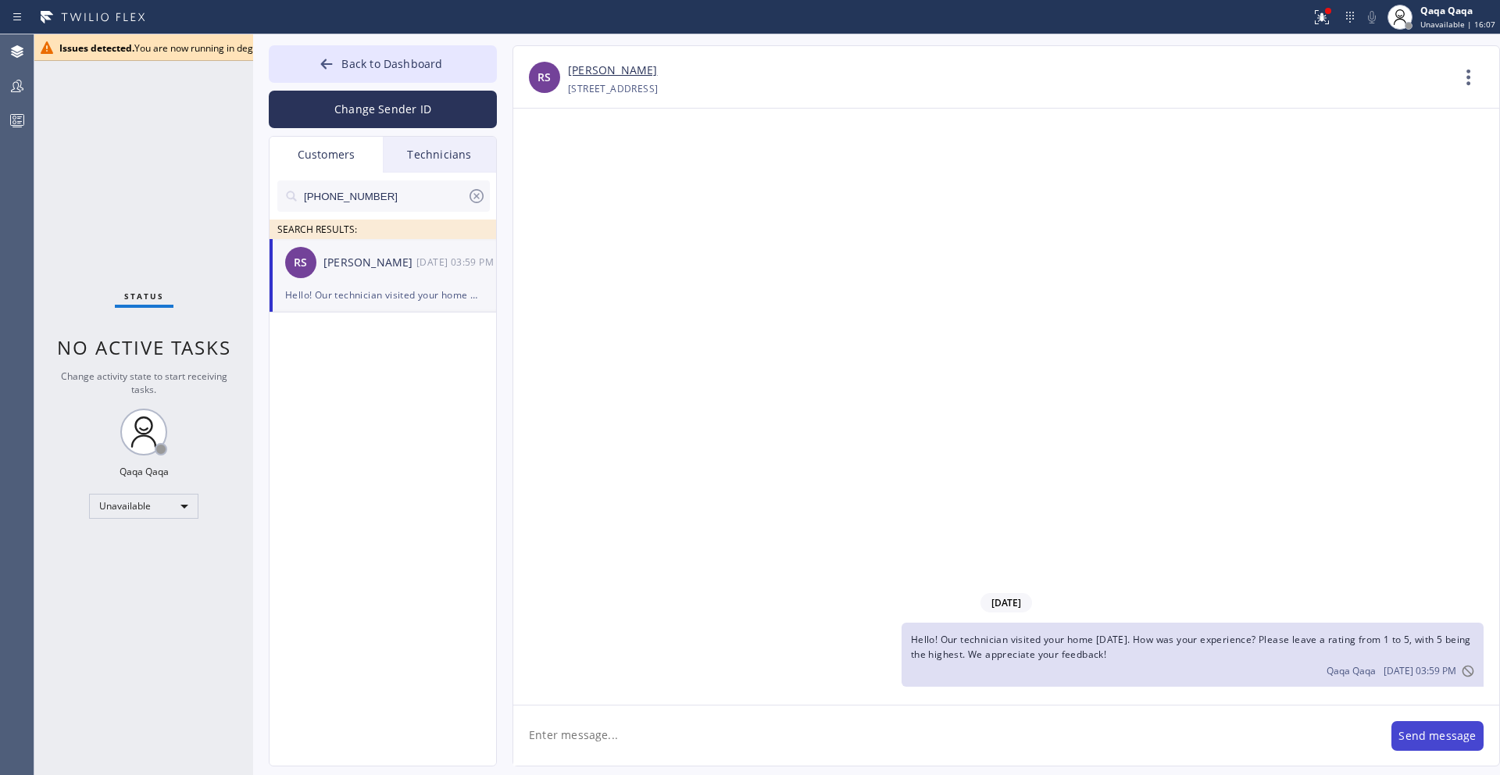
scroll to position [0, 0]
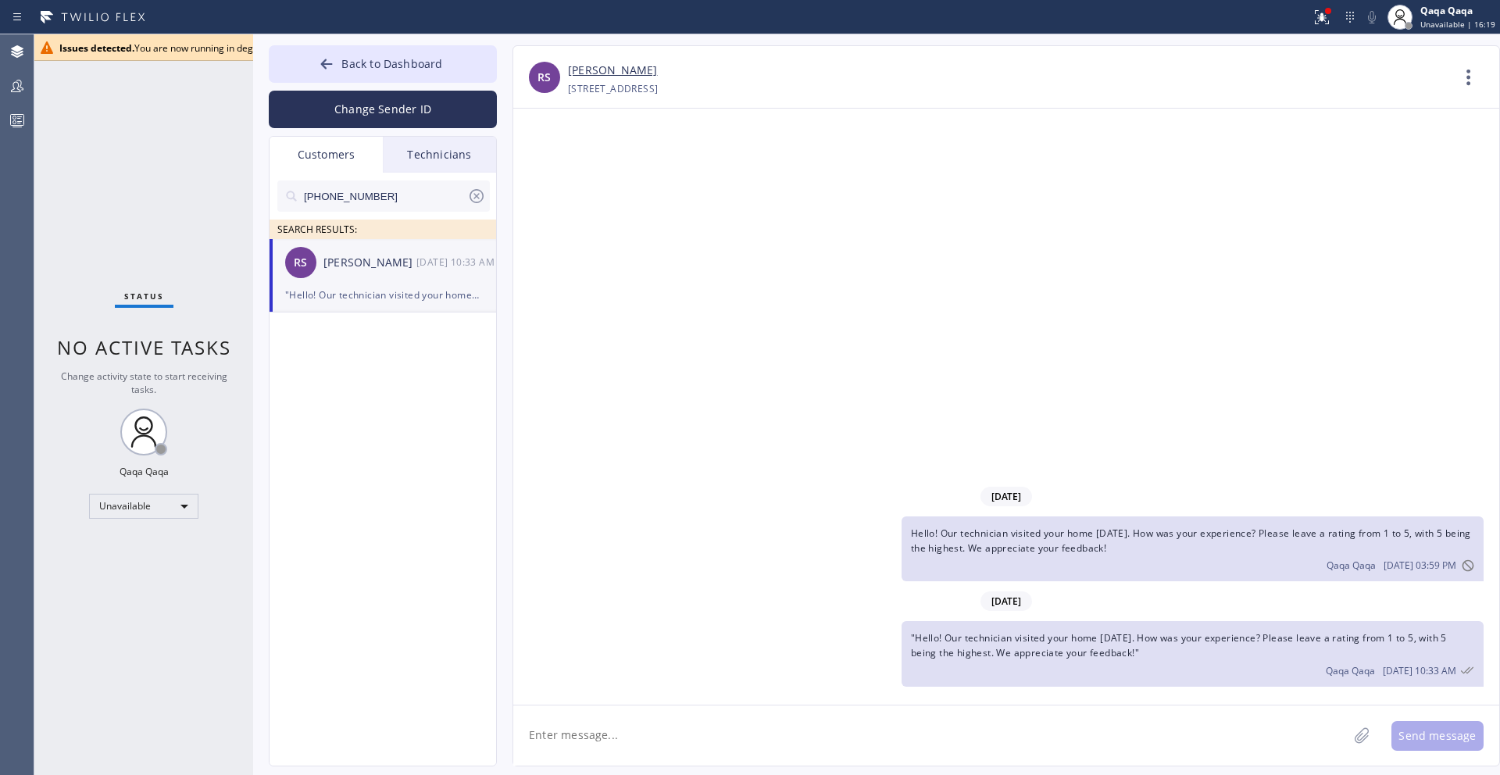
click at [392, 192] on input "[PHONE_NUMBER]" at bounding box center [384, 196] width 165 height 31
paste input "722-2103"
type input "[PHONE_NUMBER]"
click at [372, 263] on div "[PERSON_NAME]" at bounding box center [370, 263] width 93 height 18
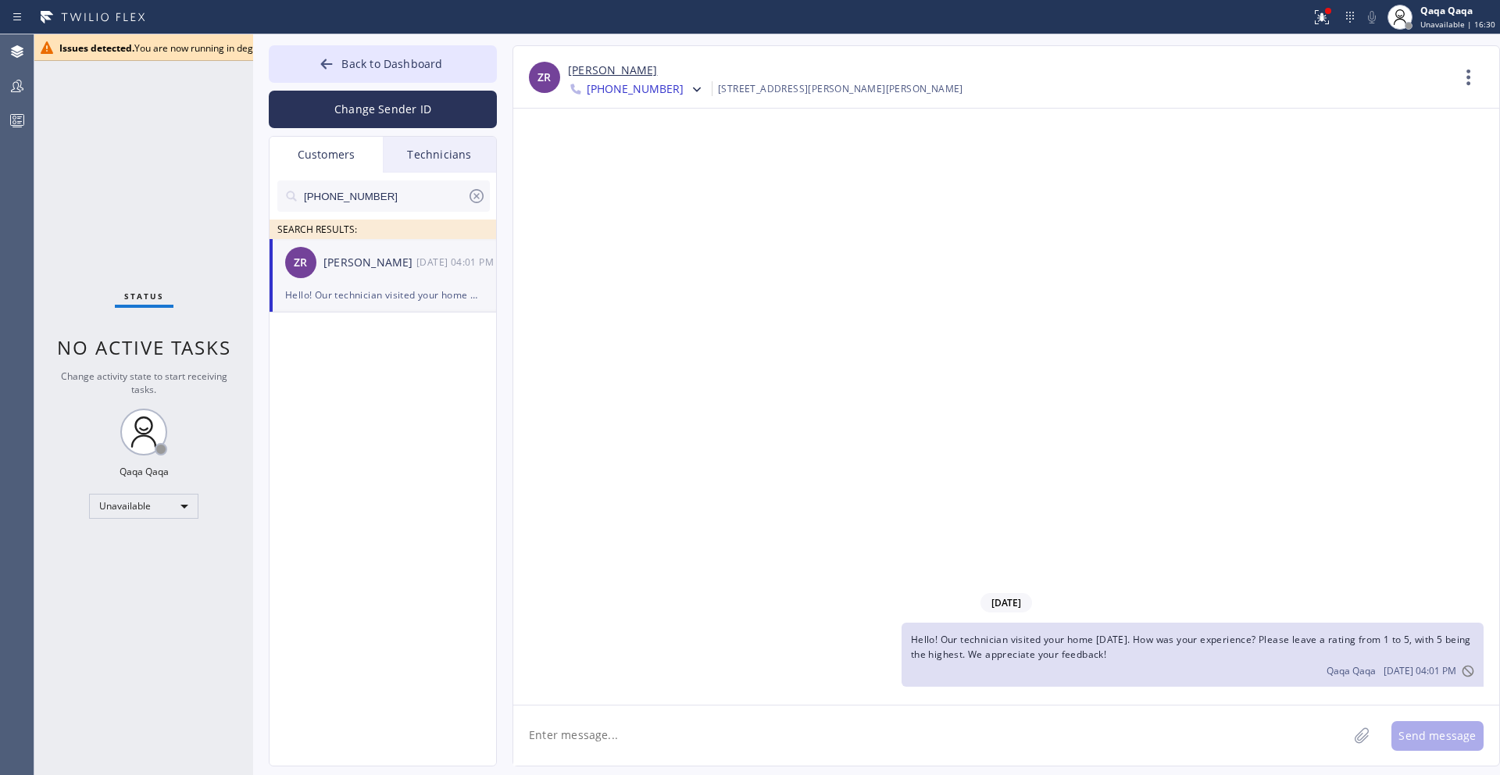
click at [1150, 735] on textarea at bounding box center [930, 736] width 835 height 60
paste textarea ""Hello! Our technician visited your home [DATE]. How was your experience? Pleas…"
click at [534, 718] on textarea ""Hello! Our technician visited your home [DATE]. How was your experience? Pleas…" at bounding box center [944, 736] width 863 height 60
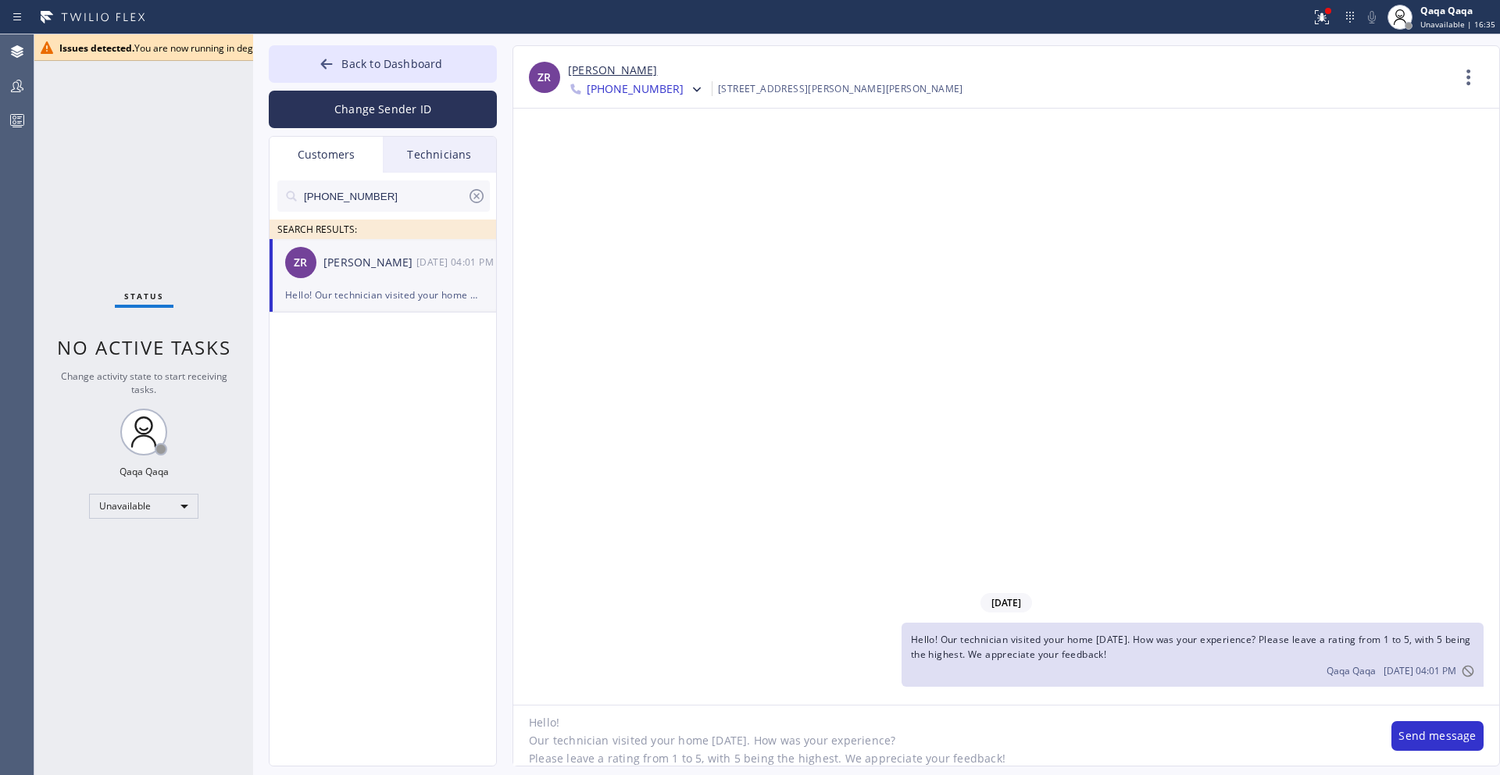
type textarea "Hello! Our technician visited your home [DATE]. How was your experience? Please…"
click at [1427, 735] on button "Send message" at bounding box center [1438, 736] width 92 height 30
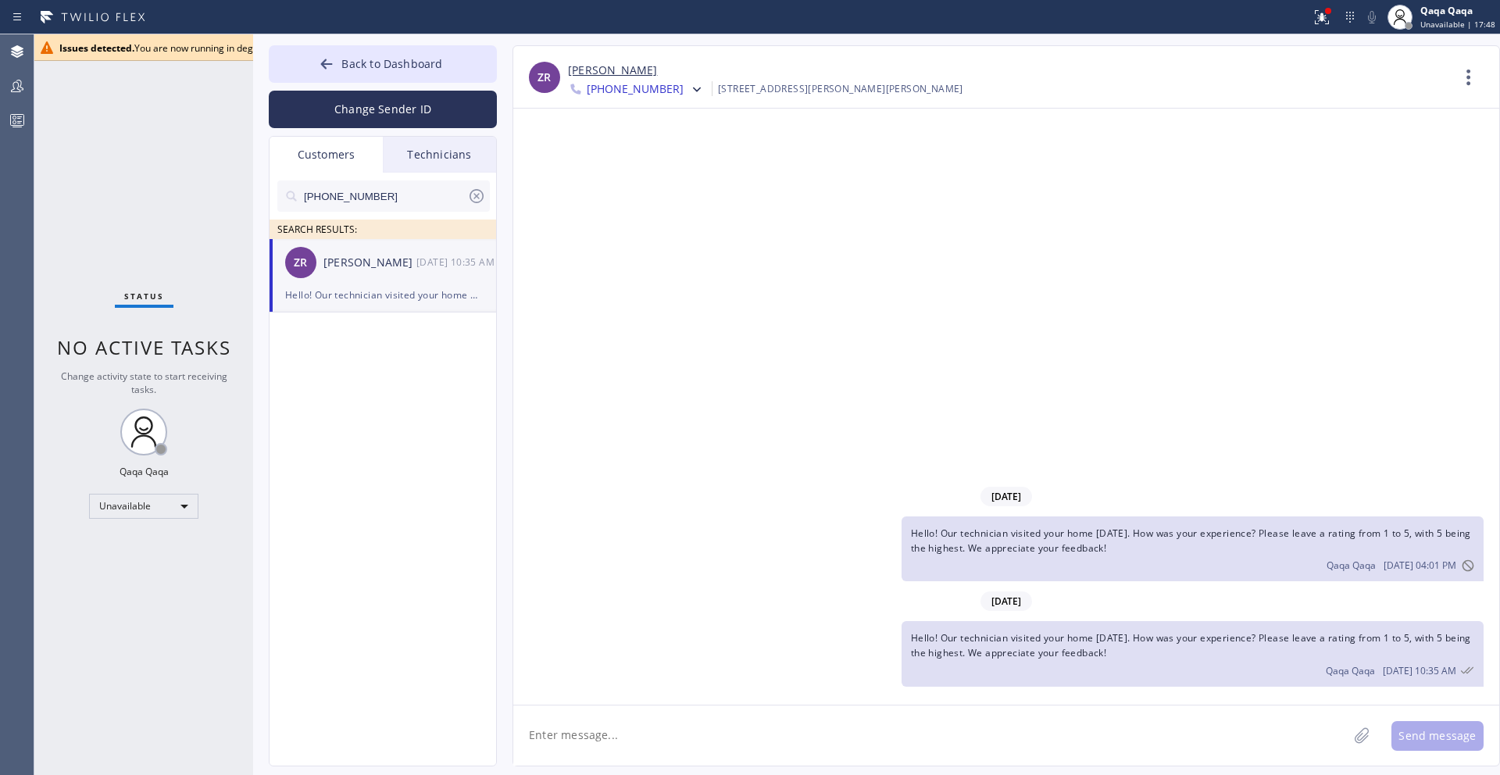
click at [379, 198] on input "[PHONE_NUMBER]" at bounding box center [384, 196] width 165 height 31
paste input "587-7898"
type input "[PHONE_NUMBER]"
click at [348, 258] on div "[PERSON_NAME]" at bounding box center [370, 263] width 93 height 18
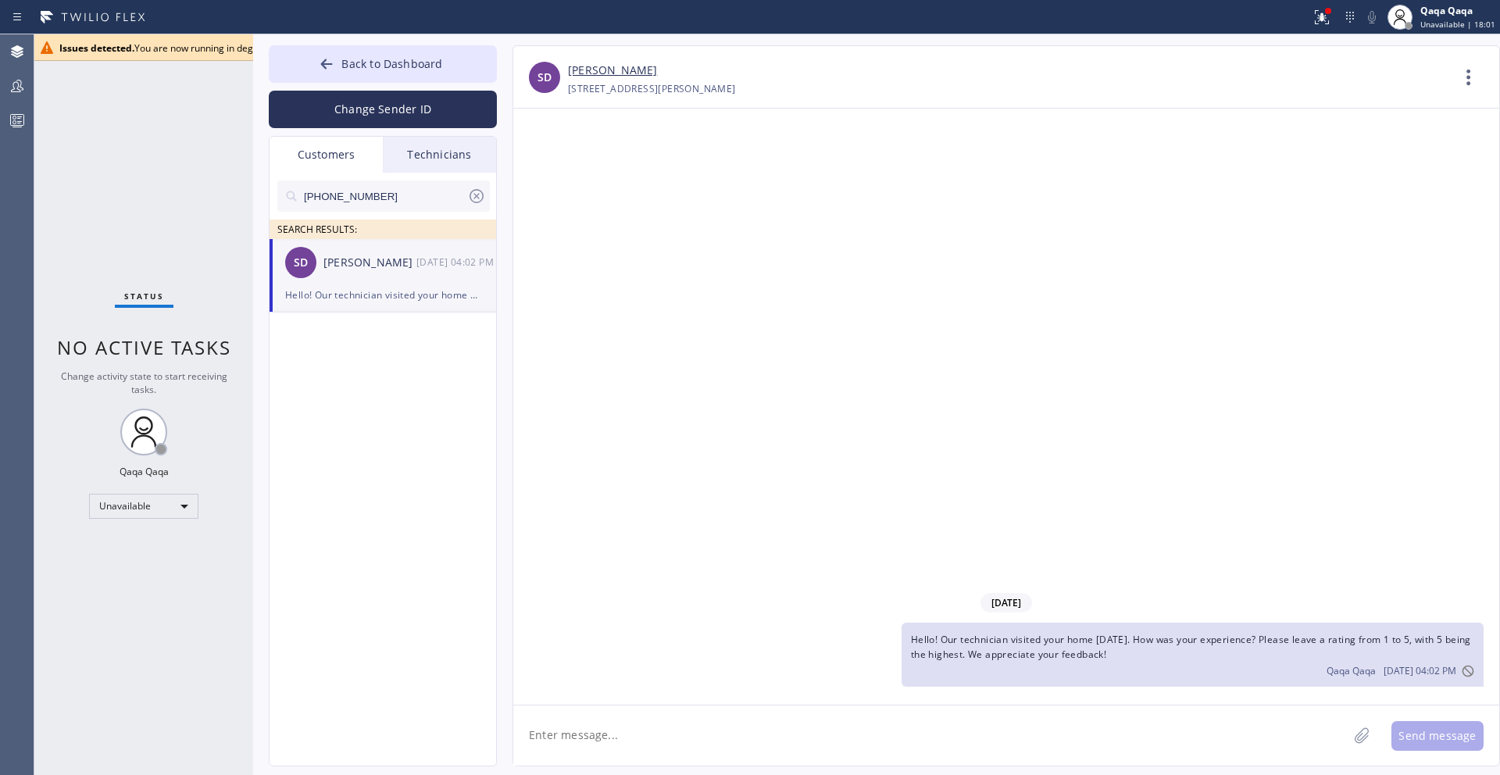
click at [850, 726] on textarea at bounding box center [930, 736] width 835 height 60
paste textarea ""Hello! Our technician visited your home [DATE]. How was your experience? Pleas…"
type textarea ""Hello! Our technician visited your home [DATE]. How was your experience? Pleas…"
click at [1420, 738] on button "Send message" at bounding box center [1438, 736] width 92 height 30
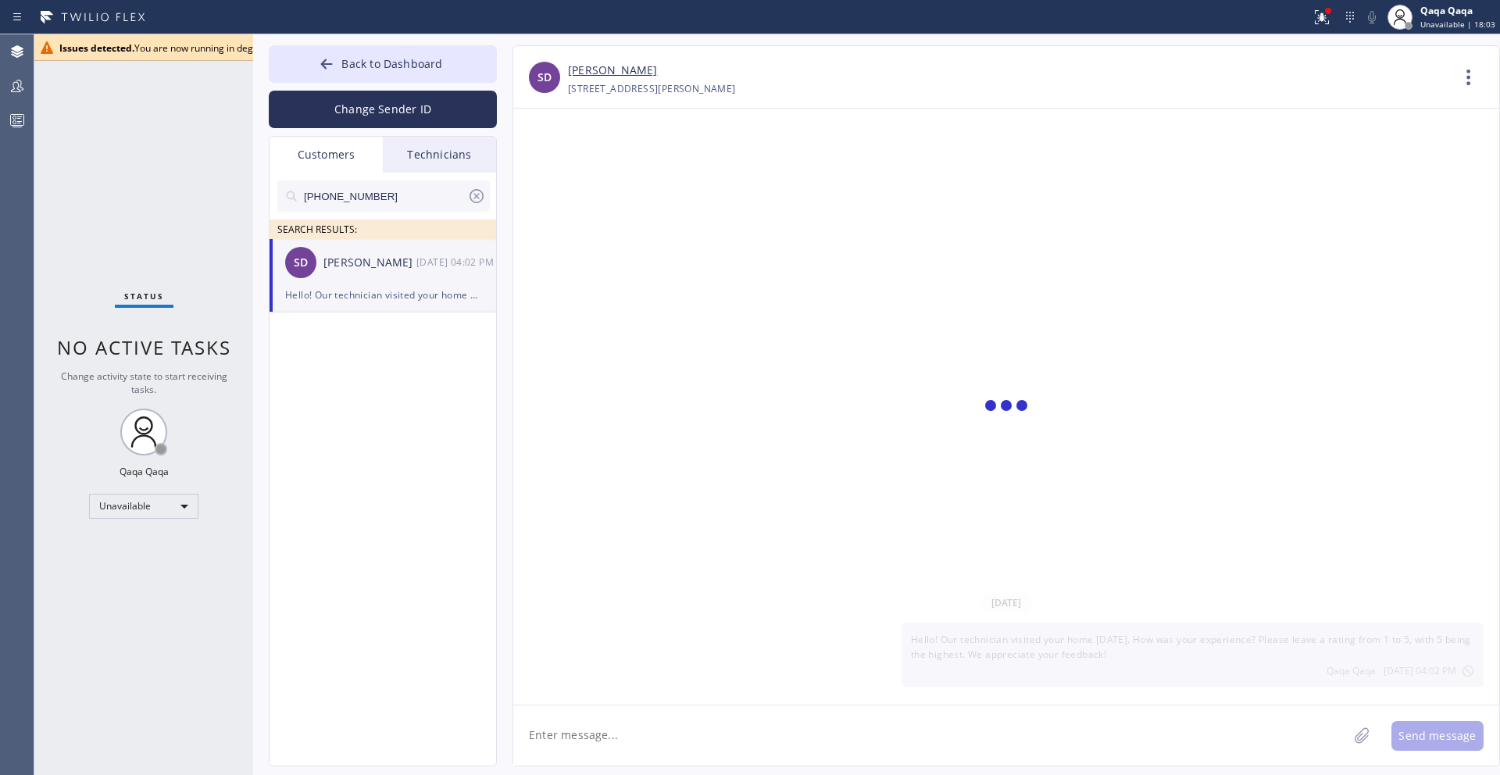
scroll to position [0, 0]
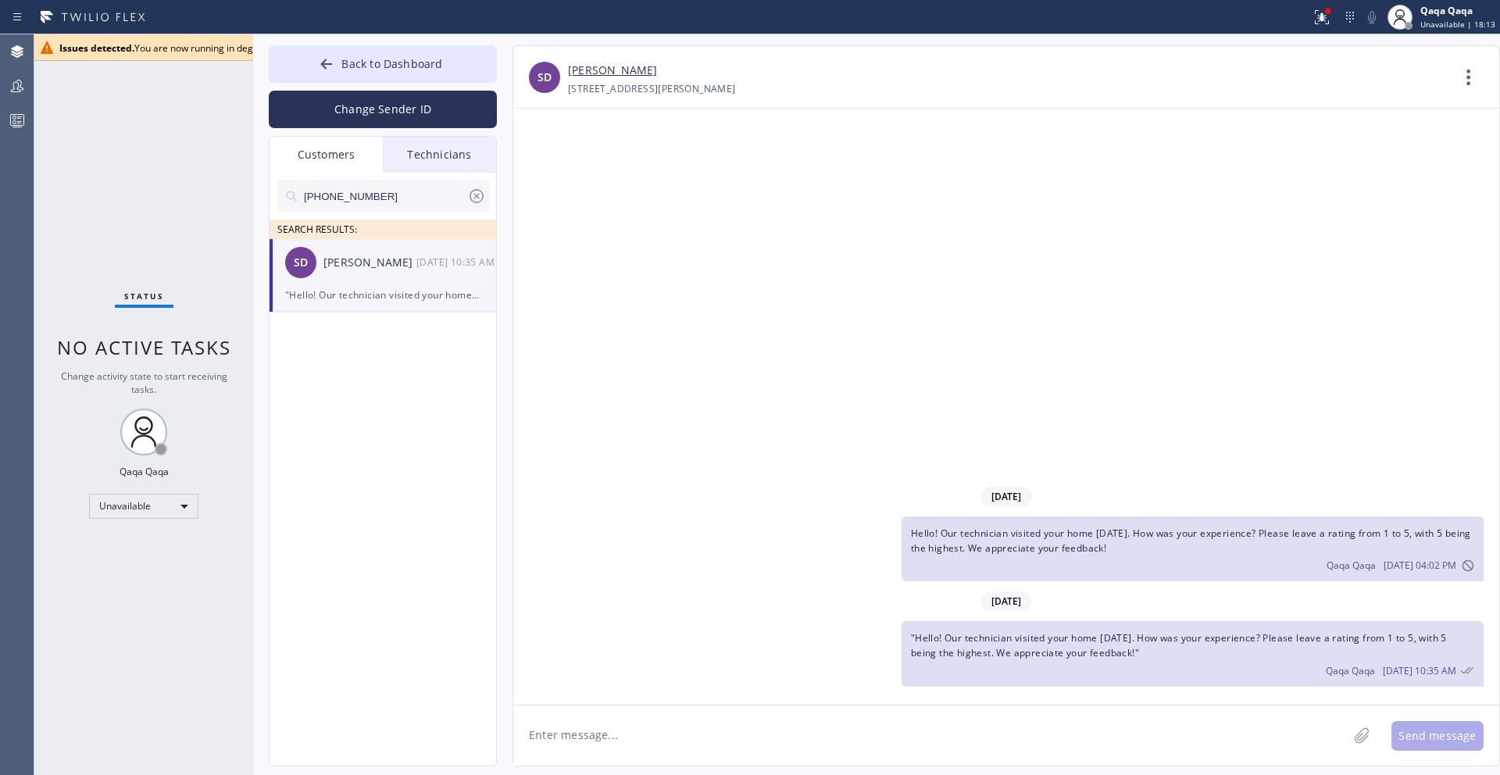
click at [394, 193] on input "[PHONE_NUMBER]" at bounding box center [384, 196] width 165 height 31
paste input "310) 486-4464"
type input "[PHONE_NUMBER]"
click at [373, 266] on div "[PERSON_NAME]" at bounding box center [370, 263] width 93 height 18
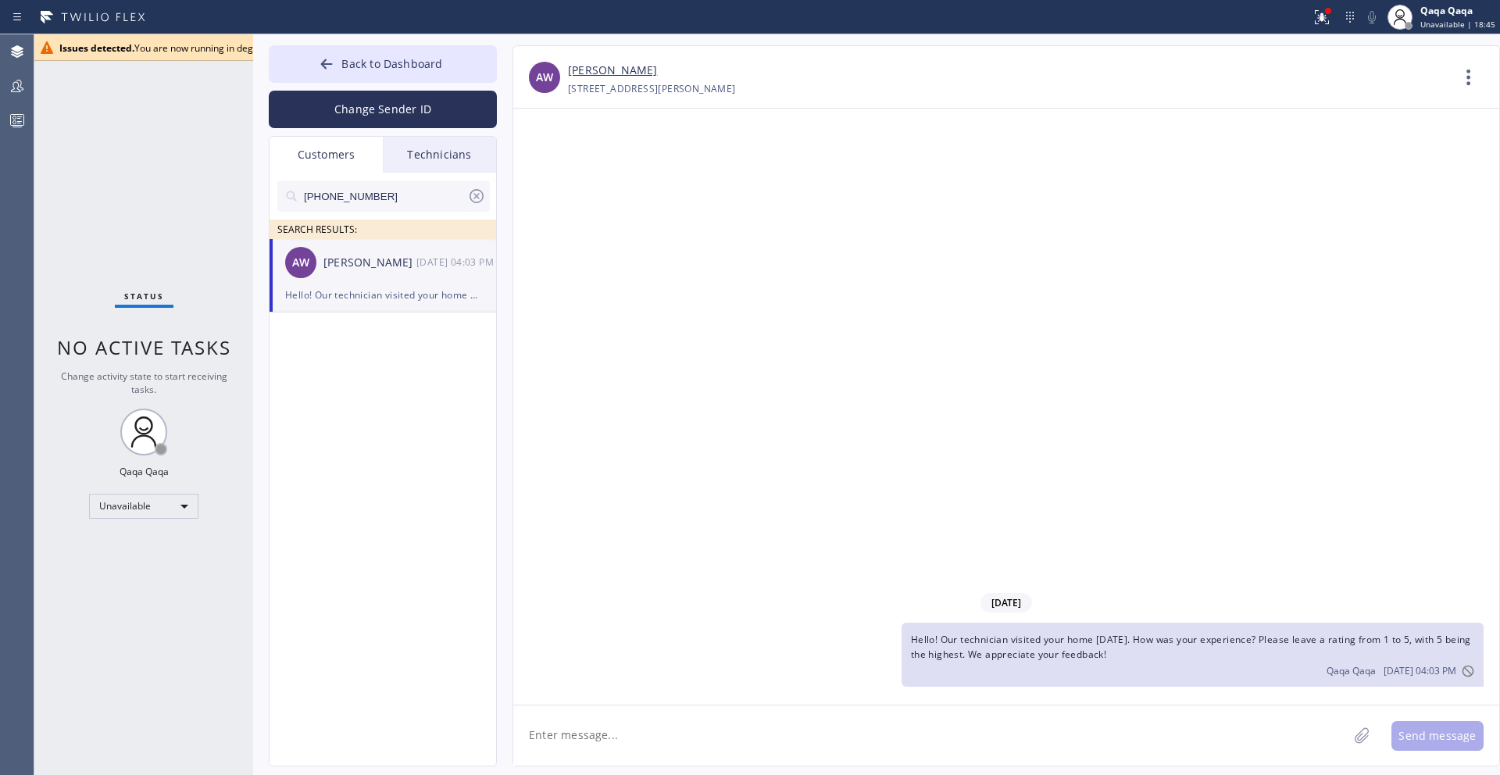
click at [663, 730] on textarea at bounding box center [930, 736] width 835 height 60
paste textarea ""Hello! Our technician visited your home [DATE]. How was your experience? Pleas…"
type textarea ""Hello! Our technician visited your home [DATE]. How was your experience? Pleas…"
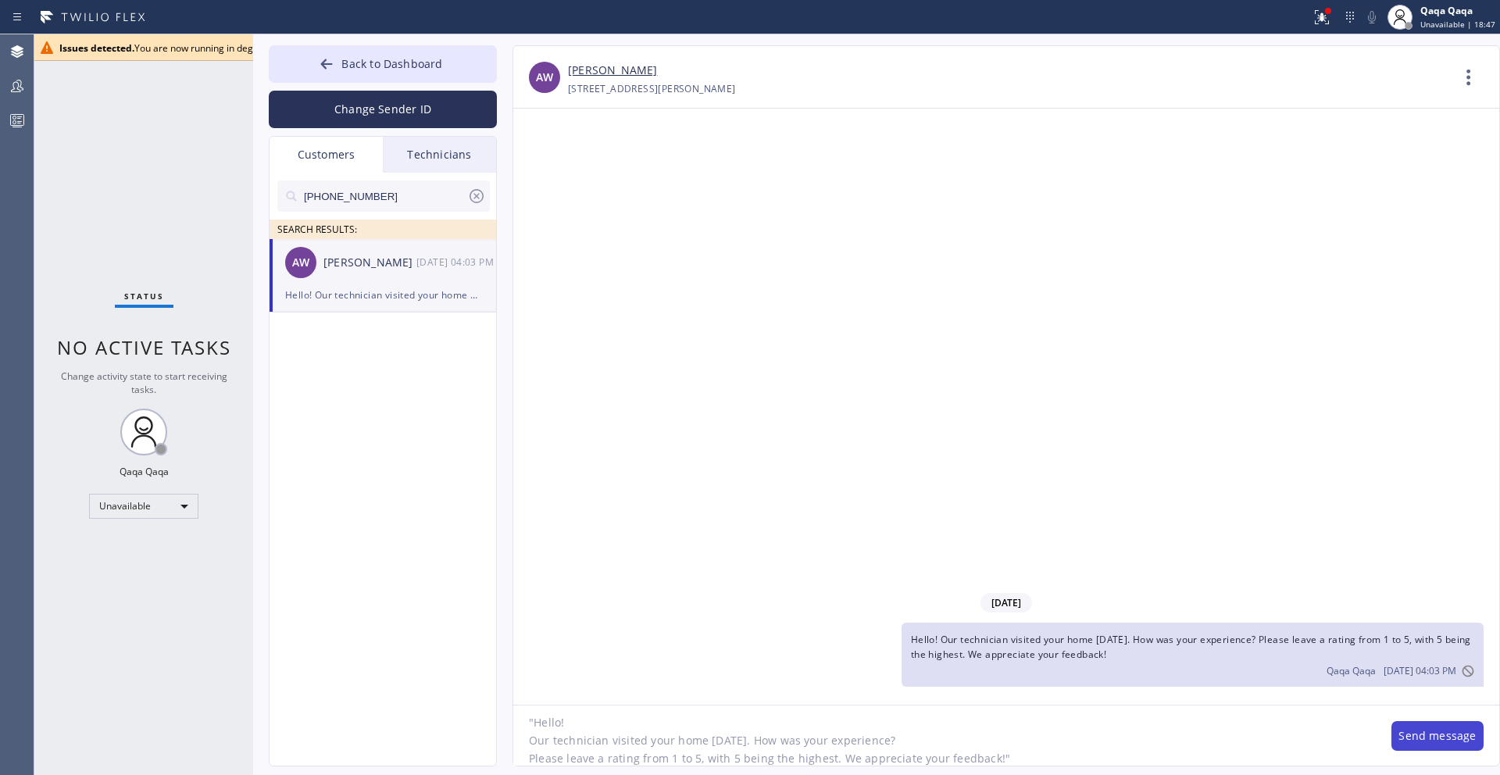
click at [1440, 746] on button "Send message" at bounding box center [1438, 736] width 92 height 30
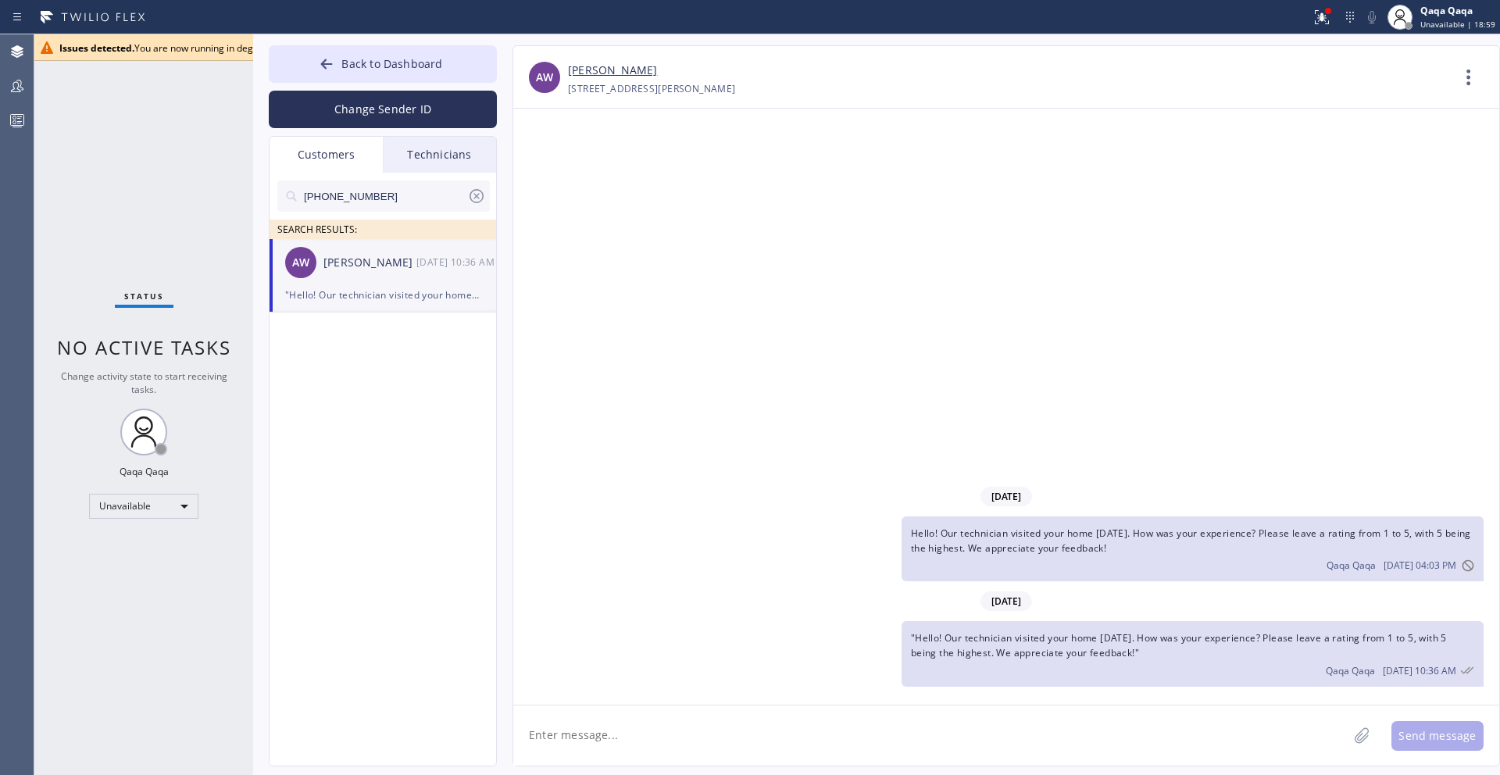
click at [402, 204] on input "[PHONE_NUMBER]" at bounding box center [384, 196] width 165 height 31
paste input "720) 296-7002"
type input "[PHONE_NUMBER]"
click at [366, 273] on div "EA [PERSON_NAME] --:--" at bounding box center [384, 262] width 228 height 47
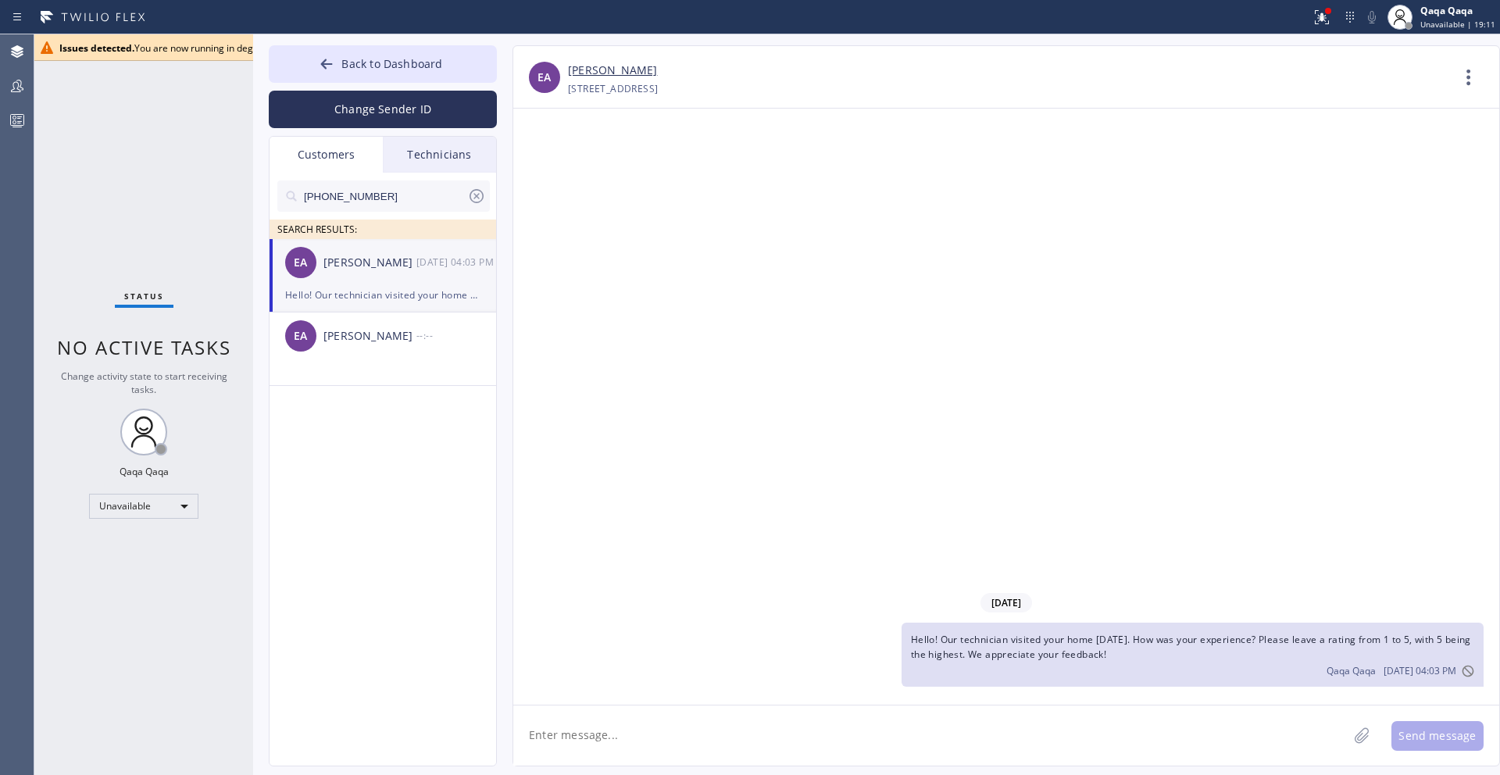
click at [826, 738] on textarea at bounding box center [930, 736] width 835 height 60
paste textarea ""Hello! Our technician visited your home [DATE]. How was your experience? Pleas…"
type textarea ""Hello! Our technician visited your home [DATE]. How was your experience? Pleas…"
click at [1444, 738] on button "Send message" at bounding box center [1438, 736] width 92 height 30
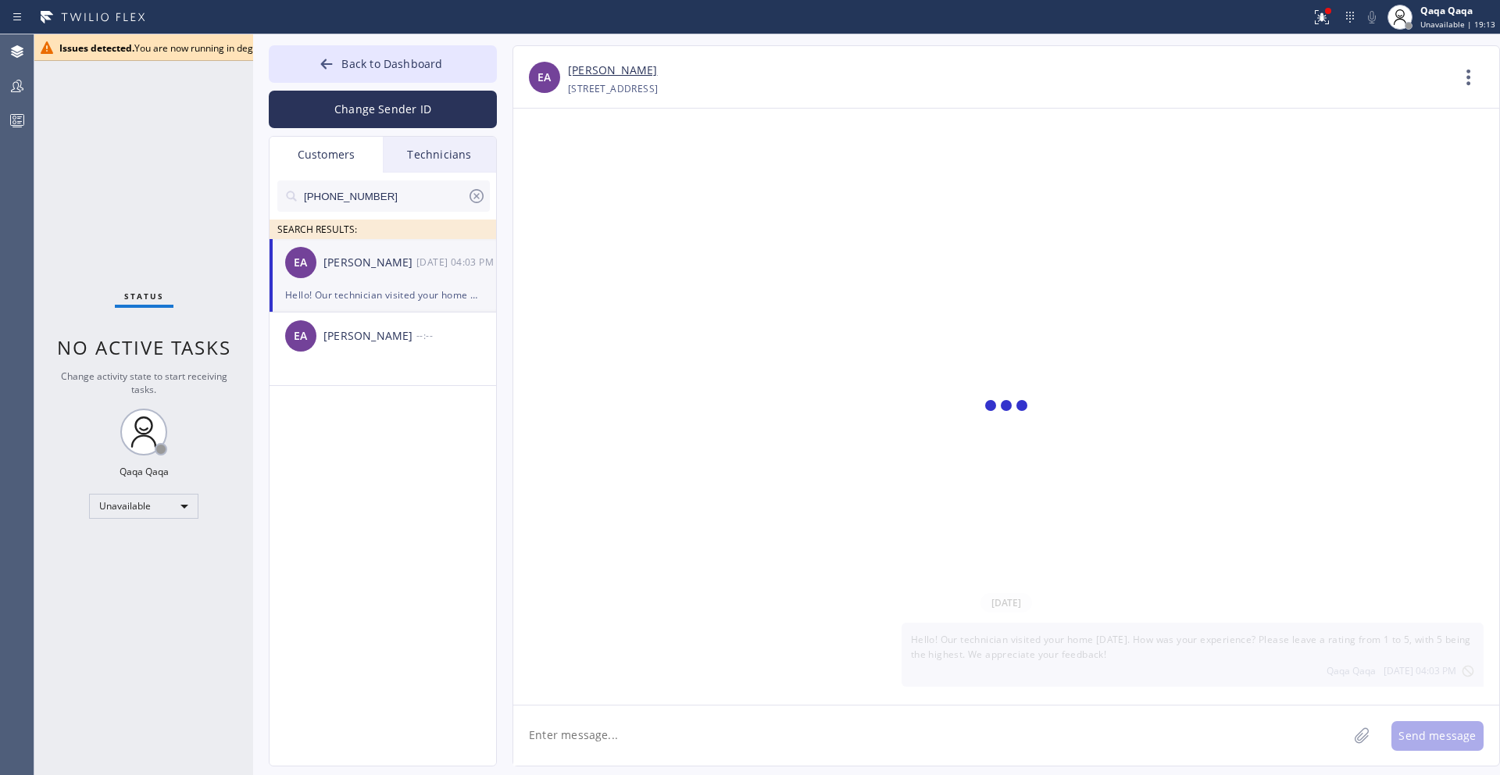
scroll to position [0, 0]
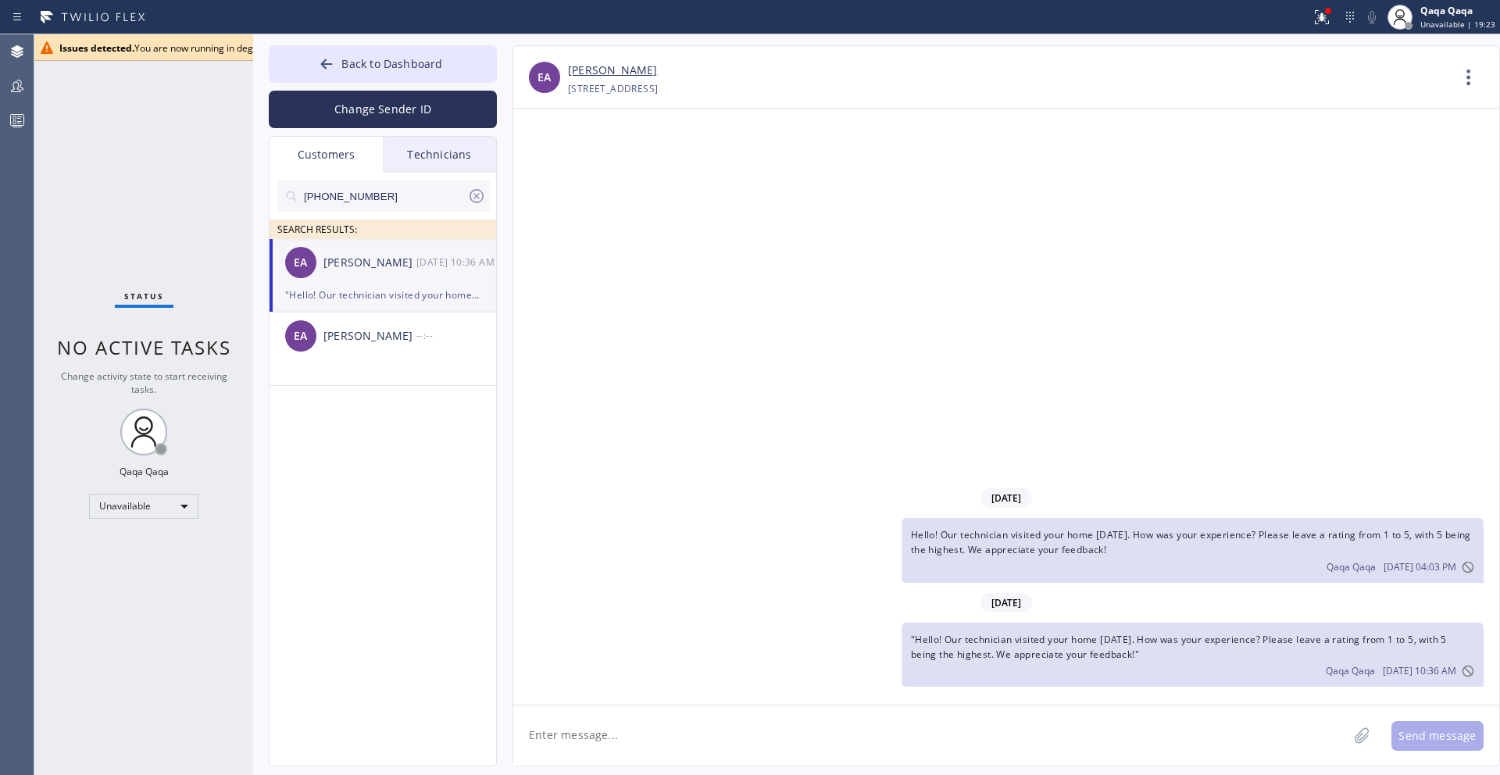
click at [383, 198] on input "[PHONE_NUMBER]" at bounding box center [384, 196] width 165 height 31
paste input "310) 402-888"
type input "[PHONE_NUMBER]"
click at [379, 257] on div "[PERSON_NAME]" at bounding box center [370, 263] width 93 height 18
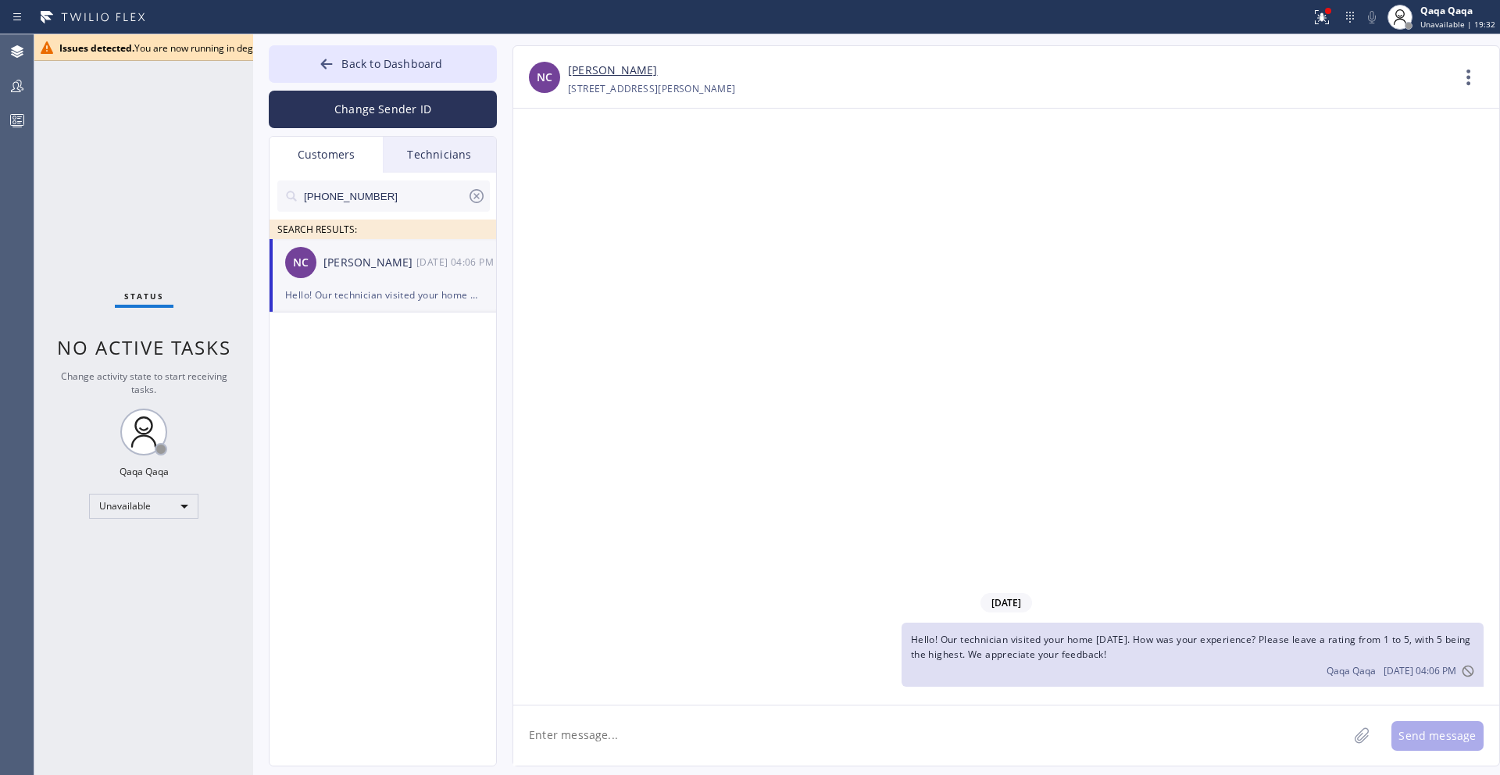
click at [680, 734] on textarea at bounding box center [930, 736] width 835 height 60
paste textarea ""Hello! Our technician visited your home [DATE]. How was your experience? Pleas…"
type textarea ""Hello! Our technician visited your home [DATE]. How was your experience? Pleas…"
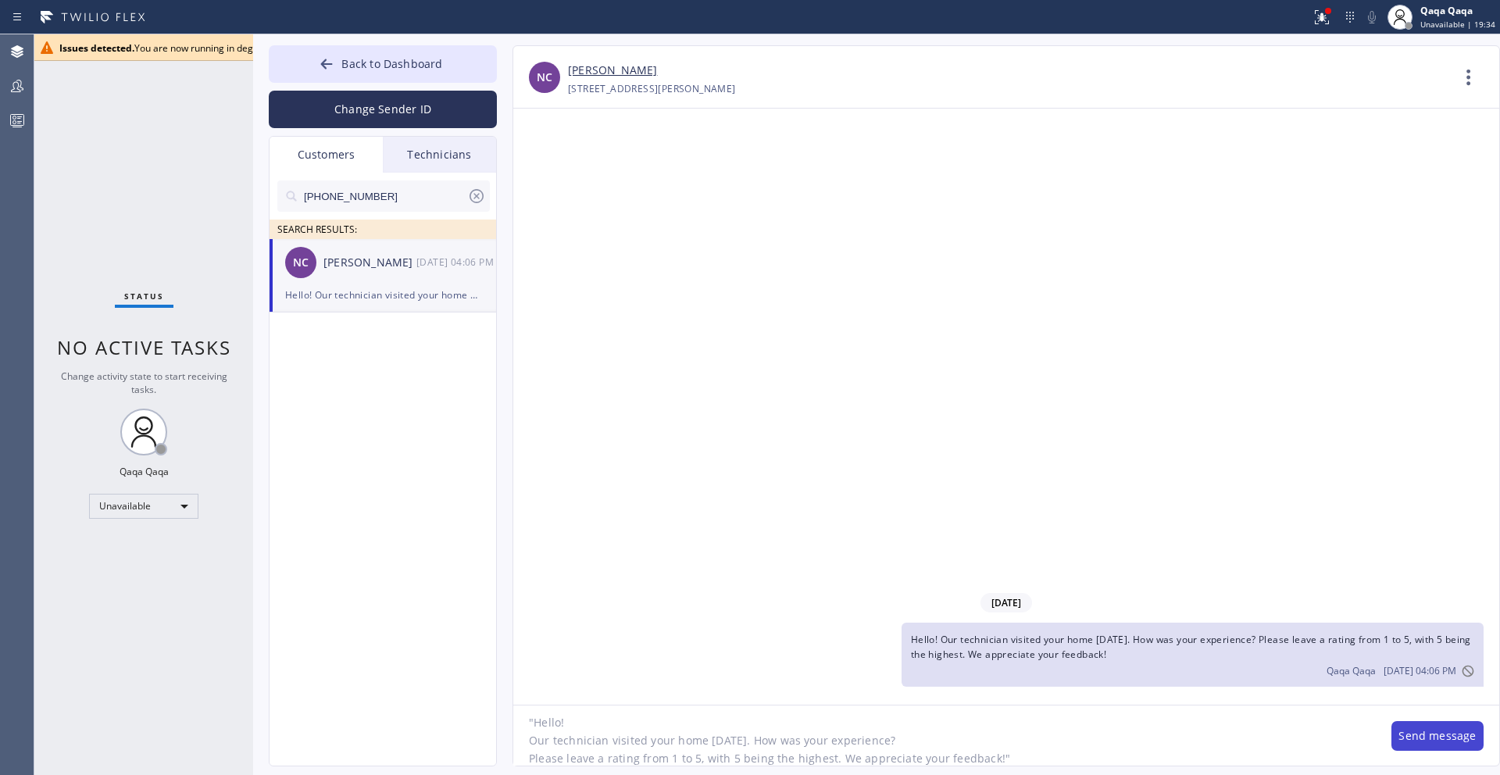
click at [1459, 741] on button "Send message" at bounding box center [1438, 736] width 92 height 30
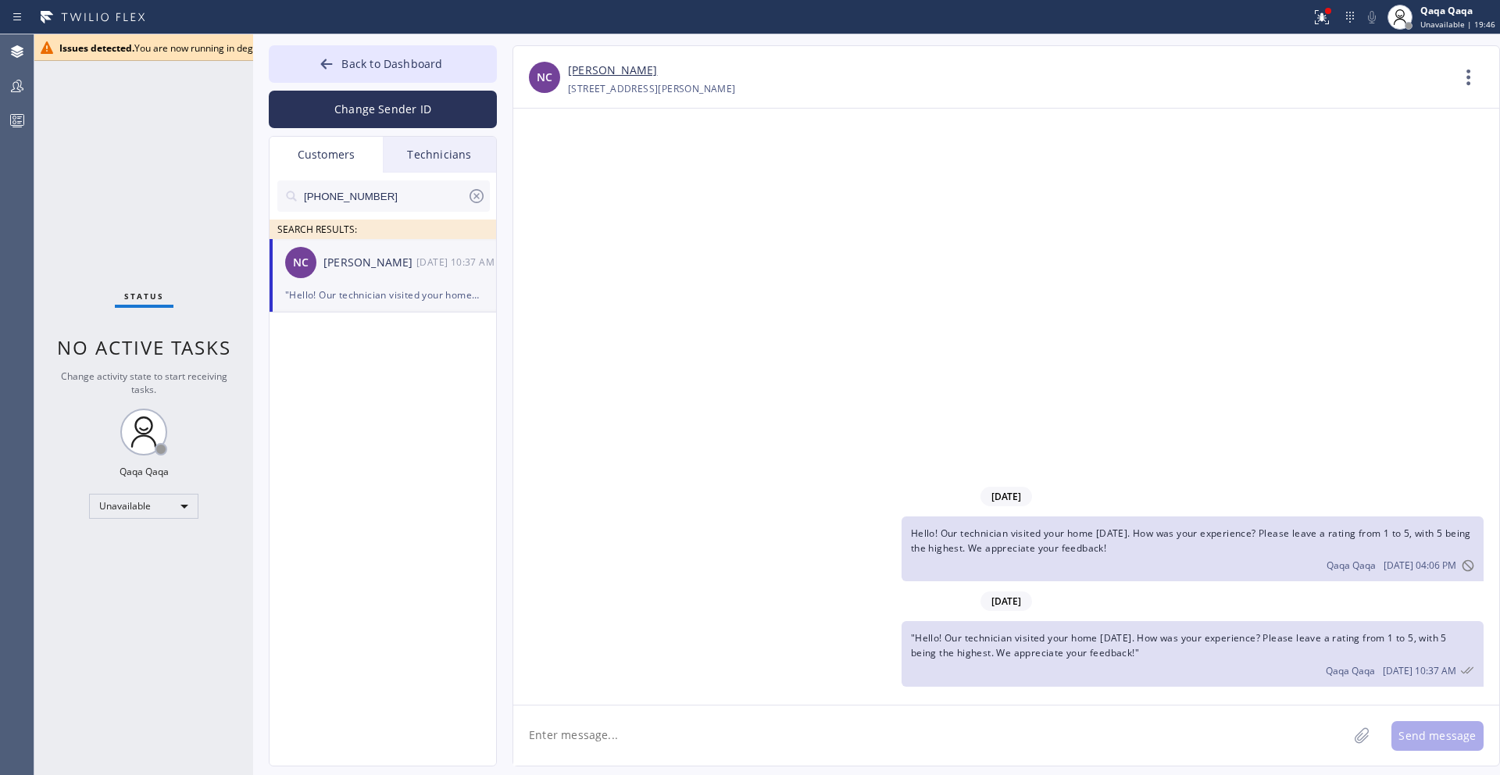
click at [380, 195] on input "[PHONE_NUMBER]" at bounding box center [384, 196] width 165 height 31
paste input "529-221"
type input "[PHONE_NUMBER]"
click at [374, 262] on div "[PERSON_NAME]" at bounding box center [370, 263] width 93 height 18
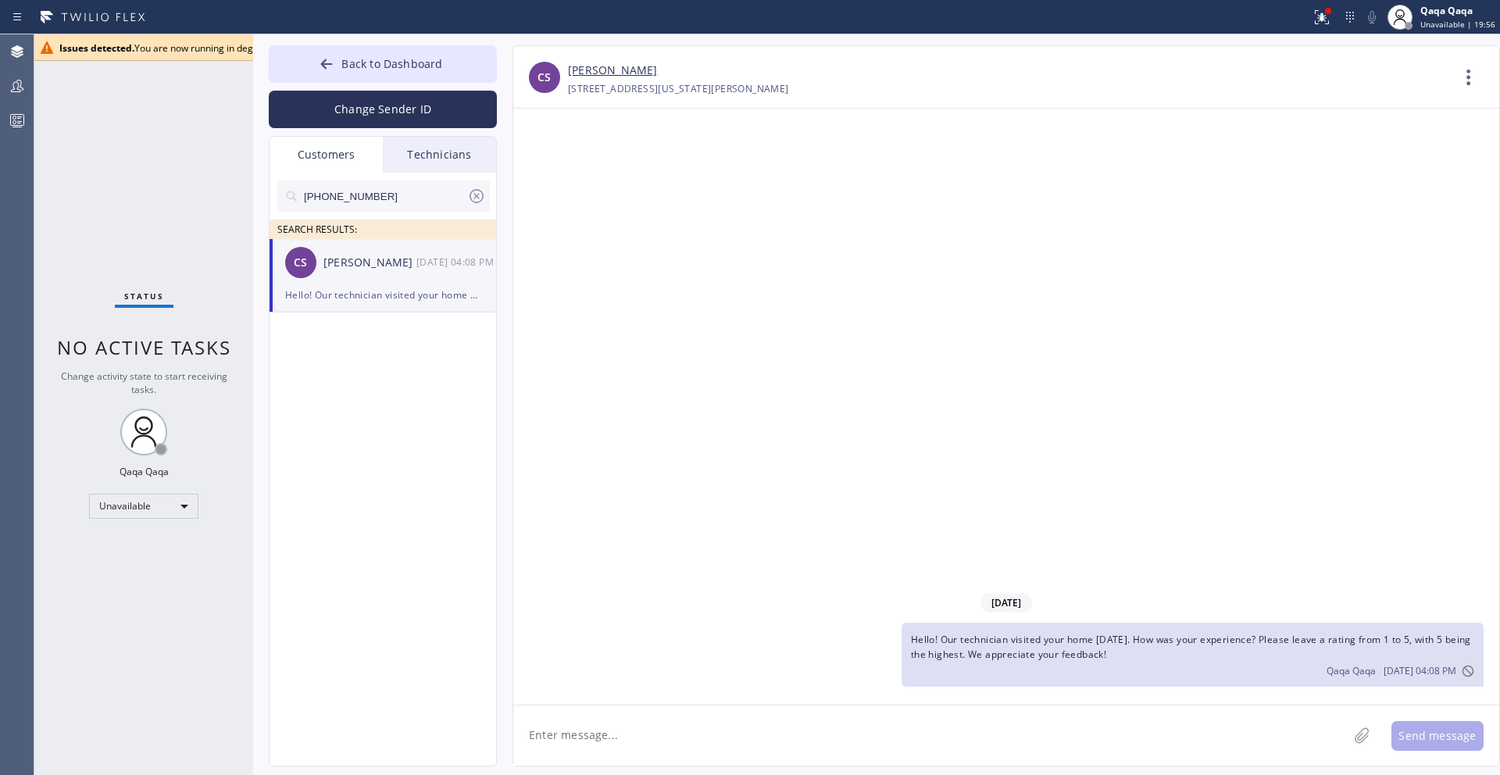
click at [672, 735] on textarea at bounding box center [930, 736] width 835 height 60
paste textarea ""Hello! Our technician visited your home [DATE]. How was your experience? Pleas…"
type textarea ""Hello! Our technician visited your home [DATE]. How was your experience? Pleas…"
click at [1414, 739] on button "Send message" at bounding box center [1438, 736] width 92 height 30
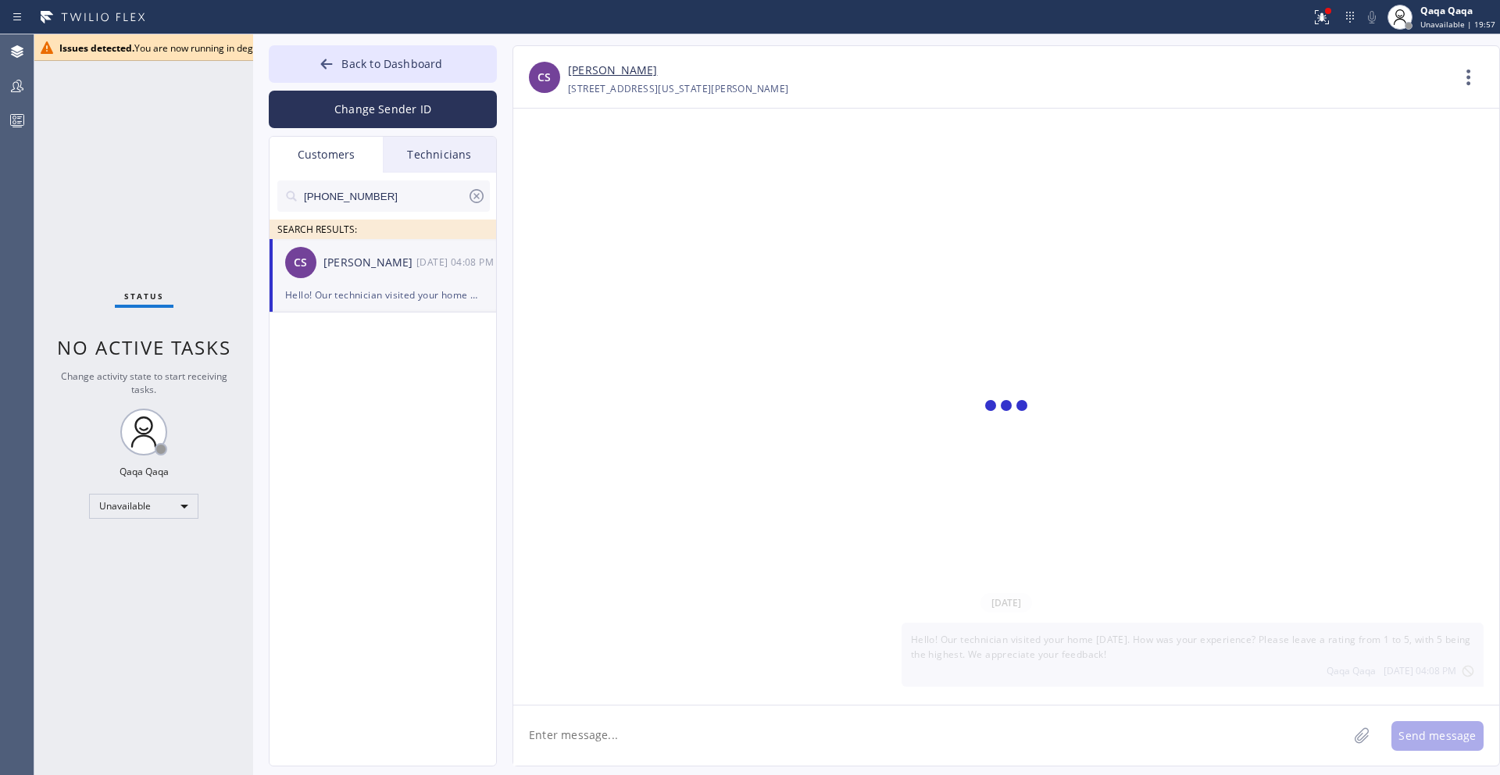
scroll to position [0, 0]
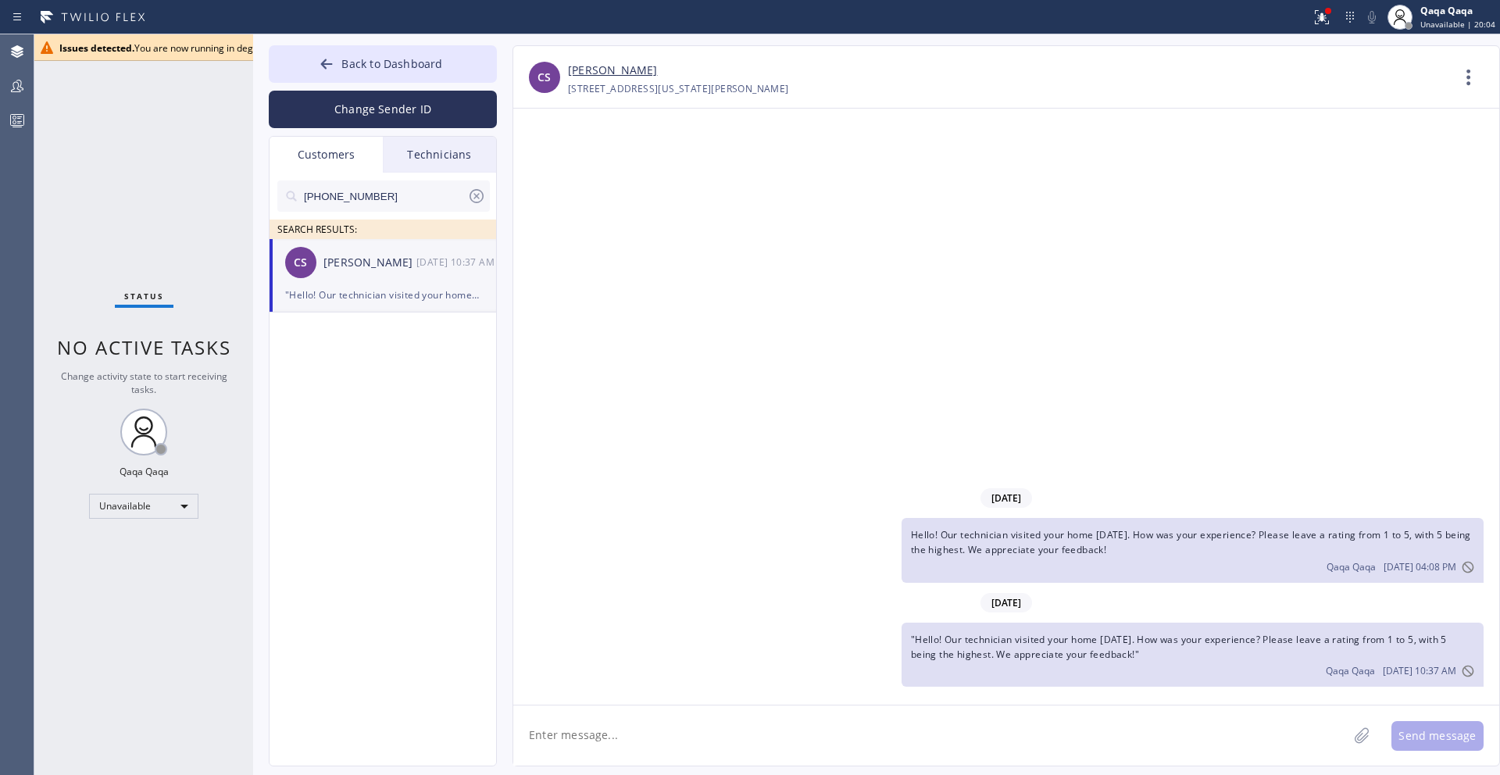
click at [380, 196] on input "[PHONE_NUMBER]" at bounding box center [384, 196] width 165 height 31
paste input "05) 332-7119"
type input "[PHONE_NUMBER]"
click at [362, 270] on div "[PERSON_NAME]" at bounding box center [370, 263] width 93 height 18
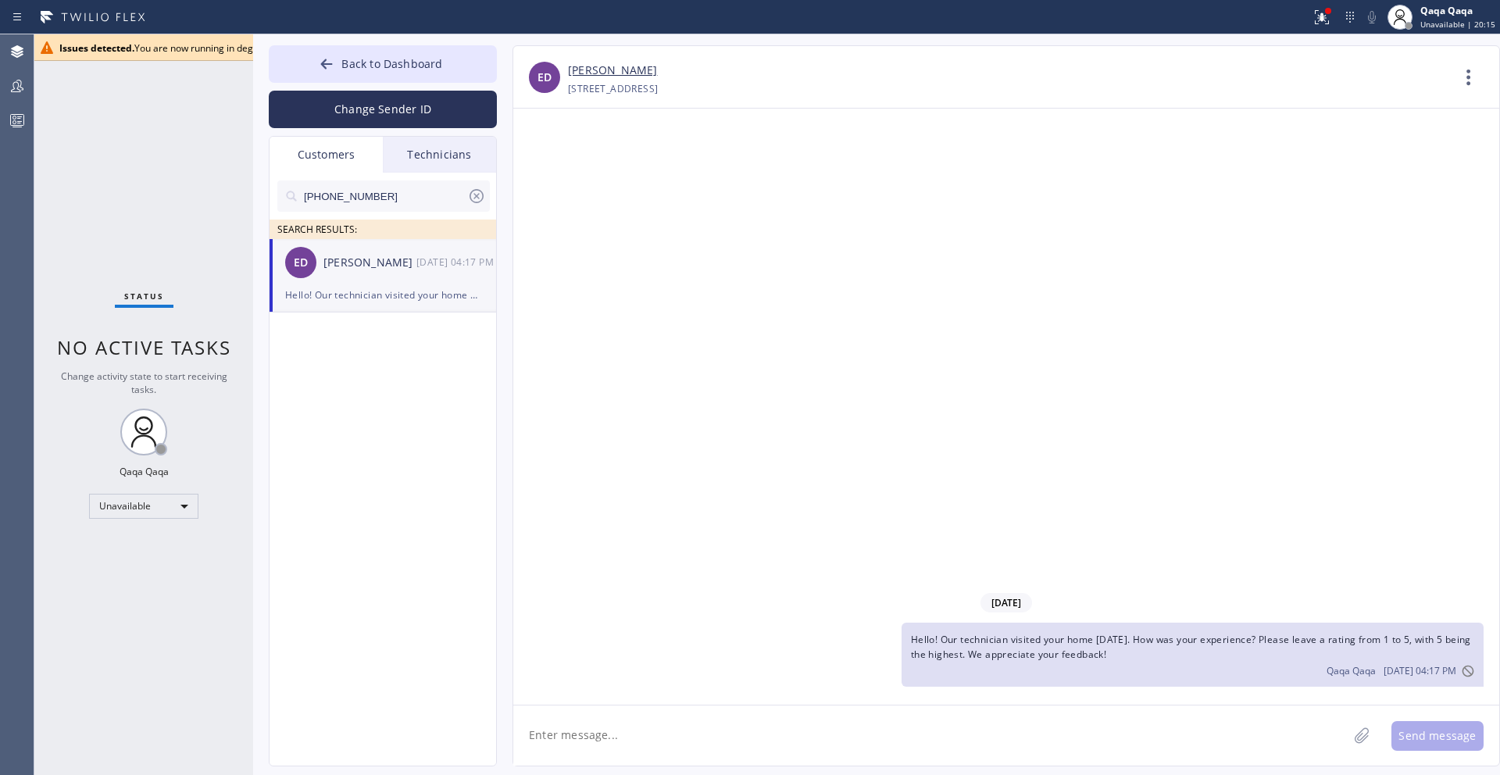
click at [756, 730] on textarea at bounding box center [930, 736] width 835 height 60
paste textarea ""Hello! Our technician visited your home [DATE]. How was your experience? Pleas…"
type textarea ""Hello! Our technician visited your home [DATE]. How was your experience? Pleas…"
click at [1416, 731] on button "Send message" at bounding box center [1438, 736] width 92 height 30
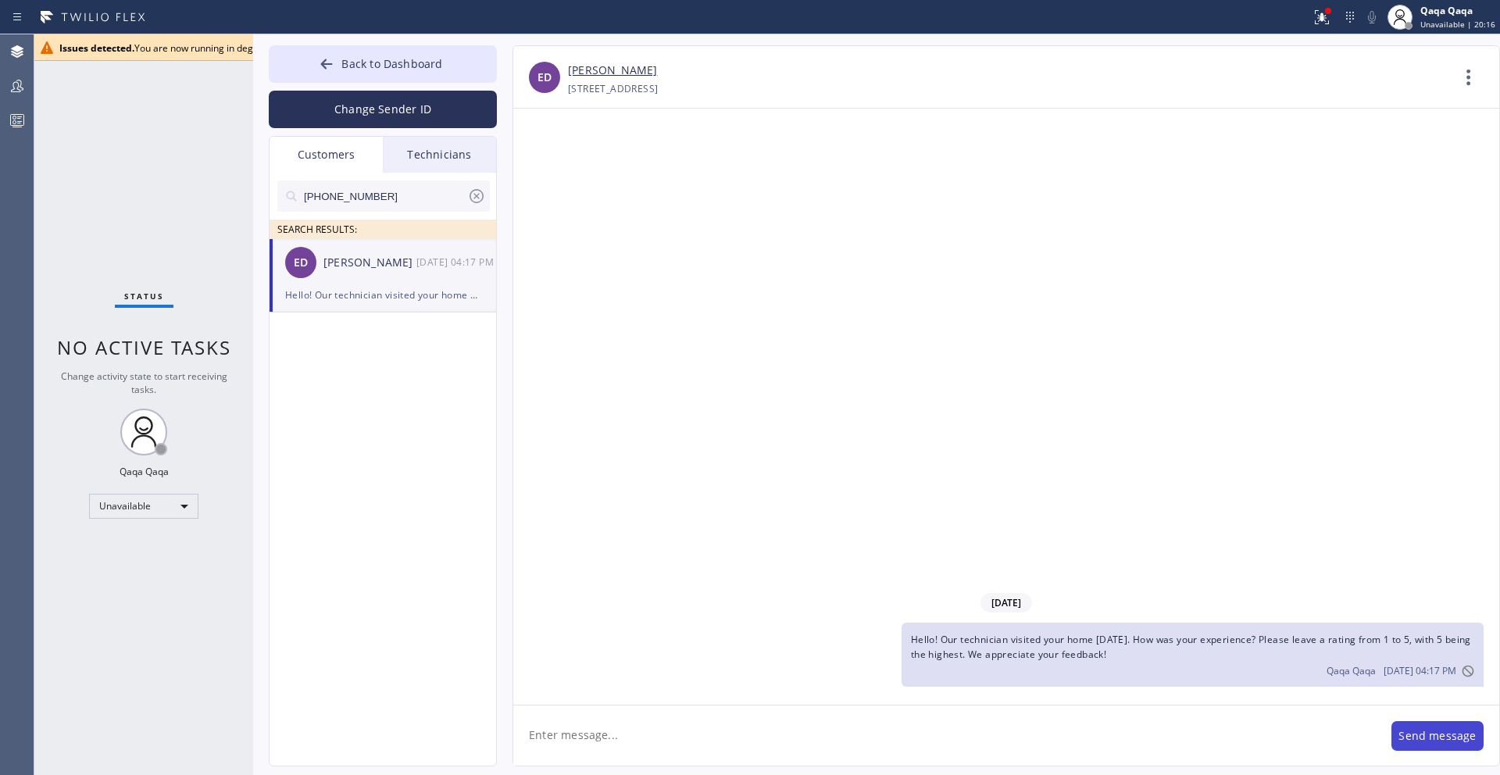
scroll to position [0, 0]
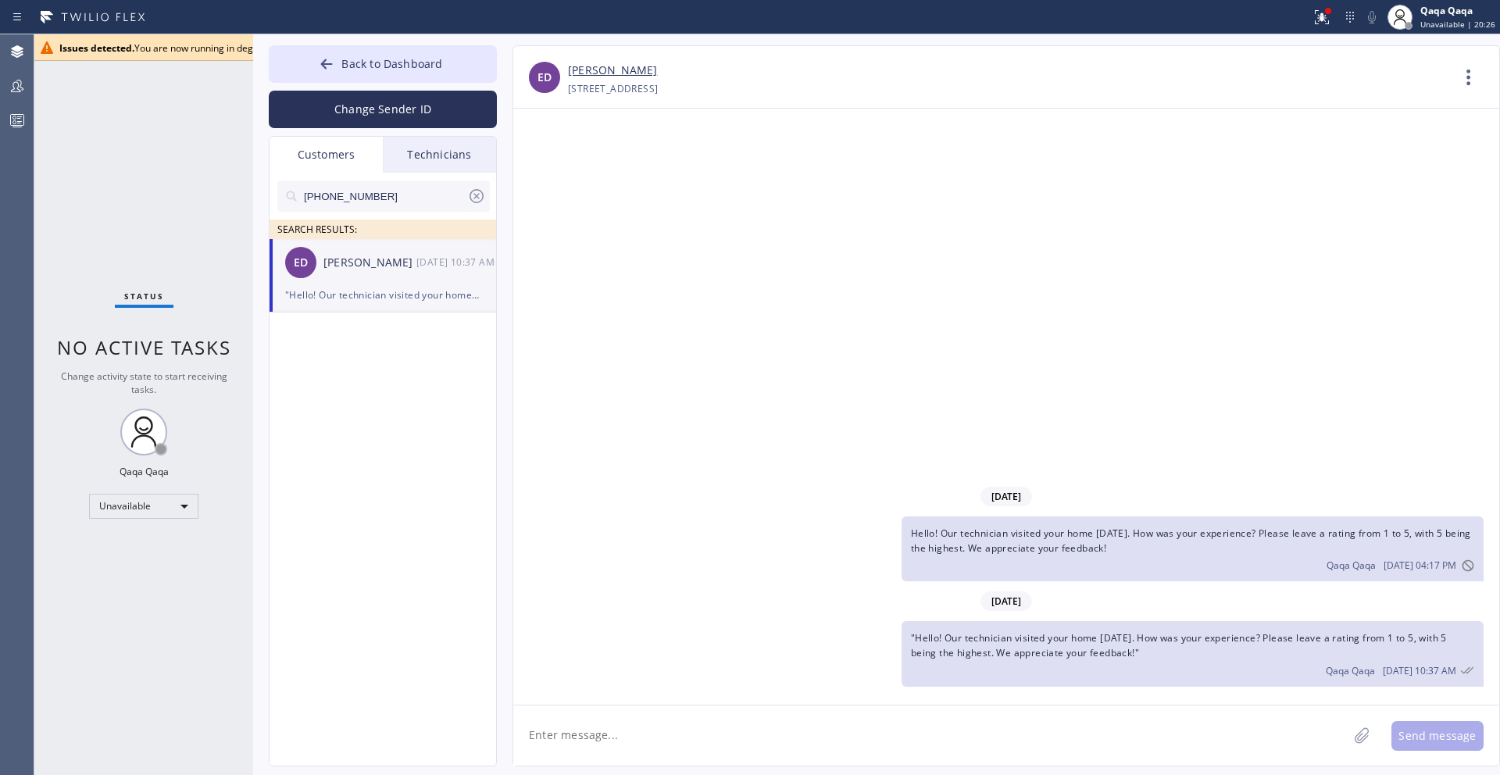
click at [404, 196] on input "[PHONE_NUMBER]" at bounding box center [384, 196] width 165 height 31
paste input "502) 550-6291"
type input "[PHONE_NUMBER]"
click at [354, 262] on div "[PERSON_NAME]" at bounding box center [370, 263] width 93 height 18
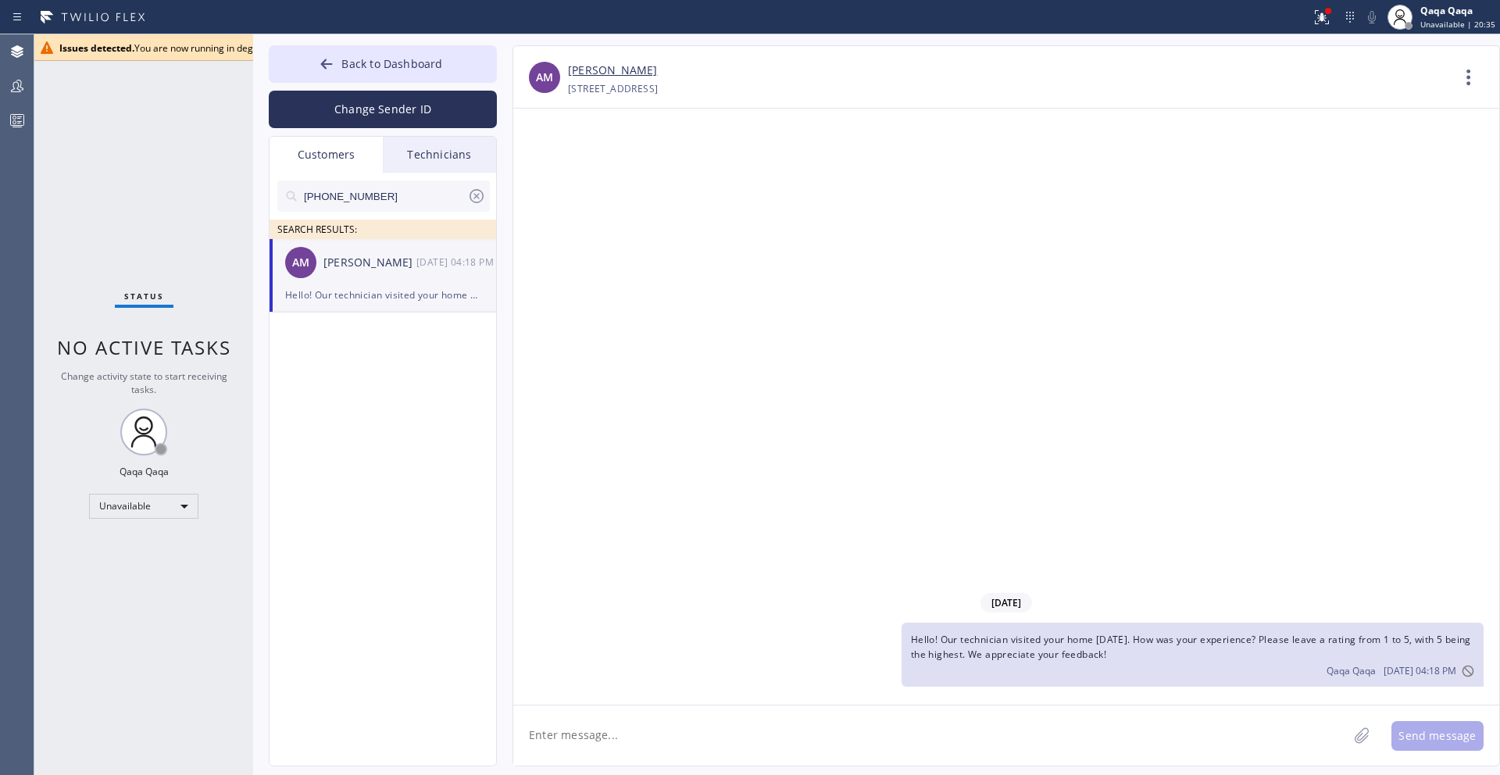
click at [714, 739] on textarea at bounding box center [930, 736] width 835 height 60
paste textarea ""Hello! Our technician visited your home [DATE]. How was your experience? Pleas…"
type textarea ""Hello! Our technician visited your home [DATE]. How was your experience? Pleas…"
click at [1420, 736] on button "Send message" at bounding box center [1438, 736] width 92 height 30
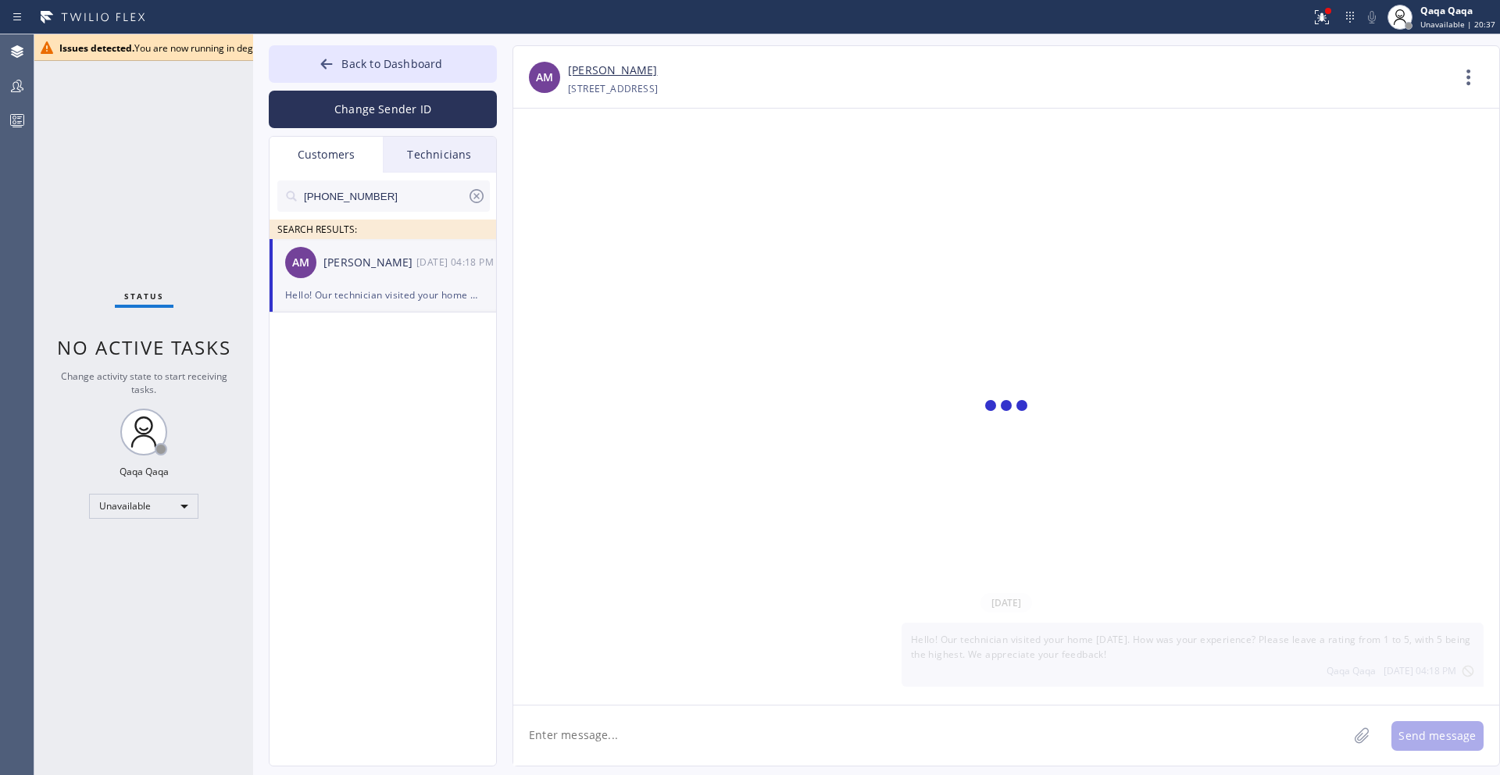
scroll to position [0, 0]
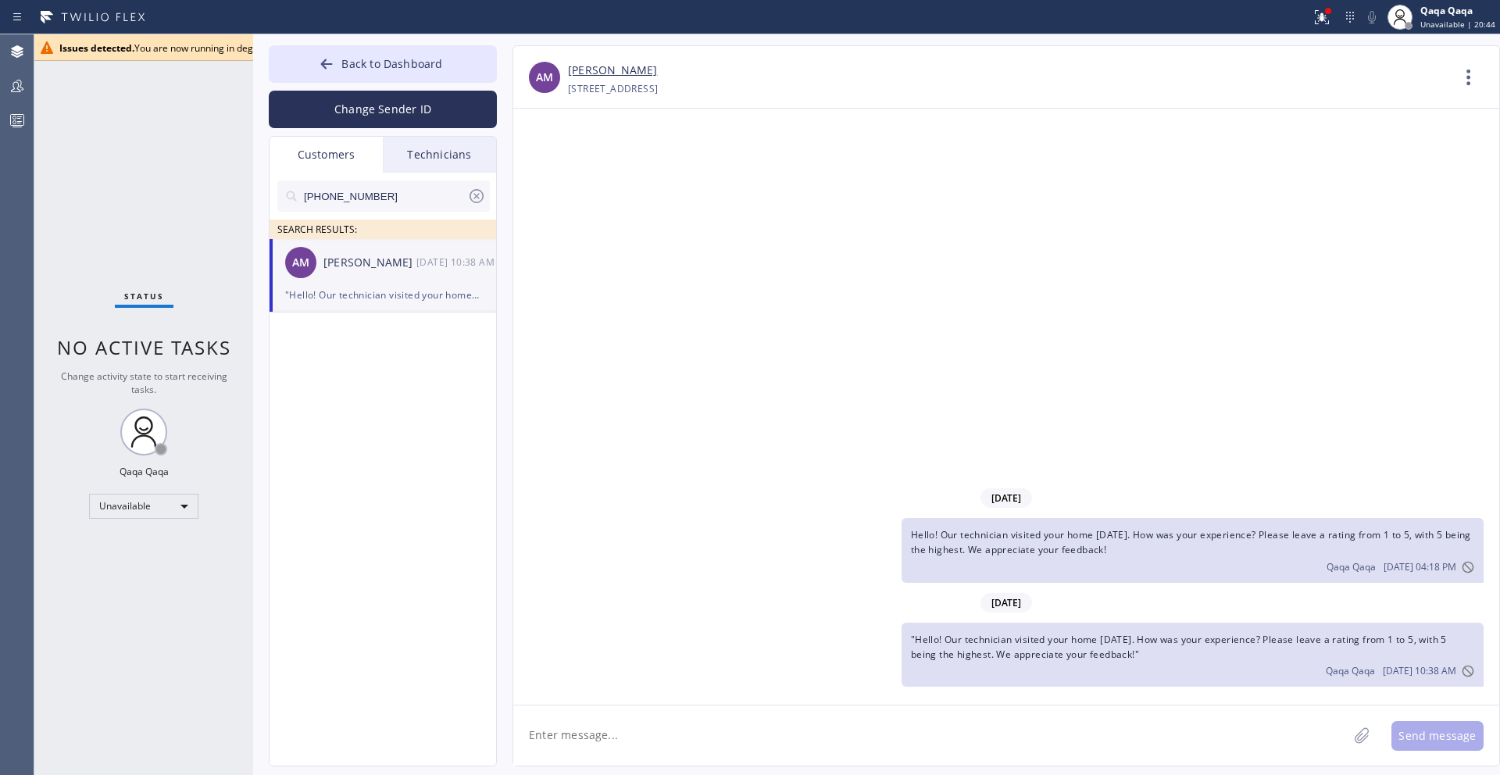
click at [476, 197] on icon at bounding box center [476, 196] width 19 height 19
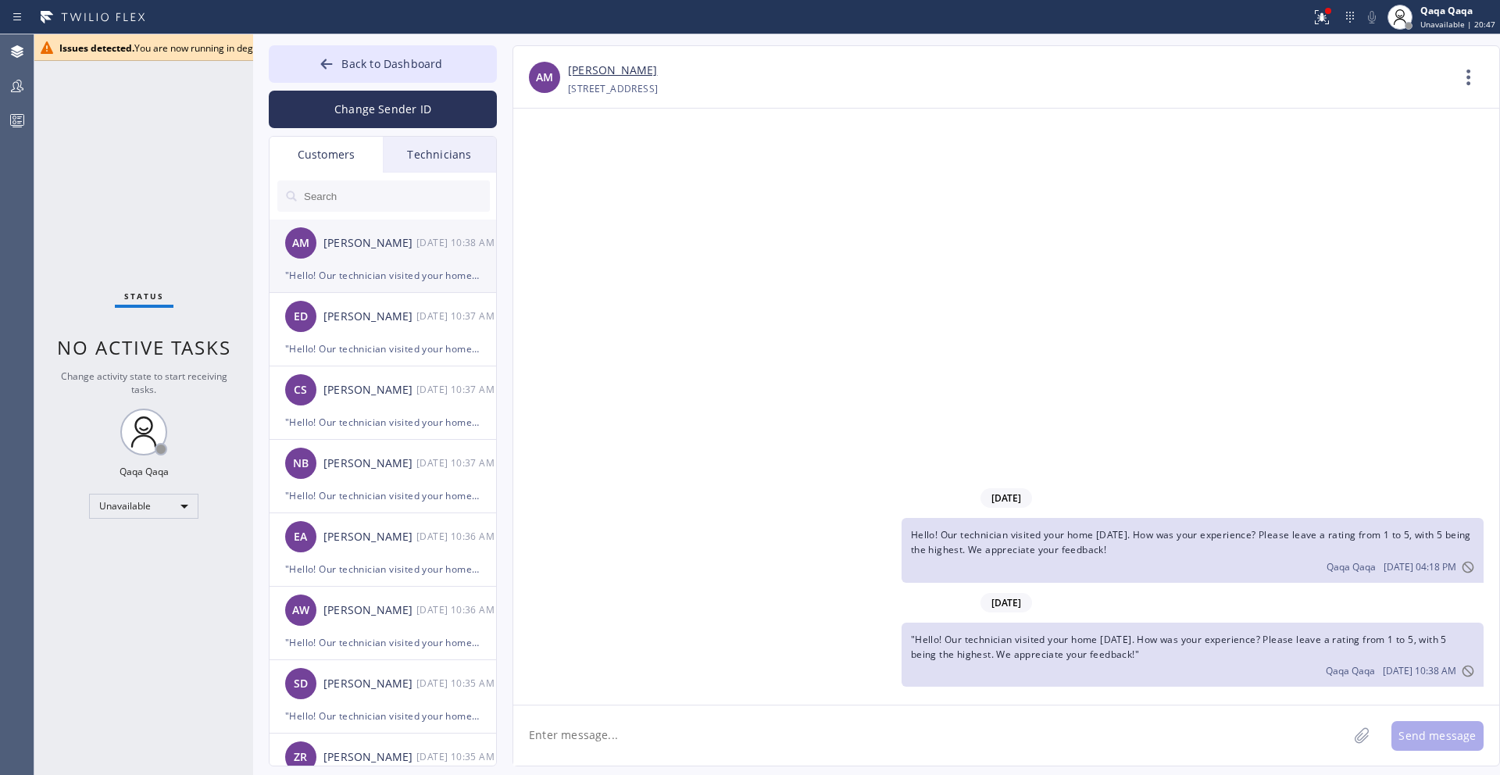
click at [406, 269] on div ""Hello! Our technician visited your home [DATE]. How was your experience? Pleas…" at bounding box center [382, 275] width 195 height 18
click at [394, 320] on div "[PERSON_NAME]" at bounding box center [370, 317] width 93 height 18
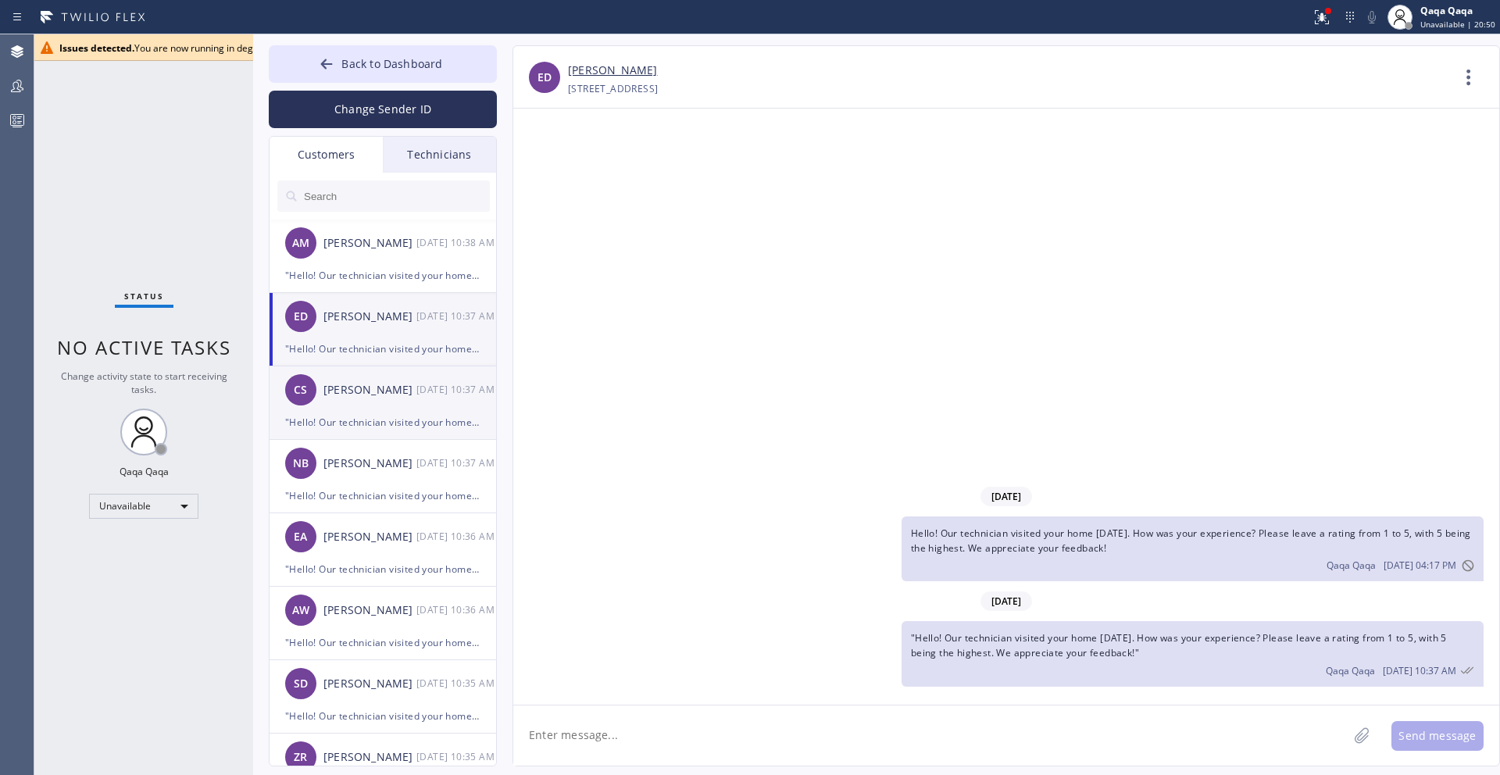
click at [403, 407] on div "CS [PERSON_NAME] [DATE] 10:37 AM" at bounding box center [384, 389] width 228 height 47
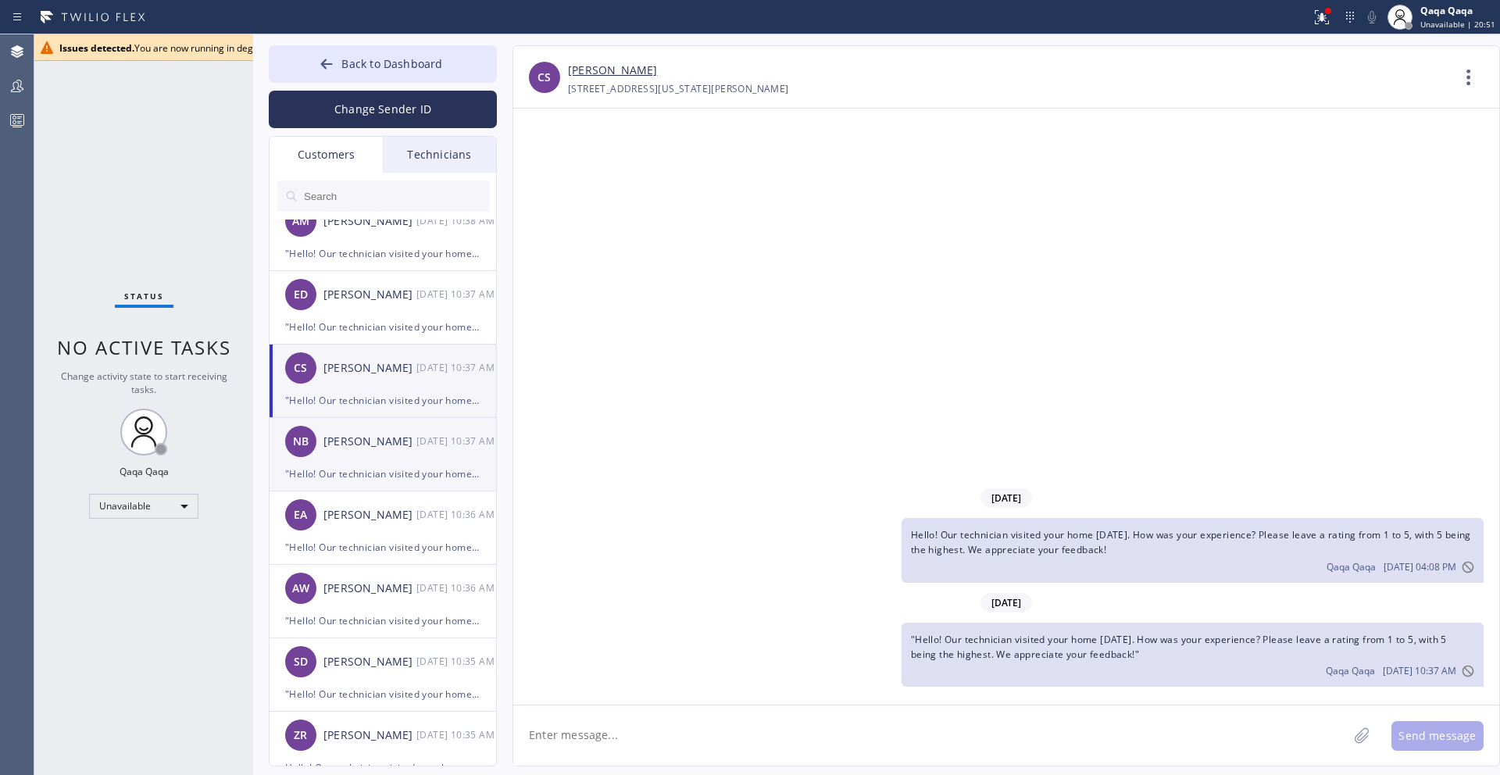
click at [413, 454] on div "[PERSON_NAME] Bro [DATE] 10:37 AM" at bounding box center [384, 441] width 228 height 47
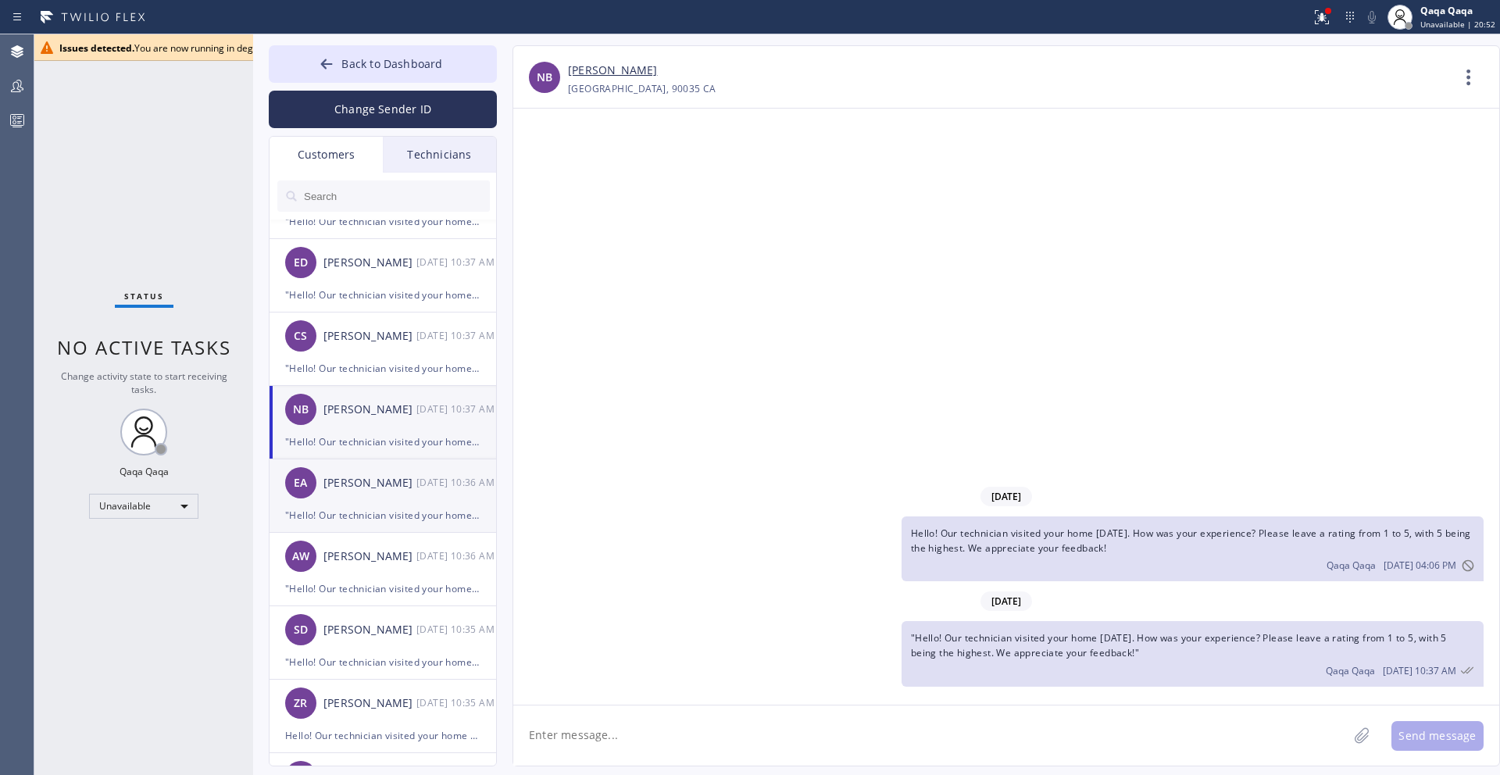
scroll to position [55, 0]
click at [406, 486] on div "[PERSON_NAME]" at bounding box center [370, 483] width 93 height 18
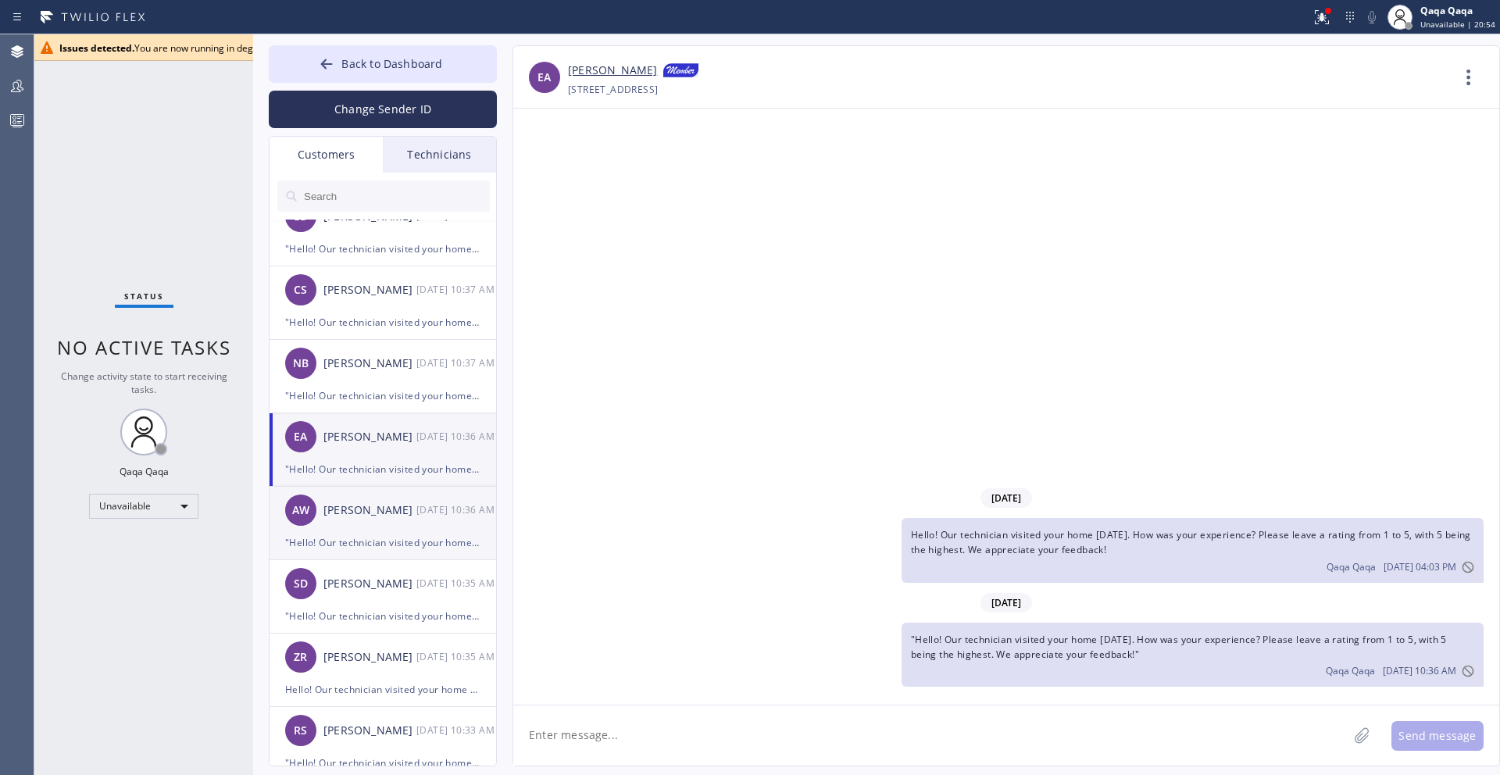
click at [406, 513] on div "[PERSON_NAME]" at bounding box center [370, 511] width 93 height 18
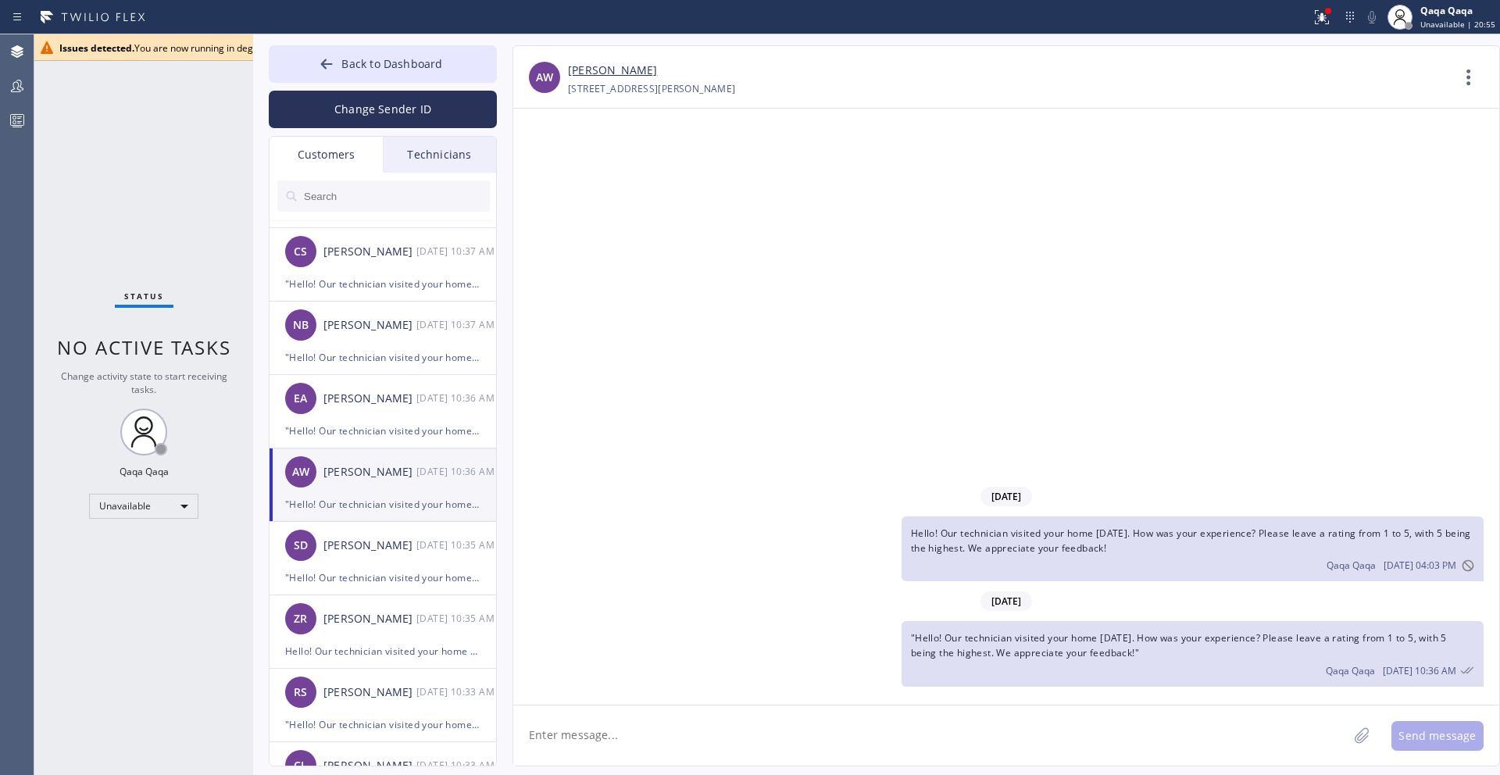
scroll to position [152, 0]
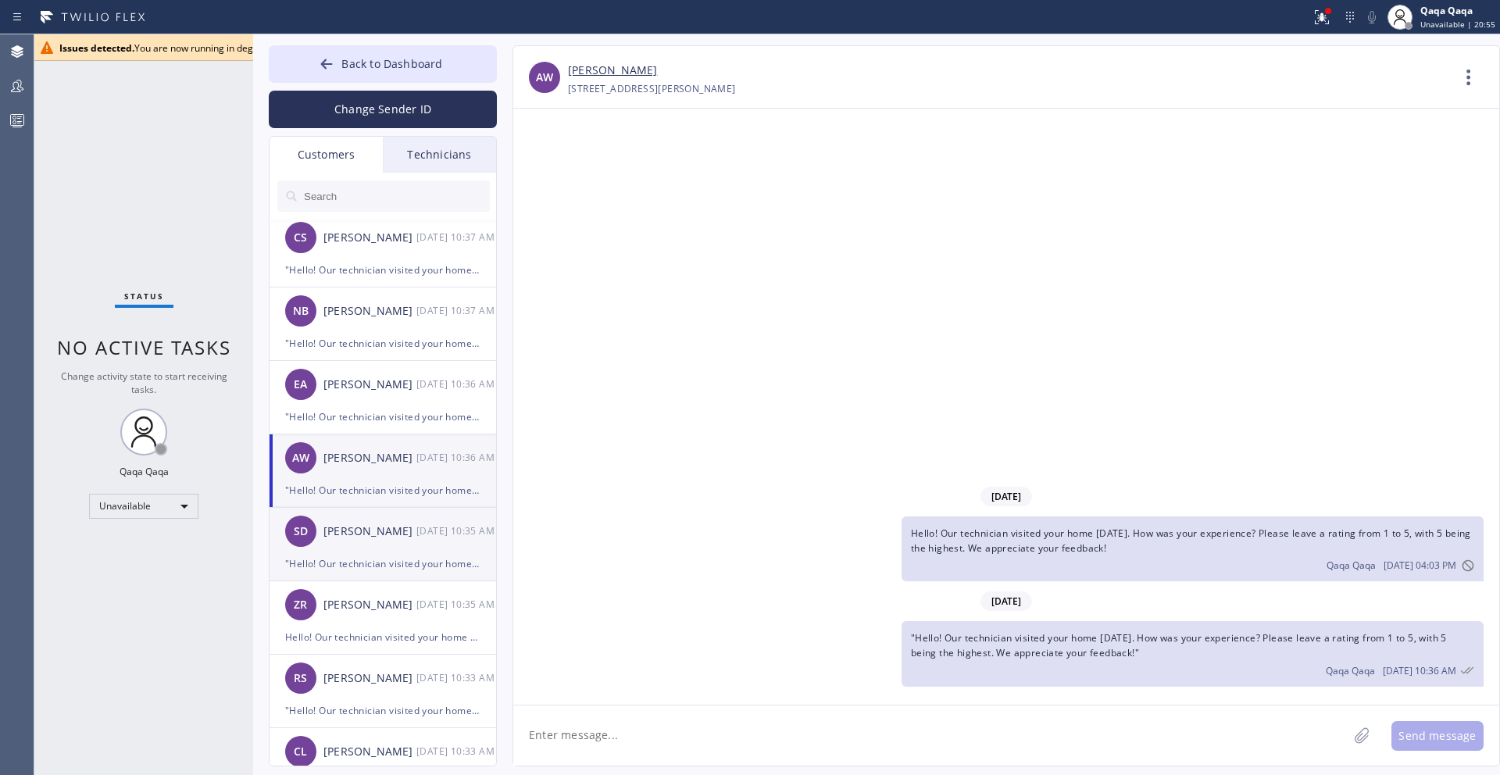
click at [406, 528] on div "[PERSON_NAME]" at bounding box center [370, 532] width 93 height 18
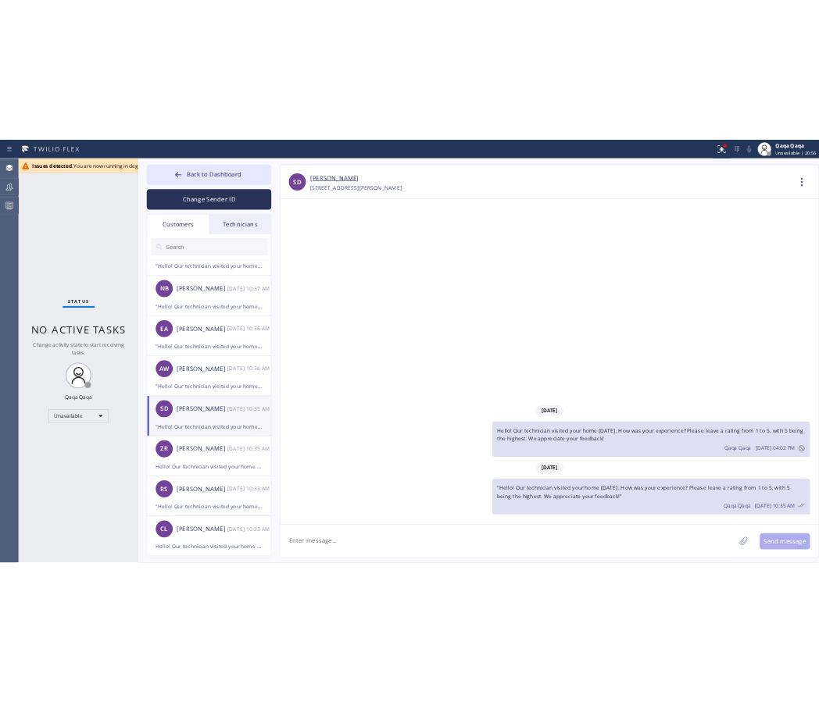
scroll to position [206, 0]
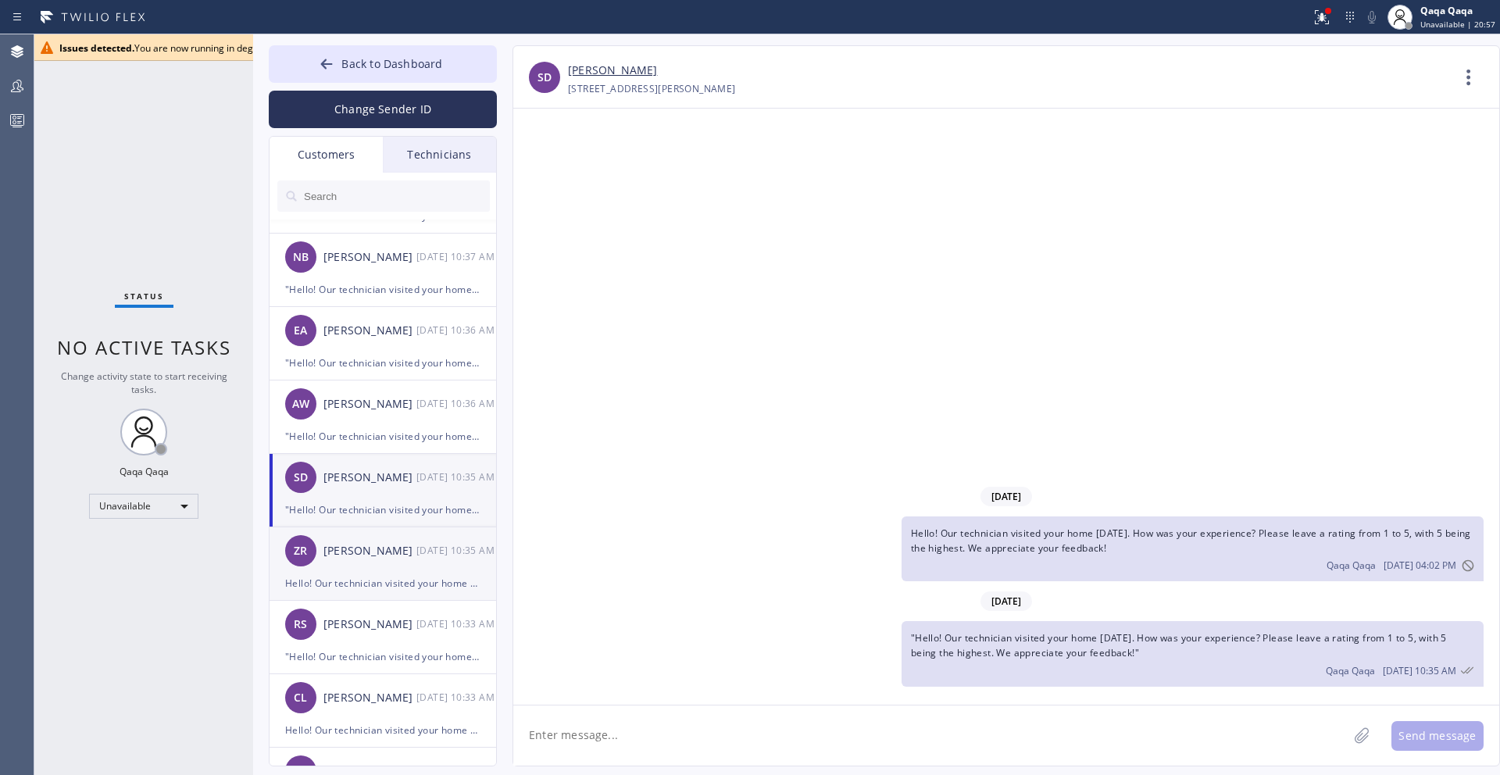
click at [405, 554] on div "[PERSON_NAME]" at bounding box center [370, 551] width 93 height 18
